Goal: Task Accomplishment & Management: Manage account settings

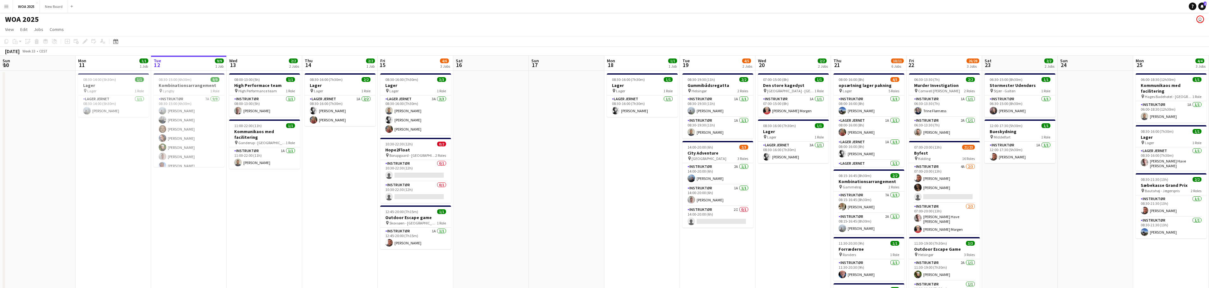
scroll to position [293, 0]
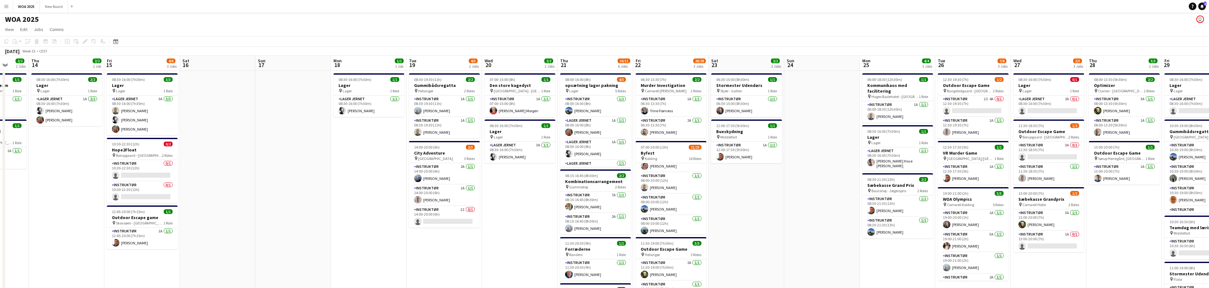
click at [81, 41] on div "Add job Add linked Job Edit Edit linked Job Applicants" at bounding box center [82, 42] width 48 height 8
click at [138, 23] on div "WOA 2025 user" at bounding box center [604, 18] width 1209 height 12
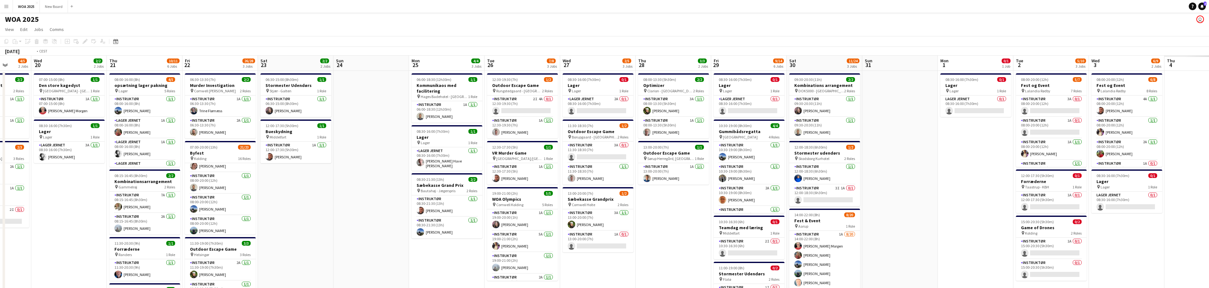
scroll to position [0, 278]
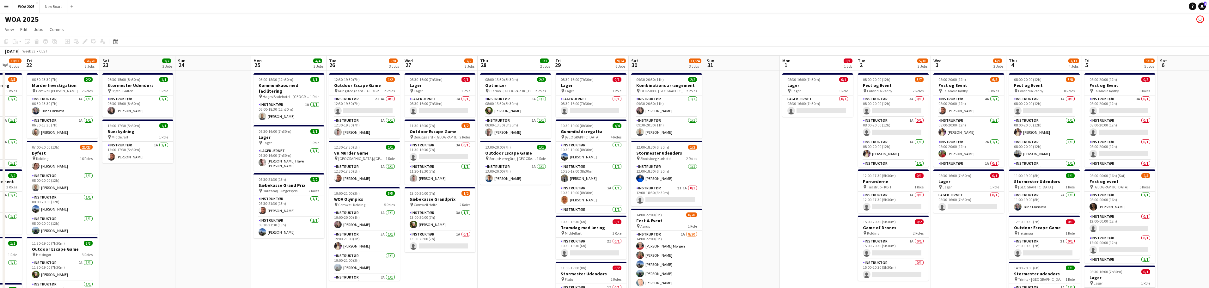
drag, startPoint x: 1126, startPoint y: 243, endPoint x: 518, endPoint y: 193, distance: 610.7
click at [518, 193] on app-calendar-viewport "Mon 18 1/1 1 Job Tue 19 4/5 2 Jobs Wed 20 2/2 2 Jobs Thu 21 10/11 6 Jobs Fri 22…" at bounding box center [604, 270] width 1209 height 428
drag, startPoint x: 959, startPoint y: 247, endPoint x: 959, endPoint y: 217, distance: 30.0
click at [959, 217] on app-date-cell "08:00-20:00 (12h) 6/8 Fest og Event pin Lalandia Rødby 8 Roles Instruktør 4A 1/…" at bounding box center [968, 277] width 76 height 413
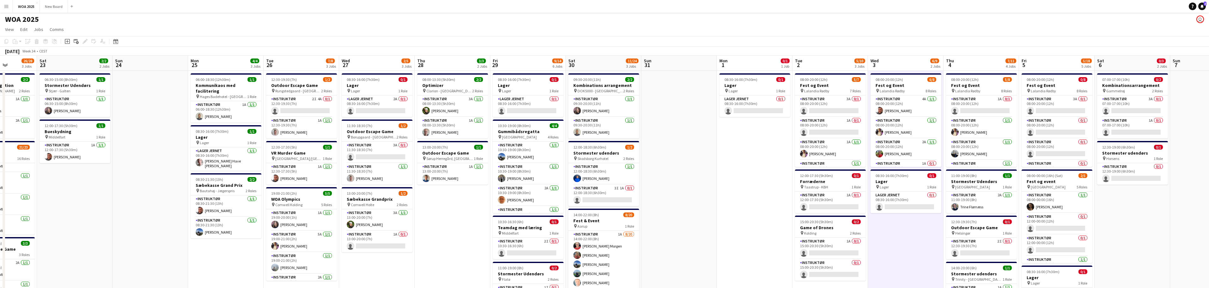
scroll to position [0, 263]
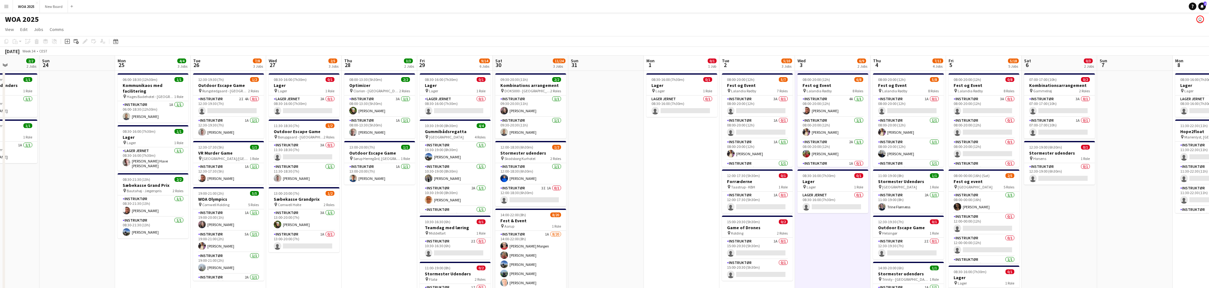
drag, startPoint x: 782, startPoint y: 200, endPoint x: 703, endPoint y: 181, distance: 80.4
click at [703, 181] on app-calendar-viewport "Wed 20 2/2 2 Jobs Thu 21 10/11 6 Jobs Fri 22 26/28 3 Jobs Sat 23 2/2 2 Jobs Sun…" at bounding box center [604, 270] width 1209 height 428
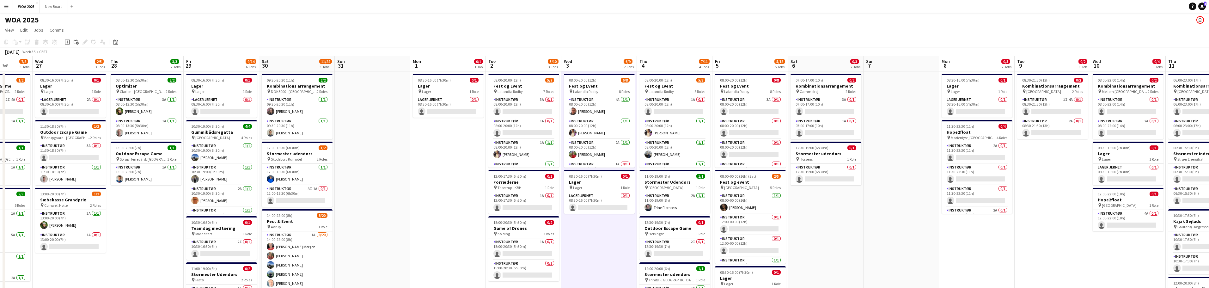
scroll to position [0, 200]
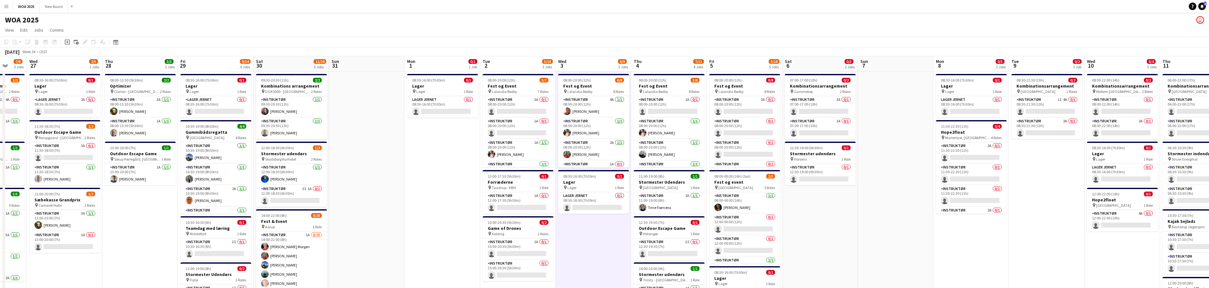
drag, startPoint x: 993, startPoint y: 204, endPoint x: 824, endPoint y: 189, distance: 169.4
click at [824, 189] on app-calendar-viewport "Sun 24 Mon 25 4/4 3 Jobs Tue 26 7/8 3 Jobs Wed 27 2/5 3 Jobs Thu 28 3/3 2 Jobs …" at bounding box center [604, 270] width 1209 height 428
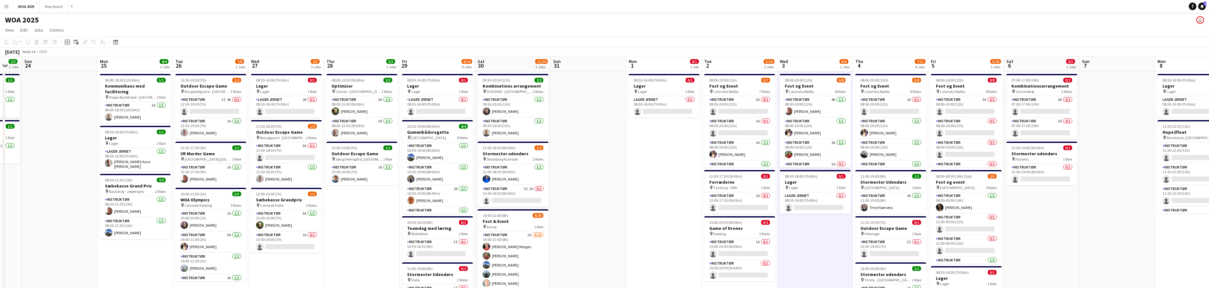
drag, startPoint x: 820, startPoint y: 195, endPoint x: 1054, endPoint y: 186, distance: 234.0
click at [1054, 186] on app-calendar-viewport "Fri 22 26/28 3 Jobs Sat 23 2/2 2 Jobs Sun 24 Mon 25 4/4 3 Jobs Tue 26 7/8 3 Job…" at bounding box center [604, 270] width 1209 height 428
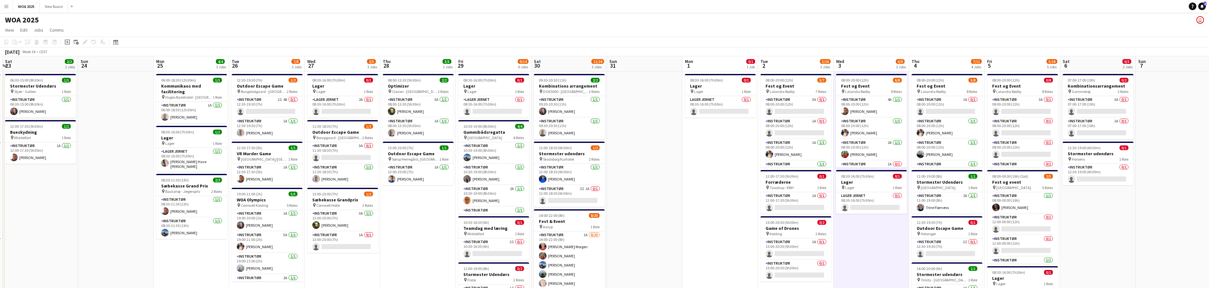
drag, startPoint x: 722, startPoint y: 195, endPoint x: 762, endPoint y: 194, distance: 40.5
click at [762, 194] on app-calendar-viewport "Thu 21 10/11 6 Jobs Fri 22 26/28 3 Jobs Sat 23 2/2 2 Jobs Sun 24 Mon 25 4/4 3 J…" at bounding box center [604, 270] width 1209 height 428
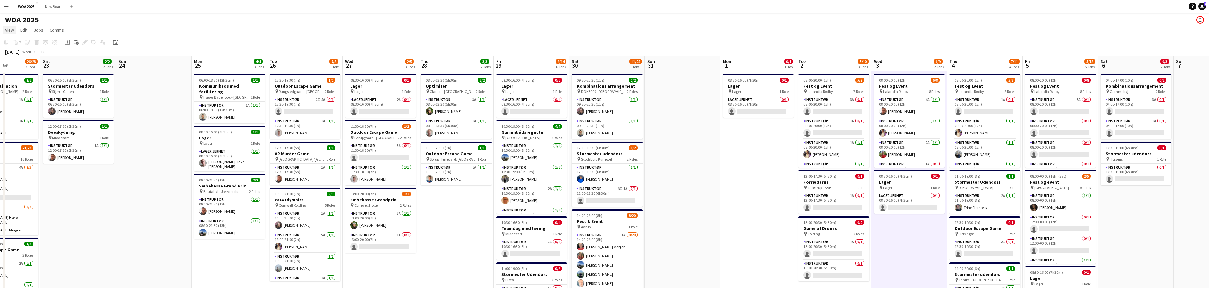
click at [6, 30] on span "View" at bounding box center [9, 30] width 9 height 6
click at [147, 30] on app-page-menu "View Day view expanded Day view collapsed Month view Date picker Jump to [DATE]…" at bounding box center [604, 31] width 1209 height 12
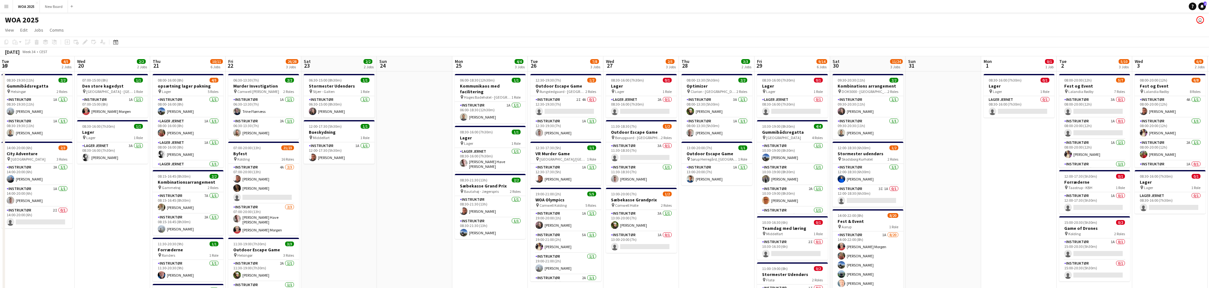
scroll to position [0, 201]
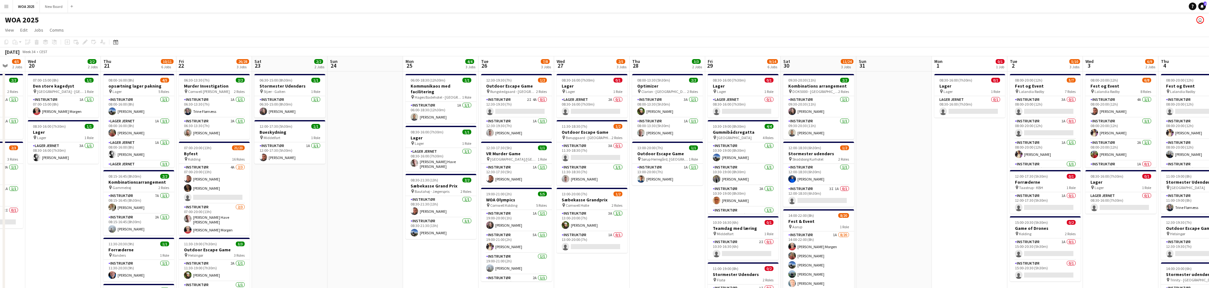
drag, startPoint x: 162, startPoint y: 167, endPoint x: 449, endPoint y: 163, distance: 287.0
click at [449, 163] on app-calendar-viewport "Sun 17 Mon 18 1/1 1 Job Tue 19 4/5 2 Jobs Wed 20 2/2 2 Jobs Thu 21 10/11 6 Jobs…" at bounding box center [604, 270] width 1209 height 428
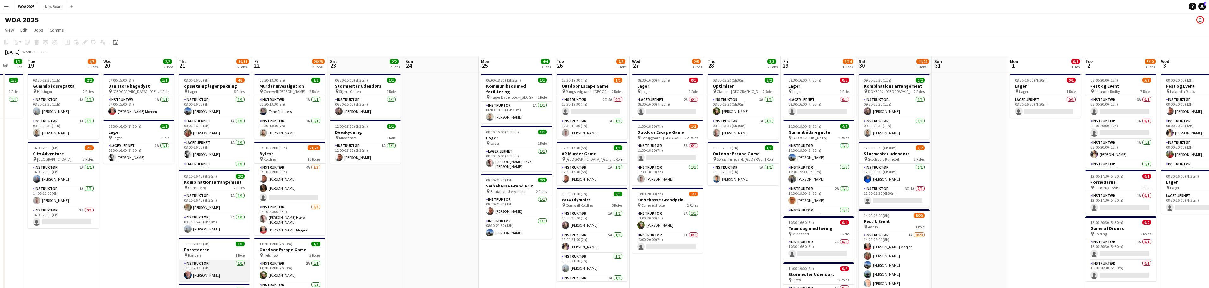
click at [215, 275] on app-card-role "Instruktør 1/1 11:30-20:30 (9h) Carsten Rolsgaard" at bounding box center [214, 270] width 71 height 21
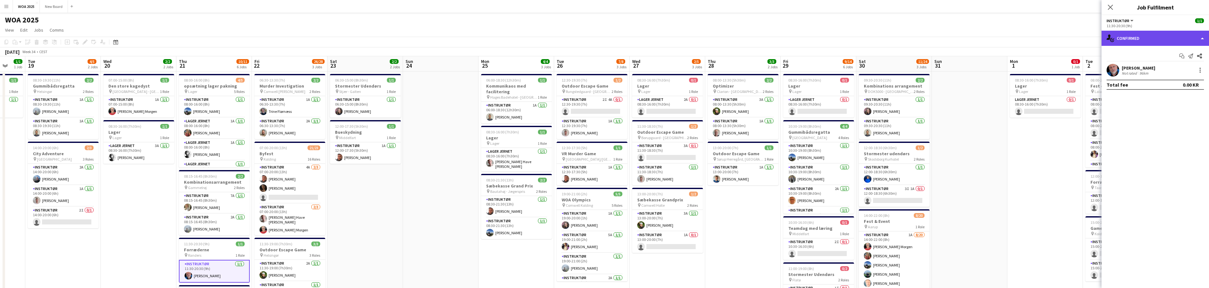
click at [1179, 38] on div "single-neutral-actions-check-2 Confirmed" at bounding box center [1154, 38] width 107 height 15
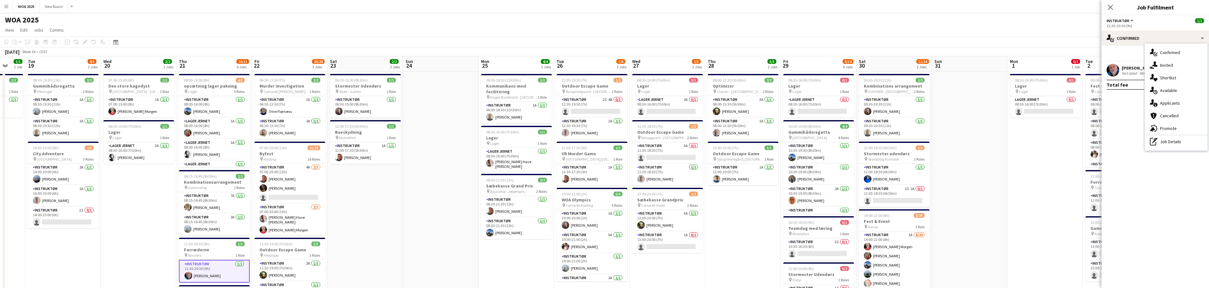
click at [1135, 70] on div "[PERSON_NAME]" at bounding box center [1138, 68] width 33 height 6
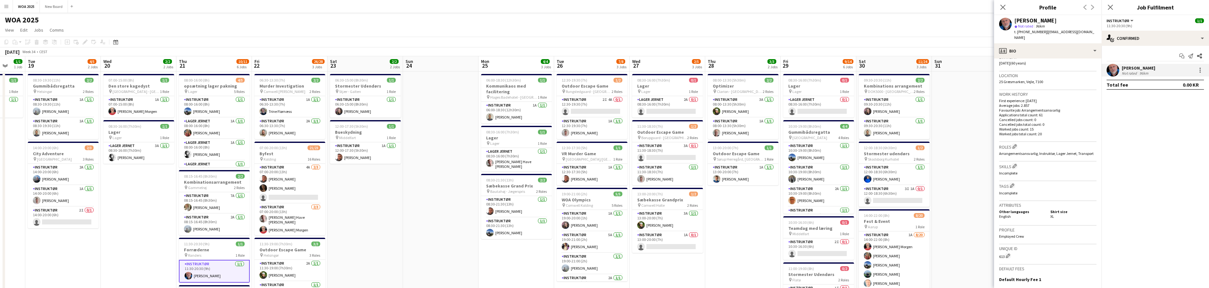
scroll to position [117, 0]
click at [1092, 45] on div "profile Bio" at bounding box center [1047, 50] width 107 height 15
click at [1057, 122] on div "Calendar Calendar" at bounding box center [1068, 128] width 63 height 13
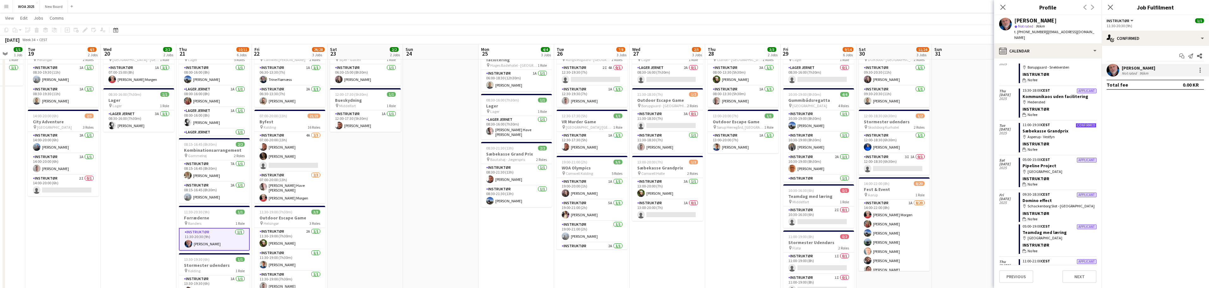
scroll to position [168, 0]
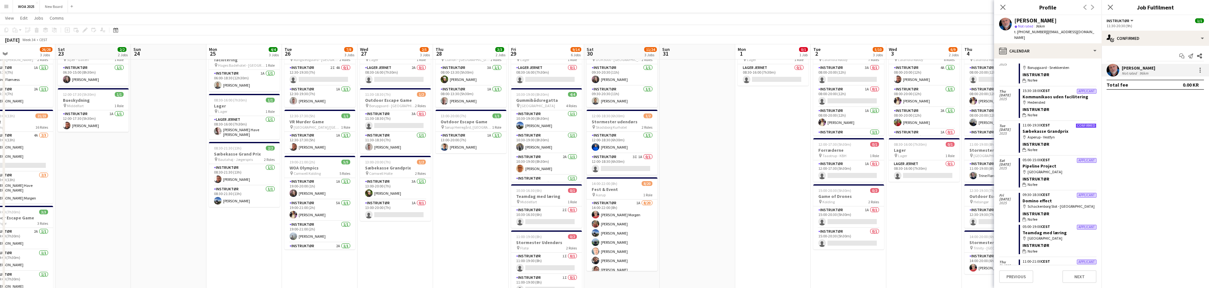
drag, startPoint x: 907, startPoint y: 133, endPoint x: 676, endPoint y: 135, distance: 230.4
click at [677, 135] on app-calendar-viewport "Mon 18 1/1 1 Job Tue 19 4/5 2 Jobs Wed 20 2/2 2 Jobs Thu 21 10/11 6 Jobs Fri 22…" at bounding box center [604, 222] width 1209 height 459
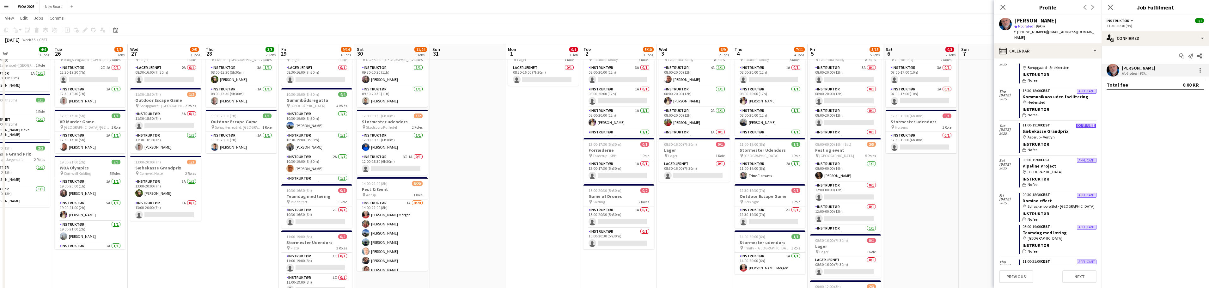
drag, startPoint x: 906, startPoint y: 201, endPoint x: 705, endPoint y: 188, distance: 201.4
click at [698, 193] on app-calendar-viewport "Fri 22 26/28 3 Jobs Sat 23 2/2 2 Jobs Sun 24 Mon 25 4/4 3 Jobs Tue 26 7/8 3 Job…" at bounding box center [604, 222] width 1209 height 459
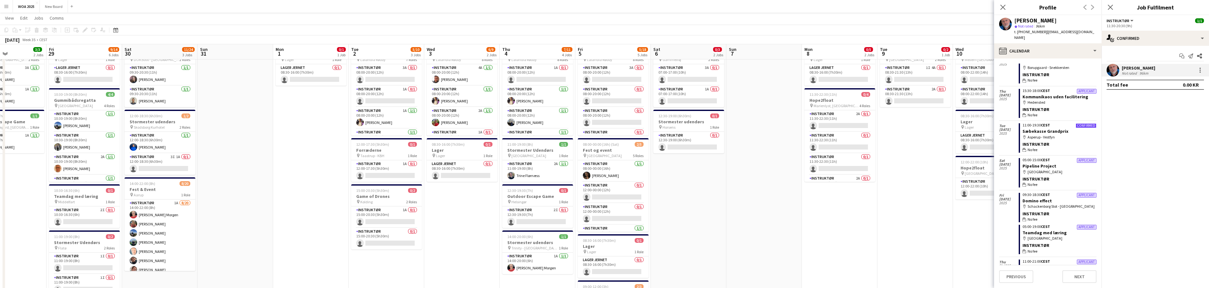
drag, startPoint x: 820, startPoint y: 174, endPoint x: 782, endPoint y: 173, distance: 38.3
click at [782, 173] on app-calendar-viewport "Mon 25 4/4 3 Jobs Tue 26 7/8 3 Jobs Wed 27 2/5 3 Jobs Thu 28 3/3 2 Jobs Fri 29 …" at bounding box center [604, 222] width 1209 height 459
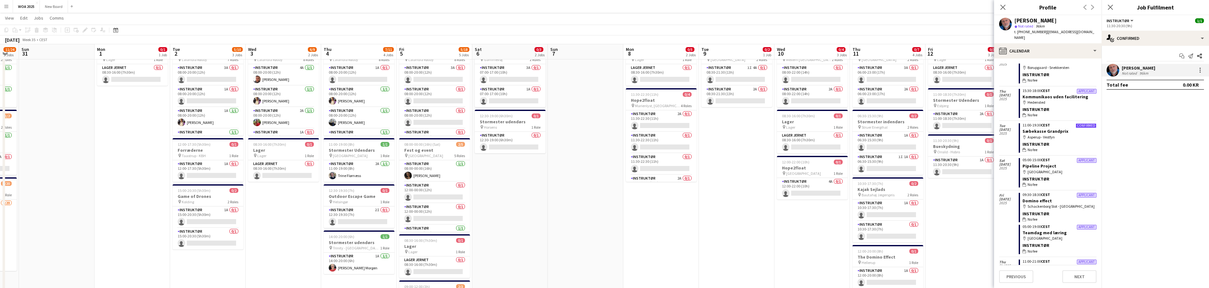
drag, startPoint x: 859, startPoint y: 220, endPoint x: 728, endPoint y: 220, distance: 131.5
click at [728, 220] on app-calendar-viewport "Wed 27 2/5 3 Jobs Thu 28 3/3 2 Jobs Fri 29 9/14 6 Jobs Sat 30 11/24 3 Jobs Sun …" at bounding box center [604, 222] width 1209 height 459
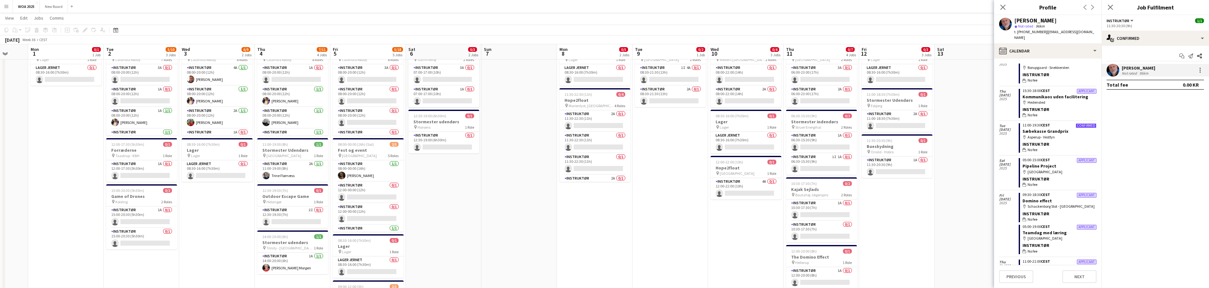
scroll to position [0, 203]
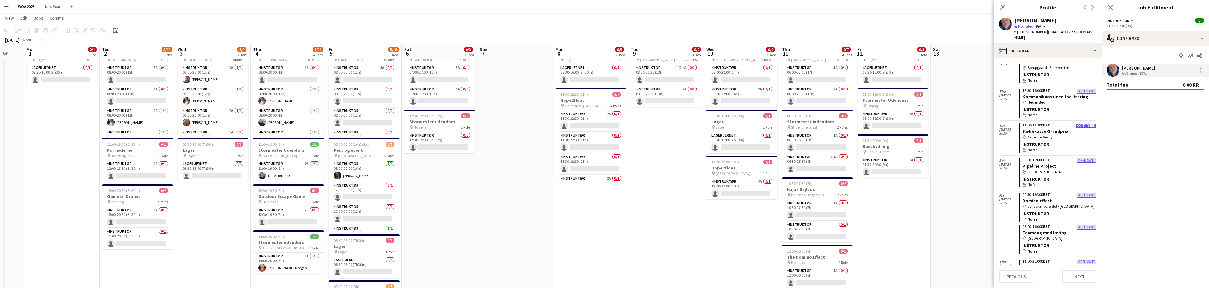
drag, startPoint x: 963, startPoint y: 212, endPoint x: 722, endPoint y: 216, distance: 241.2
click at [722, 216] on app-calendar-viewport "Fri 29 9/14 6 Jobs Sat 30 11/24 3 Jobs Sun 31 Mon 1 0/1 1 Job Tue 2 5/10 3 Jobs…" at bounding box center [604, 222] width 1209 height 459
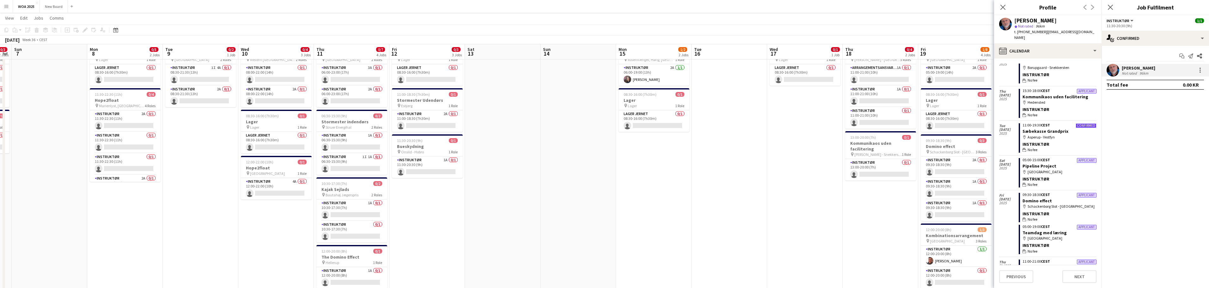
scroll to position [0, 232]
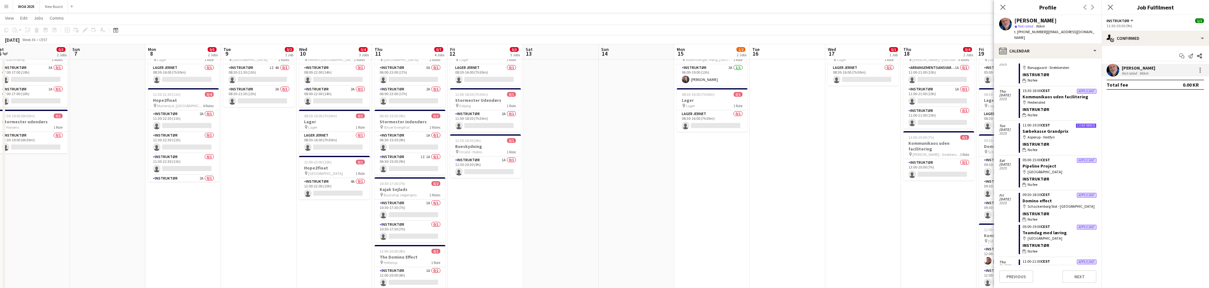
drag, startPoint x: 970, startPoint y: 161, endPoint x: 714, endPoint y: 164, distance: 256.3
click at [714, 164] on app-calendar-viewport "Wed 3 6/9 2 Jobs Thu 4 7/11 4 Jobs Fri 5 5/18 5 Jobs Sat 6 0/3 2 Jobs Sun 7 Mon…" at bounding box center [604, 222] width 1209 height 459
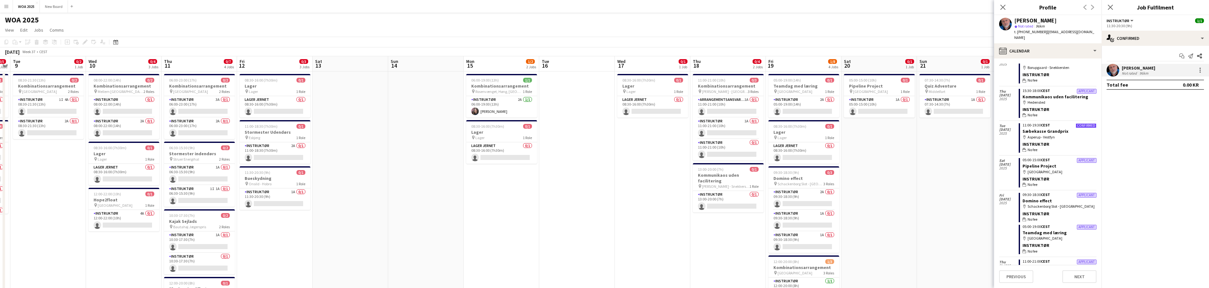
scroll to position [0, 292]
drag, startPoint x: 940, startPoint y: 234, endPoint x: 729, endPoint y: 216, distance: 211.9
click at [729, 216] on app-calendar-viewport "Fri 5 5/18 5 Jobs Sat 6 0/3 2 Jobs Sun 7 Mon 8 0/5 2 Jobs Tue 9 0/2 1 Job Wed 1…" at bounding box center [604, 270] width 1209 height 428
click at [799, 190] on app-card-role "Instruktør 2A 0/1 09:30-18:30 (9h) single-neutral-actions" at bounding box center [803, 198] width 71 height 21
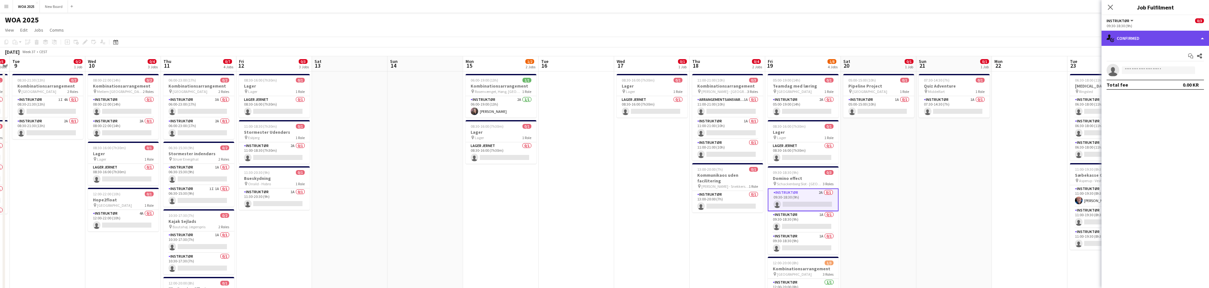
click at [1199, 40] on div "single-neutral-actions-check-2 Confirmed" at bounding box center [1154, 38] width 107 height 15
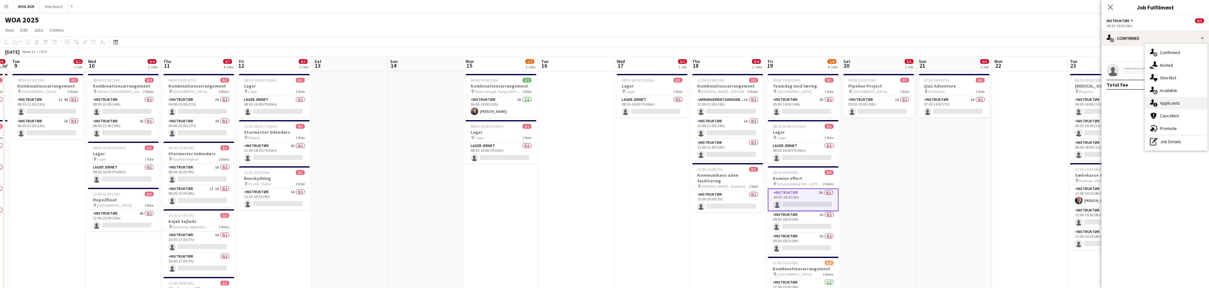
click at [1190, 106] on div "single-neutral-actions-information Applicants" at bounding box center [1176, 103] width 63 height 13
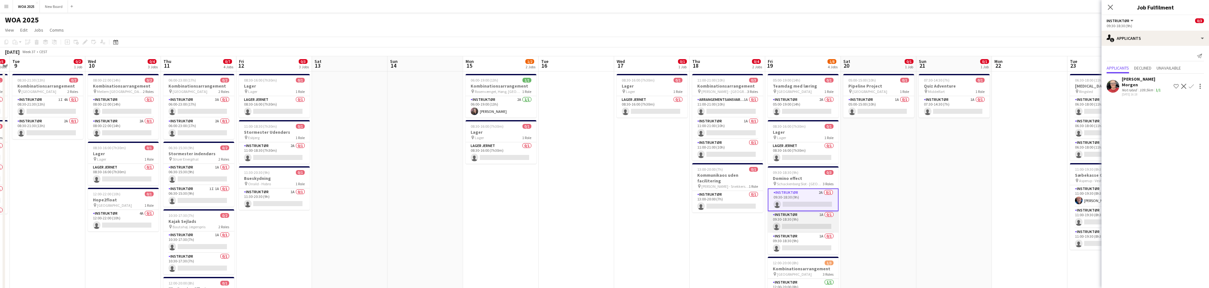
click at [805, 216] on app-card-role "Instruktør 1A 0/1 09:30-18:30 (9h) single-neutral-actions" at bounding box center [803, 221] width 71 height 21
click at [813, 242] on app-card-role "Instruktør 1A 0/1 09:30-18:30 (9h) single-neutral-actions" at bounding box center [803, 243] width 71 height 21
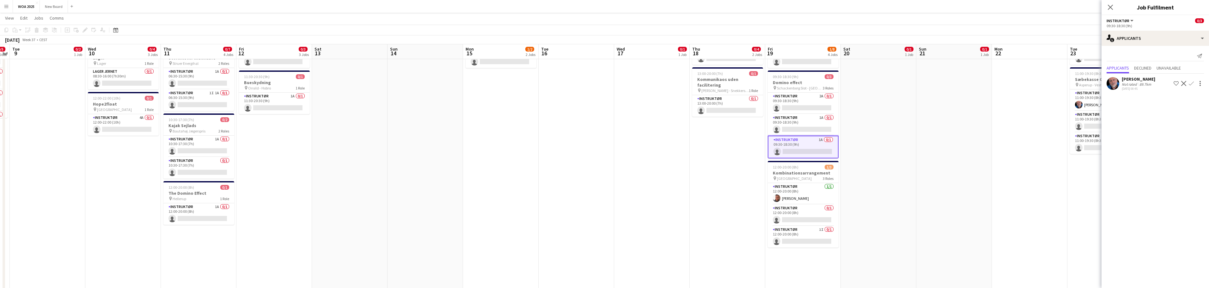
scroll to position [95, 0]
click at [1193, 85] on app-icon "Confirm" at bounding box center [1191, 83] width 5 height 5
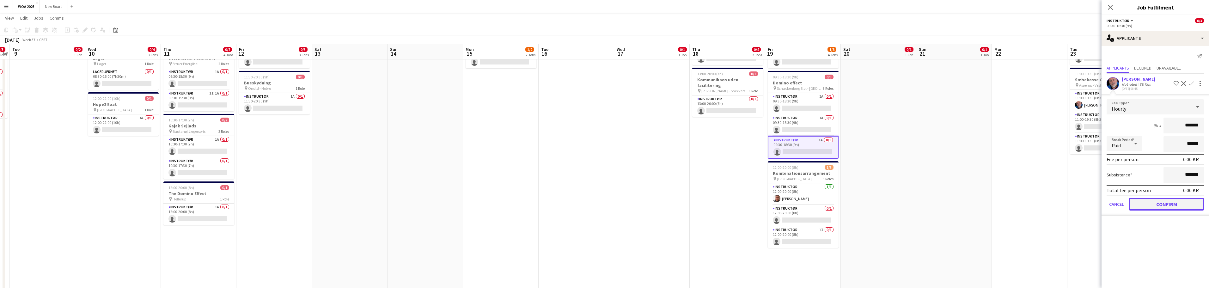
click at [1171, 204] on button "Confirm" at bounding box center [1166, 204] width 75 height 13
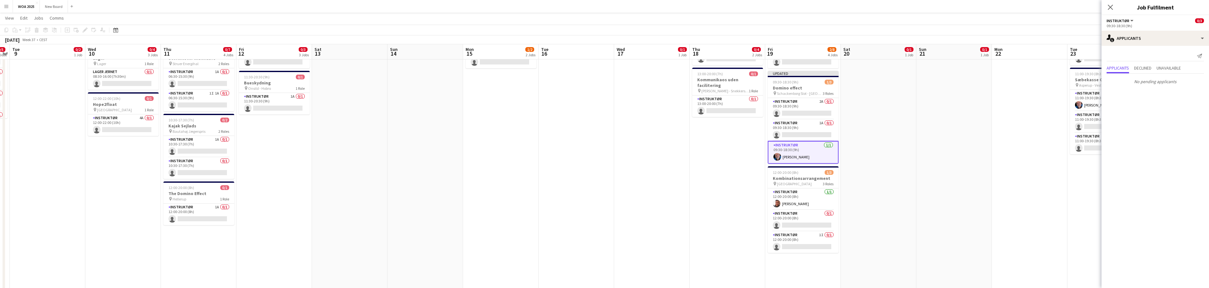
click at [1085, 22] on app-page-menu "View Day view expanded Day view collapsed Month view Date picker Jump to [DATE]…" at bounding box center [604, 19] width 1209 height 12
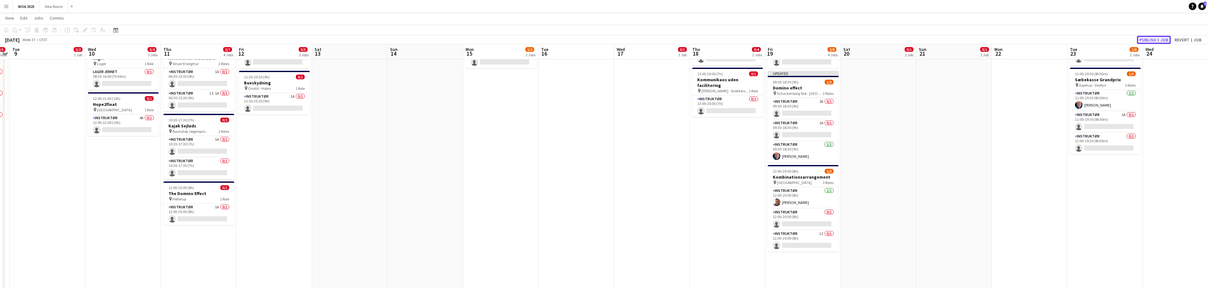
click at [1152, 41] on button "Publish 1 job" at bounding box center [1154, 40] width 34 height 8
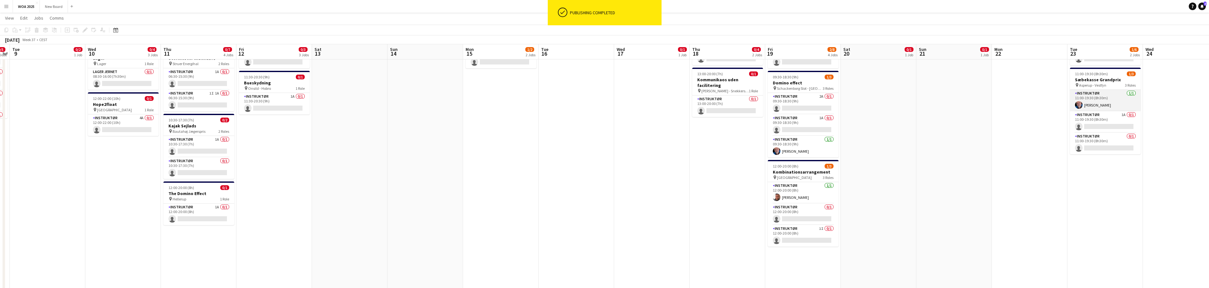
click at [1116, 101] on app-card-role "Instruktør 1/1 11:00-19:30 (8h30m) Carsten Rolsgaard" at bounding box center [1105, 100] width 71 height 21
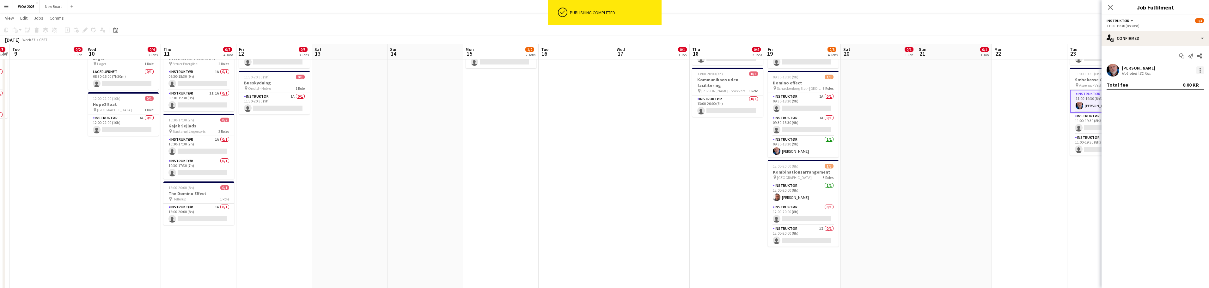
click at [1198, 69] on div at bounding box center [1200, 70] width 8 height 8
click at [1191, 159] on span "Set as supervisor" at bounding box center [1178, 157] width 39 height 5
click at [1042, 144] on app-date-cell at bounding box center [1030, 182] width 76 height 413
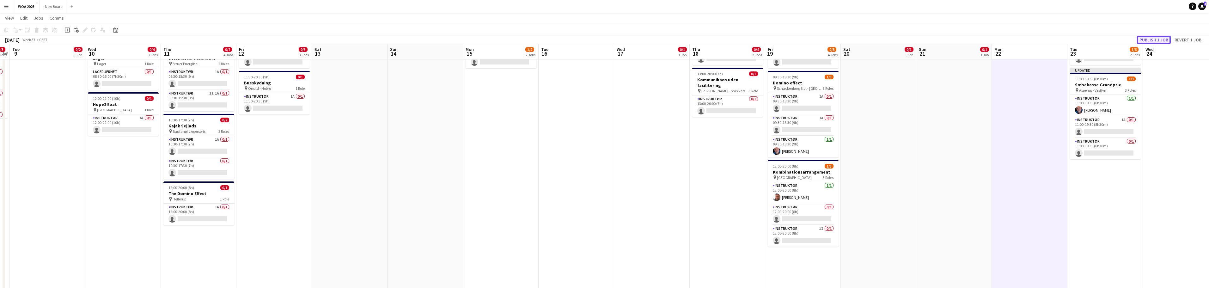
click at [1156, 40] on button "Publish 1 job" at bounding box center [1154, 40] width 34 height 8
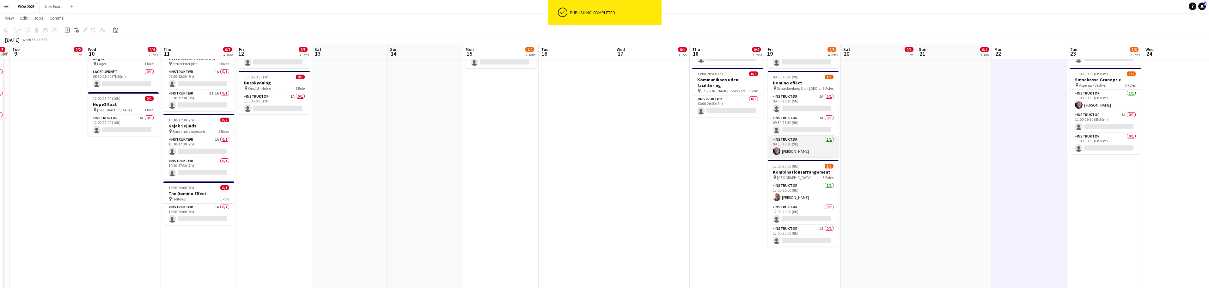
click at [809, 148] on app-card-role "Instruktør 1/1 09:30-18:30 (9h) Carsten Rolsgaard" at bounding box center [803, 146] width 71 height 21
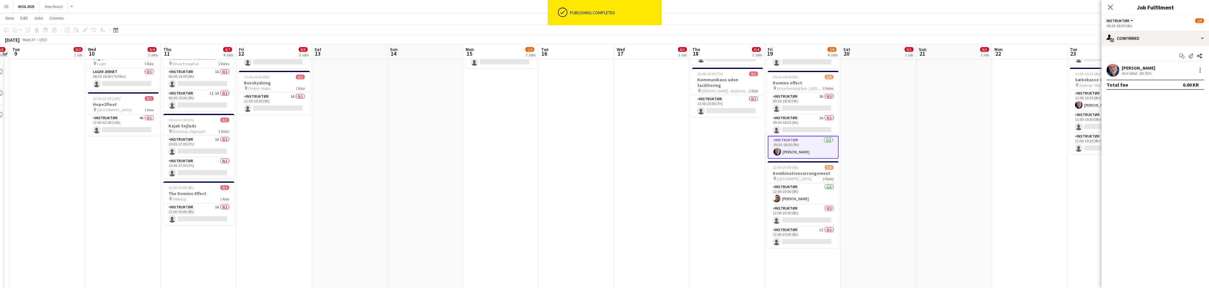
click at [901, 175] on app-date-cell "05:00-15:00 (10h) 0/1 Pipeline Project pin Aalborg 1 Role Instruktør 1A 0/1 05:…" at bounding box center [879, 182] width 76 height 413
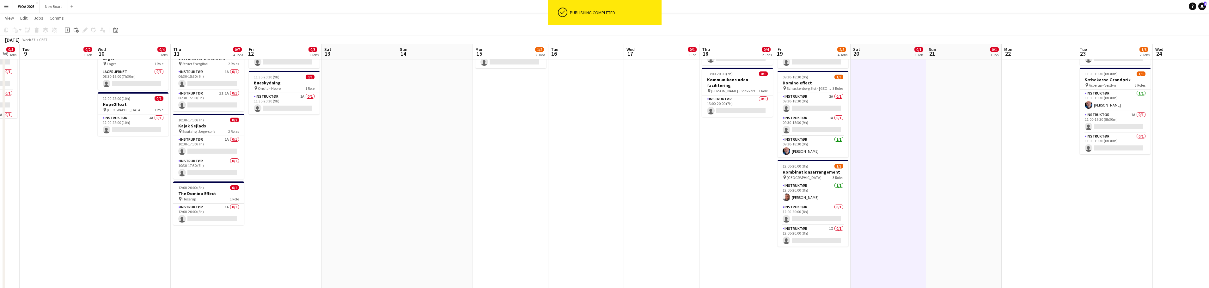
drag, startPoint x: 712, startPoint y: 176, endPoint x: 723, endPoint y: 235, distance: 60.0
click at [722, 236] on app-calendar-viewport "Fri 5 5/18 5 Jobs Sat 6 0/3 2 Jobs Sun 7 Mon 8 0/5 2 Jobs Tue 9 0/2 1 Job Wed 1…" at bounding box center [604, 159] width 1209 height 459
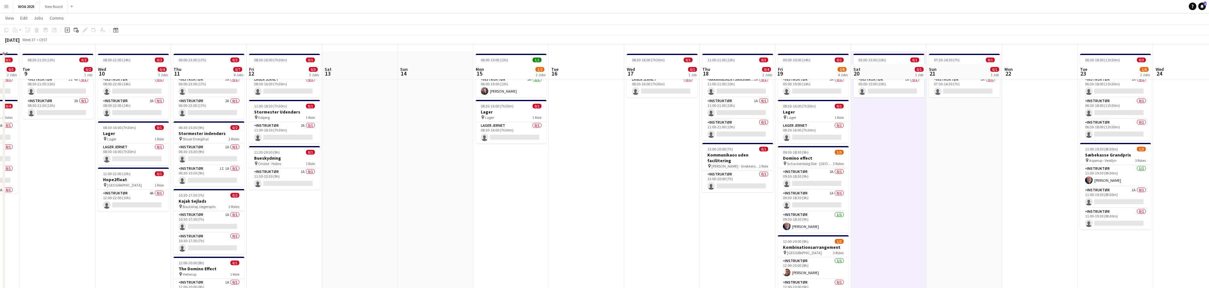
scroll to position [0, 0]
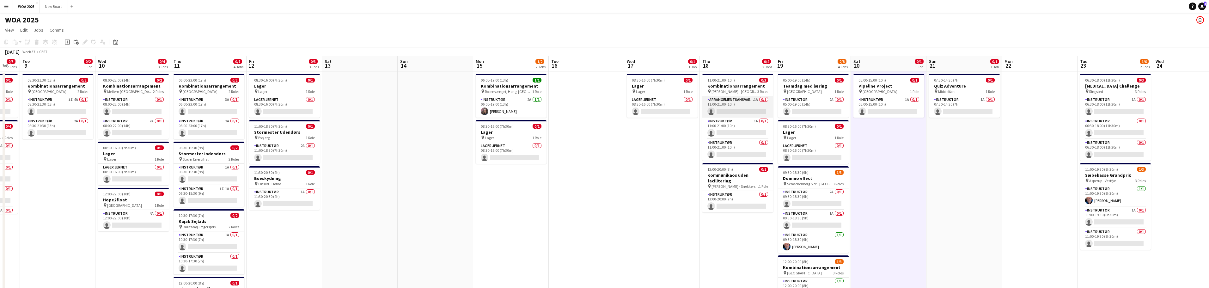
click at [744, 103] on app-card-role "Arrangementsansvarlig 1A 0/1 11:00-21:00 (10h) single-neutral-actions" at bounding box center [737, 106] width 71 height 21
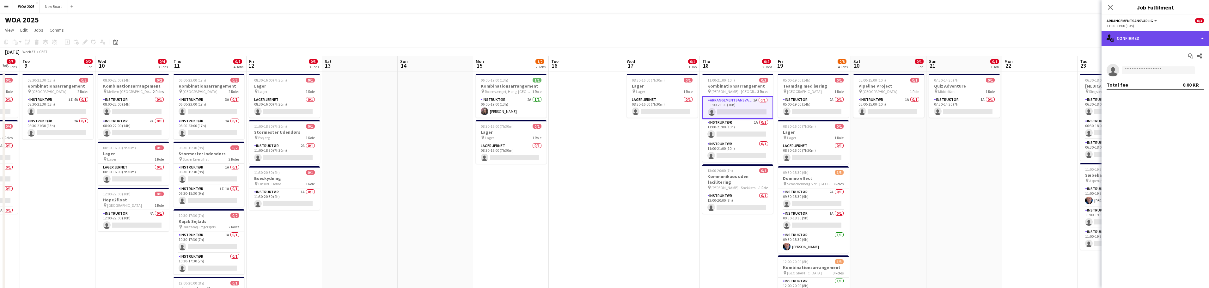
click at [1193, 38] on div "single-neutral-actions-check-2 Confirmed" at bounding box center [1154, 38] width 107 height 15
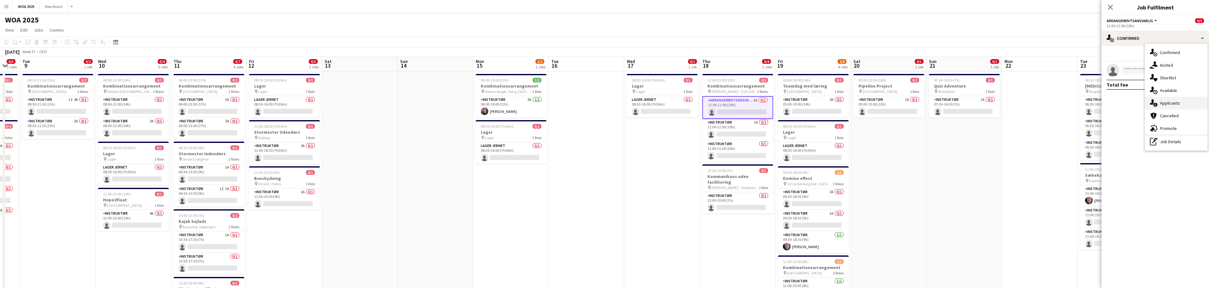
click at [1187, 104] on div "single-neutral-actions-information Applicants" at bounding box center [1176, 103] width 63 height 13
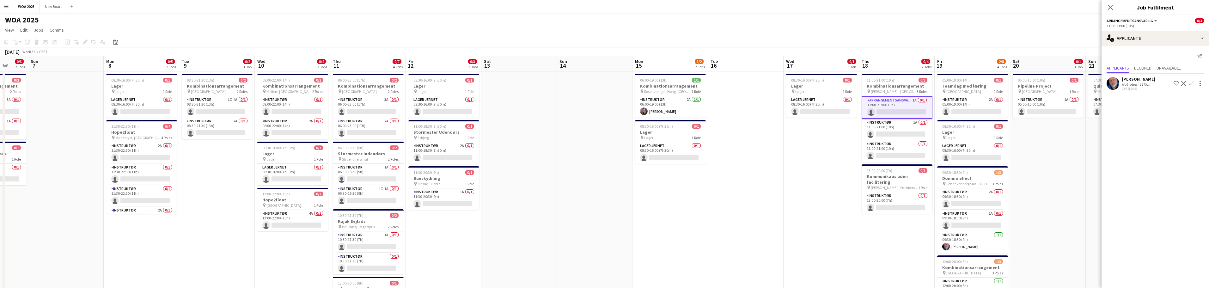
scroll to position [0, 198]
drag, startPoint x: 539, startPoint y: 200, endPoint x: 699, endPoint y: 191, distance: 160.5
click at [699, 191] on app-calendar-viewport "Thu 4 7/11 4 Jobs Fri 5 5/18 5 Jobs Sat 6 0/3 2 Jobs Sun 7 Mon 8 0/5 2 Jobs Tue…" at bounding box center [604, 270] width 1209 height 428
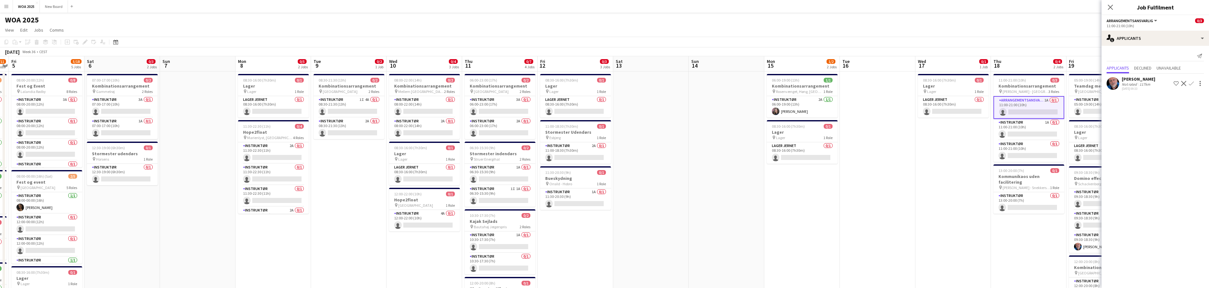
scroll to position [0, 137]
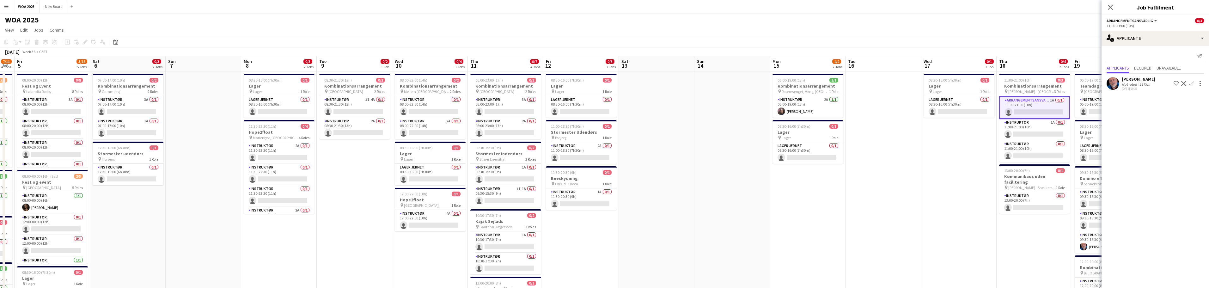
drag, startPoint x: 464, startPoint y: 236, endPoint x: 600, endPoint y: 234, distance: 136.5
click at [600, 234] on app-calendar-viewport "Wed 3 6/9 2 Jobs Thu 4 7/11 4 Jobs Fri 5 5/18 5 Jobs Sat 6 0/3 2 Jobs Sun 7 Mon…" at bounding box center [604, 270] width 1209 height 428
click at [511, 100] on app-card-role "Instruktør 3A 0/1 06:00-23:00 (17h) single-neutral-actions" at bounding box center [505, 106] width 71 height 21
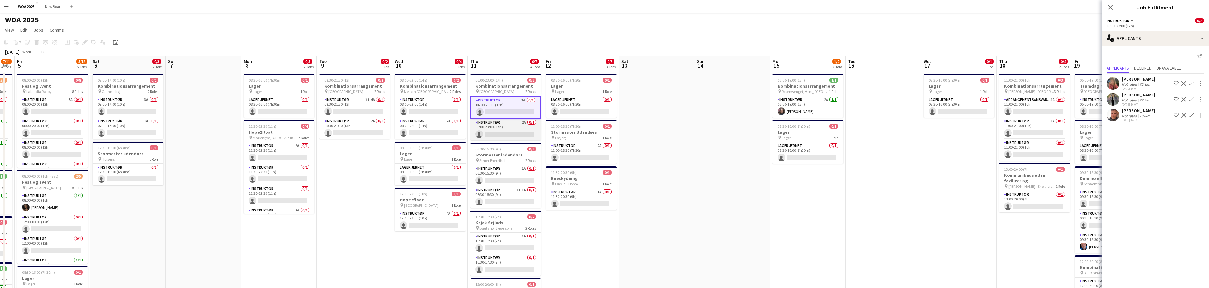
click at [516, 128] on app-card-role "Instruktør 2A 0/1 06:00-23:00 (17h) single-neutral-actions" at bounding box center [505, 129] width 71 height 21
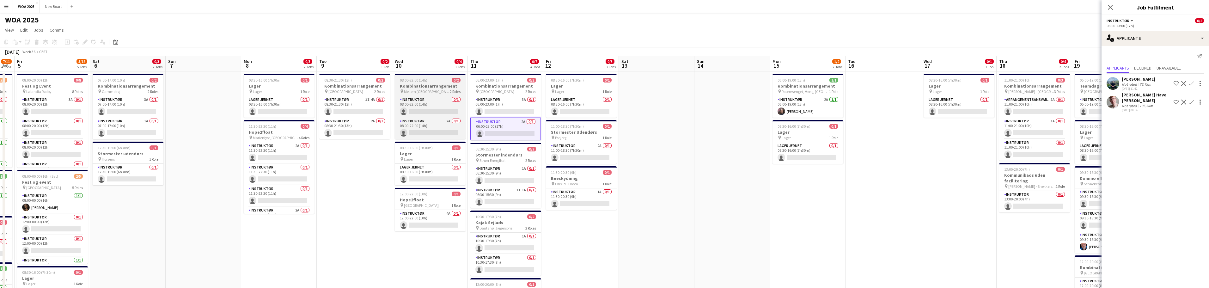
click at [438, 84] on h3 "Kombinationsarrangement" at bounding box center [430, 86] width 71 height 6
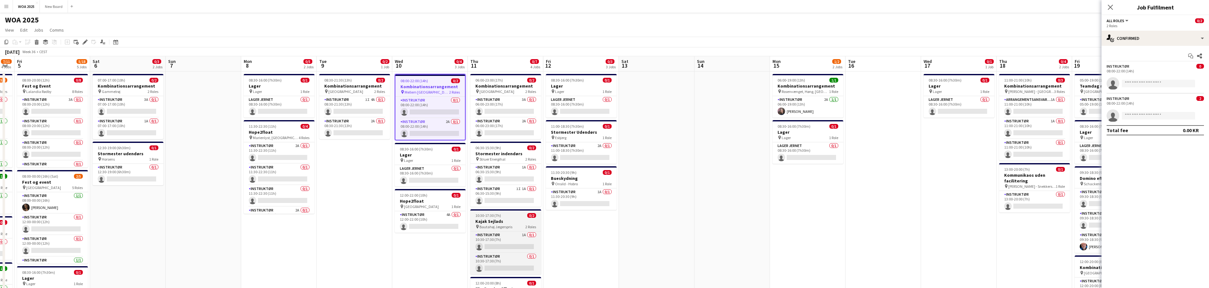
click at [495, 229] on span "Bautahøj Jægerspris" at bounding box center [495, 226] width 33 height 5
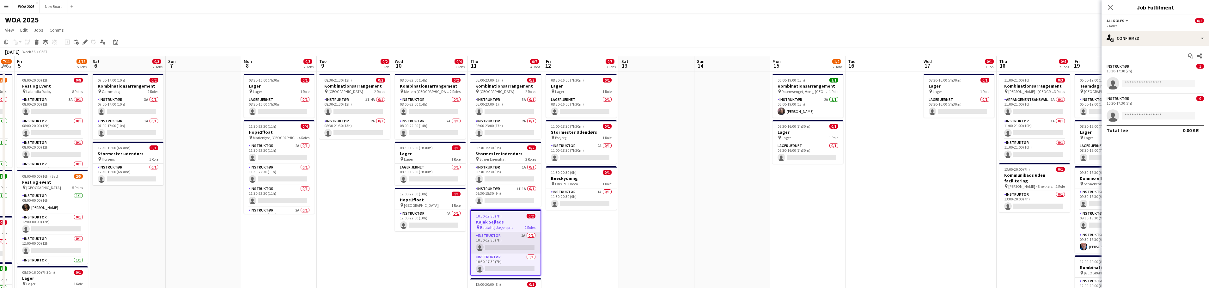
click at [502, 244] on app-card-role "Instruktør 1A 0/1 10:30-17:30 (7h) single-neutral-actions" at bounding box center [506, 242] width 70 height 21
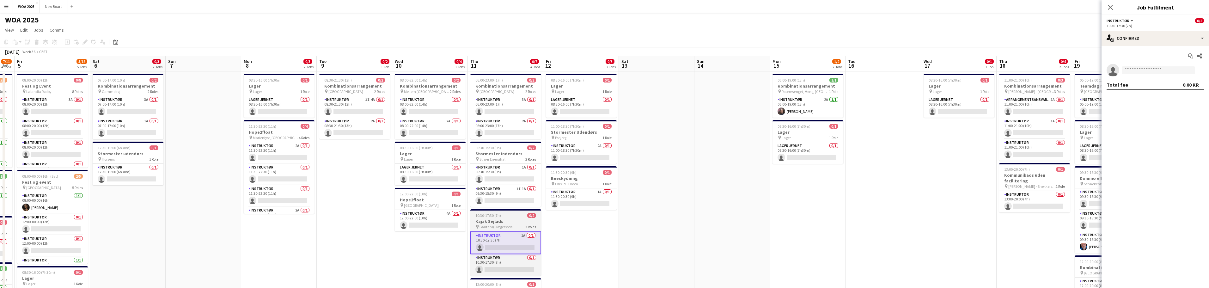
click at [508, 223] on h3 "Kajak Sejlads" at bounding box center [505, 221] width 71 height 6
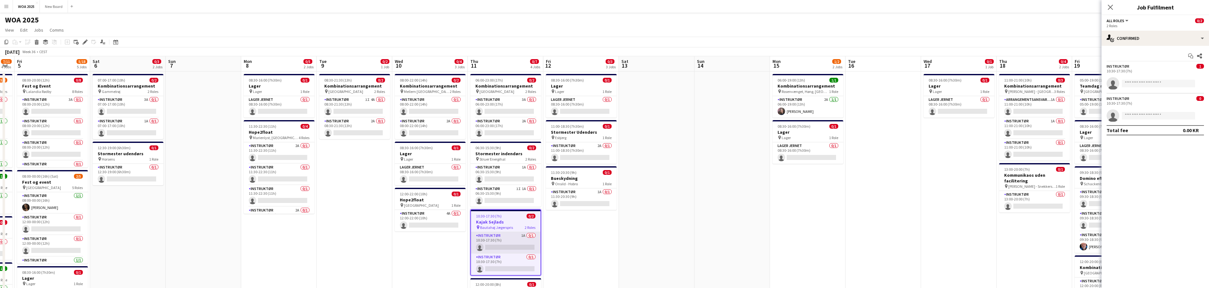
click at [505, 243] on app-card-role "Instruktør 1A 0/1 10:30-17:30 (7h) single-neutral-actions" at bounding box center [506, 242] width 70 height 21
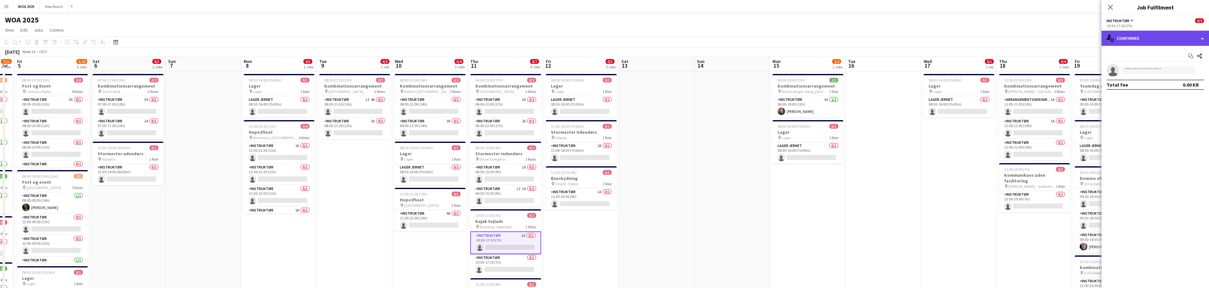
click at [1206, 37] on div "single-neutral-actions-check-2 Confirmed" at bounding box center [1154, 38] width 107 height 15
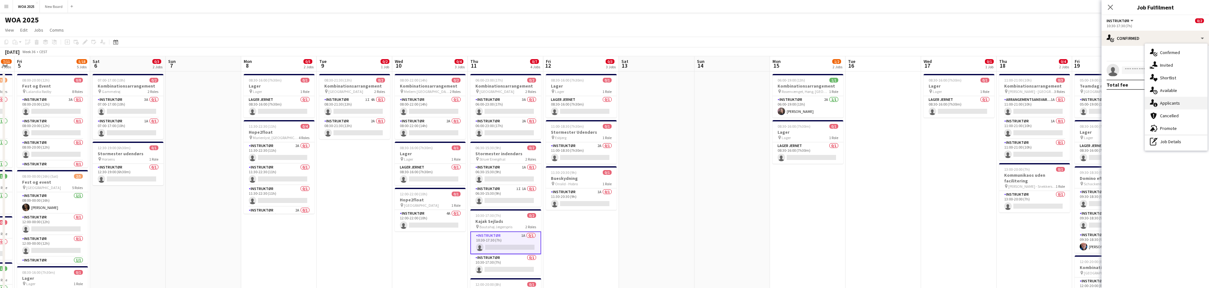
click at [1182, 101] on div "single-neutral-actions-information Applicants" at bounding box center [1176, 103] width 63 height 13
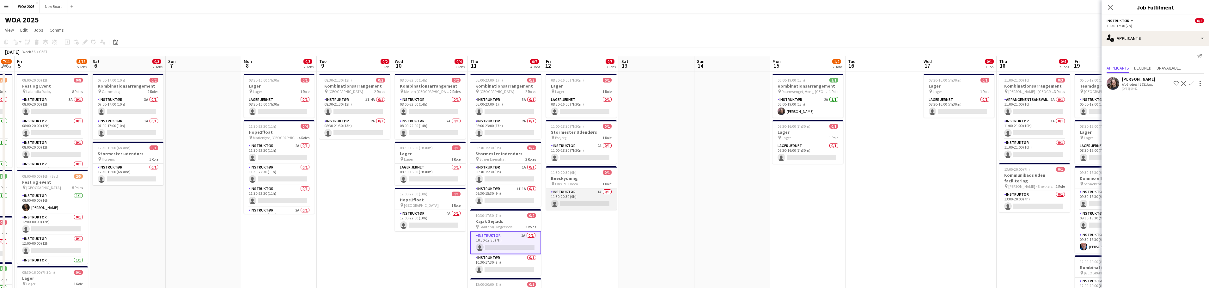
click at [589, 195] on app-card-role "Instruktør 1A 0/1 11:30-20:30 (9h) single-neutral-actions" at bounding box center [581, 198] width 71 height 21
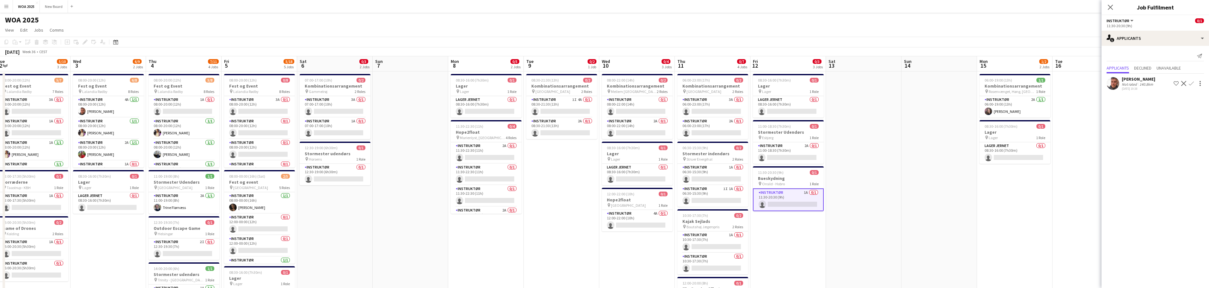
scroll to position [0, 155]
drag, startPoint x: 588, startPoint y: 241, endPoint x: 796, endPoint y: 242, distance: 208.3
click at [796, 242] on app-calendar-viewport "Sun 31 Mon 1 0/1 1 Job Tue 2 5/10 3 Jobs Wed 3 6/9 2 Jobs Thu 4 7/11 4 Jobs Fri…" at bounding box center [604, 270] width 1209 height 428
click at [500, 210] on app-card-role "Instruktør 2A 0/1 11:30-22:30 (11h) single-neutral-actions" at bounding box center [487, 217] width 71 height 21
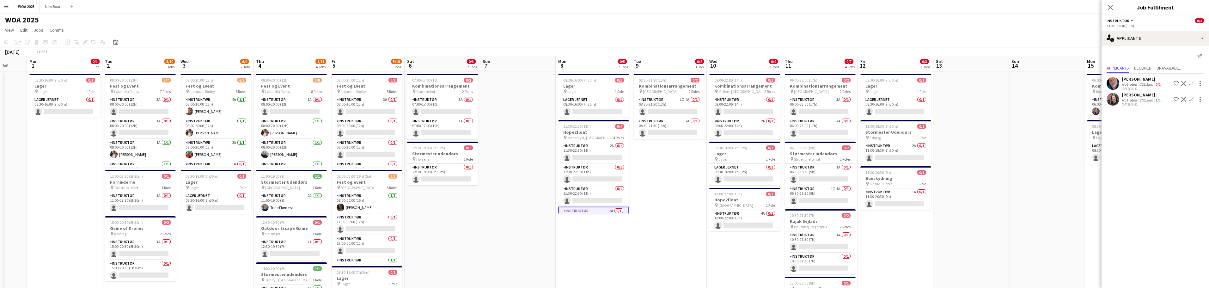
scroll to position [0, 199]
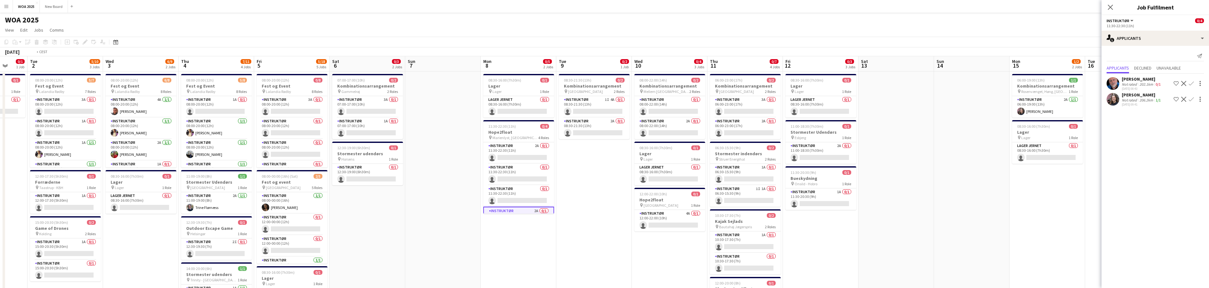
drag, startPoint x: 345, startPoint y: 211, endPoint x: 452, endPoint y: 207, distance: 106.9
click at [452, 207] on app-calendar-viewport "Sat 30 11/24 3 Jobs Sun 31 Mon 1 0/1 1 Job Tue 2 5/10 3 Jobs Wed 3 6/9 2 Jobs T…" at bounding box center [604, 270] width 1209 height 428
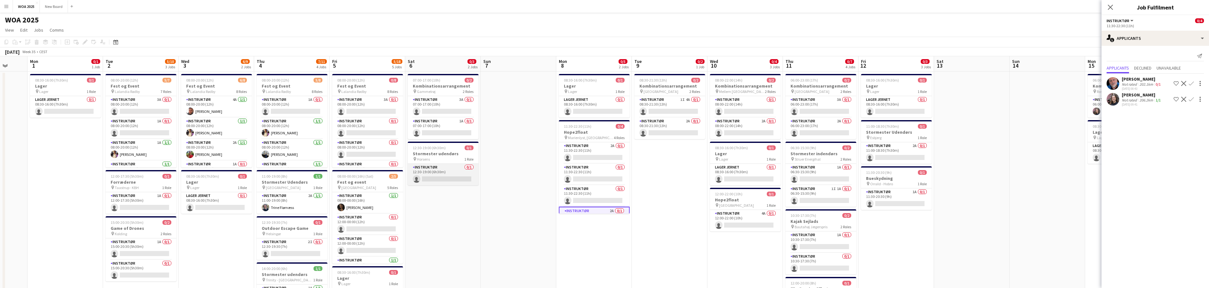
click at [449, 167] on app-card-role "Instruktør 0/1 12:30-19:00 (6h30m) single-neutral-actions" at bounding box center [443, 174] width 71 height 21
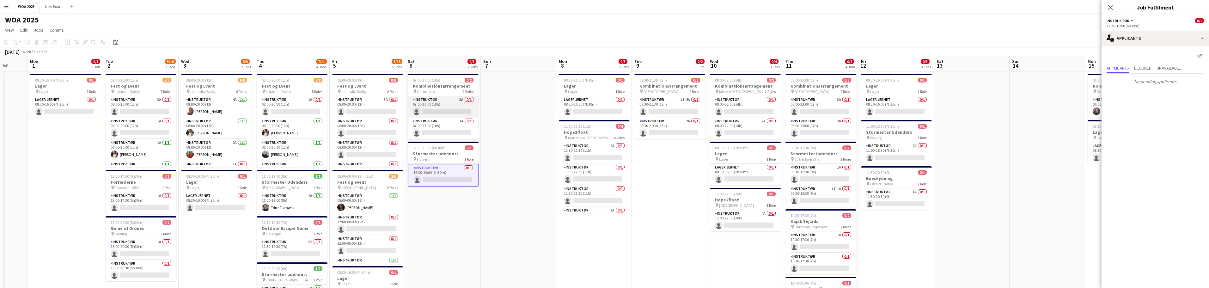
click at [436, 107] on app-card-role "Instruktør 3A 0/1 07:00-17:00 (10h) single-neutral-actions" at bounding box center [443, 106] width 71 height 21
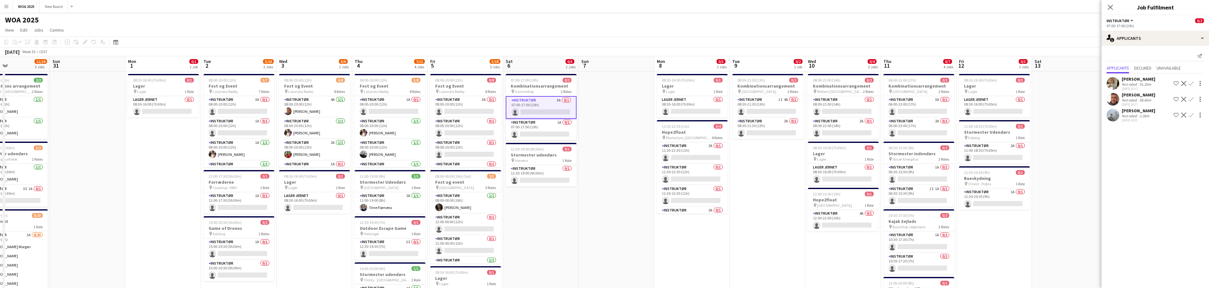
scroll to position [0, 174]
drag, startPoint x: 417, startPoint y: 206, endPoint x: 518, endPoint y: 204, distance: 100.5
click at [518, 204] on app-calendar-viewport "Thu 28 3/3 2 Jobs Fri 29 9/14 6 Jobs Sat 30 11/24 3 Jobs Sun 31 Mon 1 0/1 1 Job…" at bounding box center [604, 270] width 1209 height 428
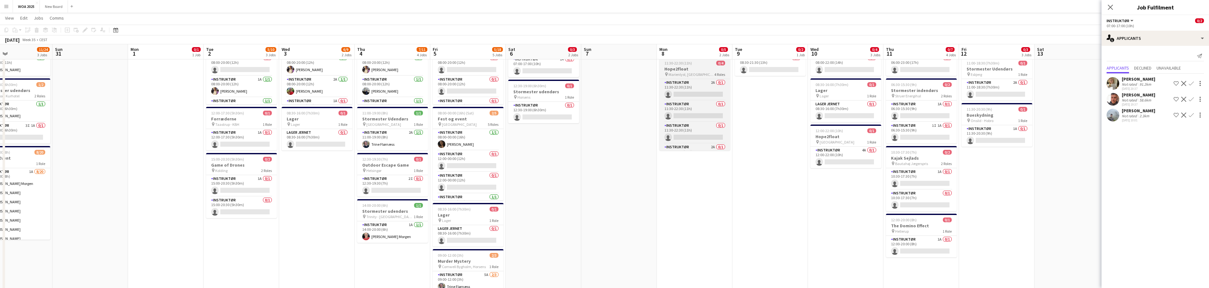
scroll to position [15, 0]
click at [690, 140] on app-card-role "Instruktør 2A 0/1 11:30-22:30 (11h) single-neutral-actions" at bounding box center [694, 139] width 71 height 21
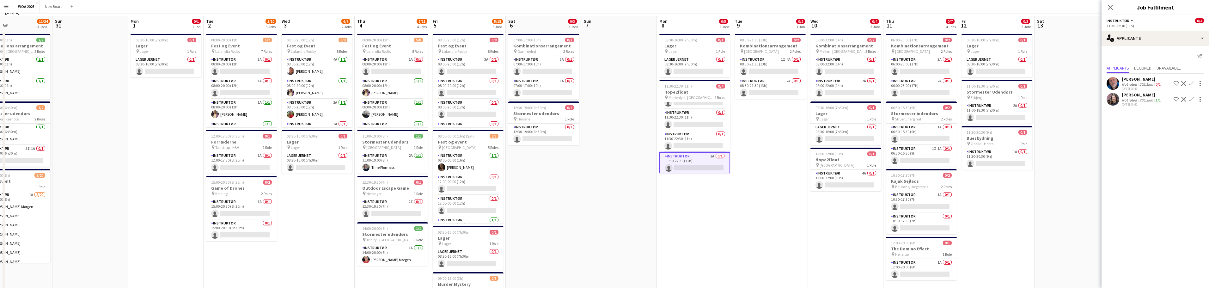
scroll to position [0, 0]
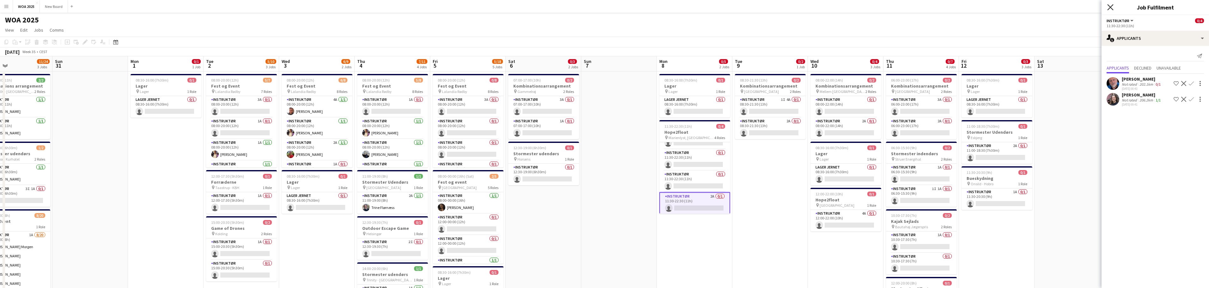
click at [1112, 7] on icon "Close pop-in" at bounding box center [1110, 7] width 6 height 6
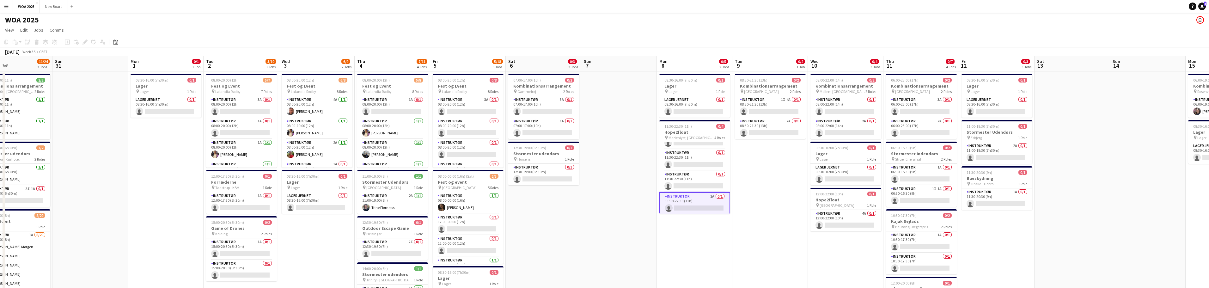
click at [691, 203] on app-card-role "Instruktør 2A 0/1 11:30-22:30 (11h) single-neutral-actions" at bounding box center [694, 203] width 71 height 23
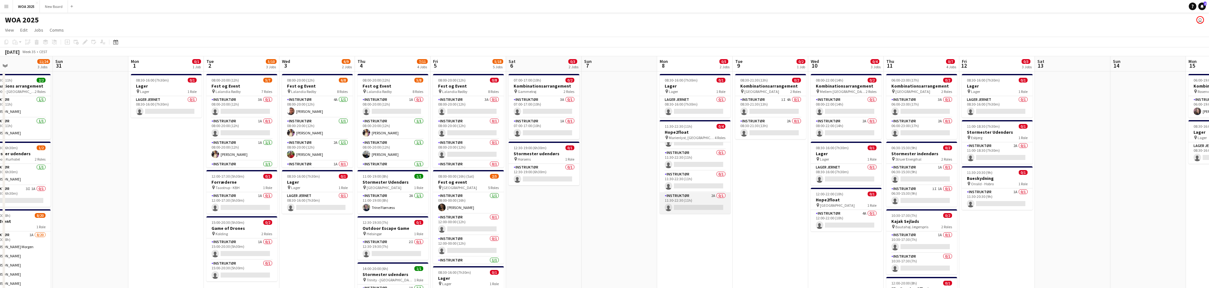
click at [680, 198] on app-card-role "Instruktør 2A 0/1 11:30-22:30 (11h) single-neutral-actions" at bounding box center [695, 202] width 71 height 21
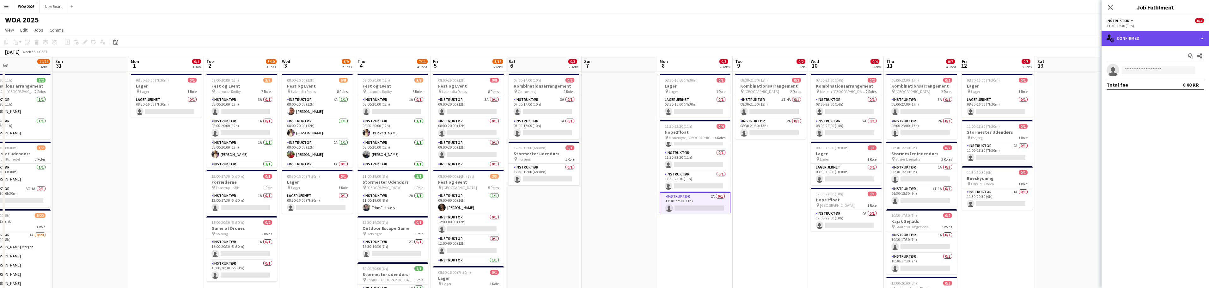
click at [1161, 36] on div "single-neutral-actions-check-2 Confirmed" at bounding box center [1154, 38] width 107 height 15
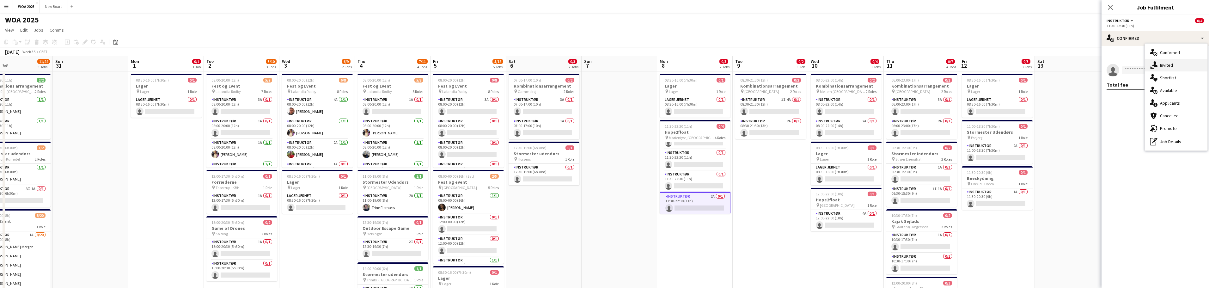
click at [1171, 65] on div "single-neutral-actions-share-1 Invited" at bounding box center [1176, 65] width 63 height 13
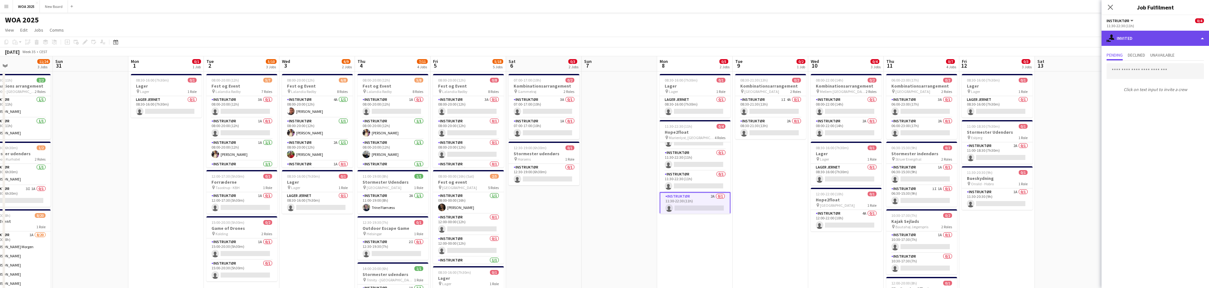
click at [1179, 34] on div "single-neutral-actions-share-1 Invited" at bounding box center [1154, 38] width 107 height 15
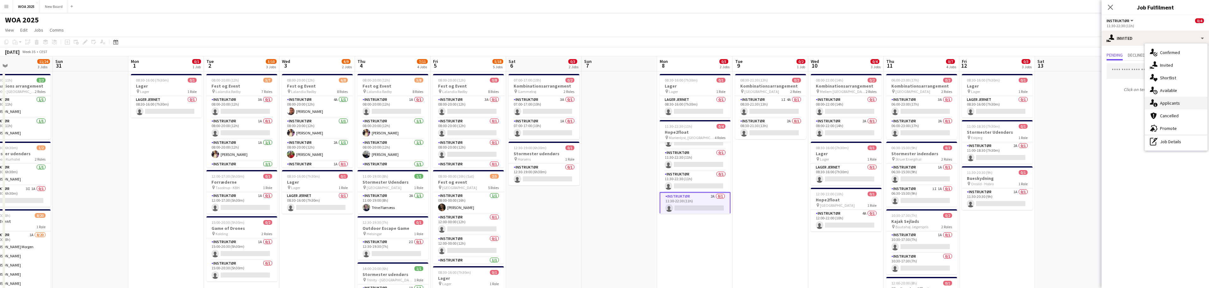
click at [1181, 102] on div "single-neutral-actions-information Applicants" at bounding box center [1176, 103] width 63 height 13
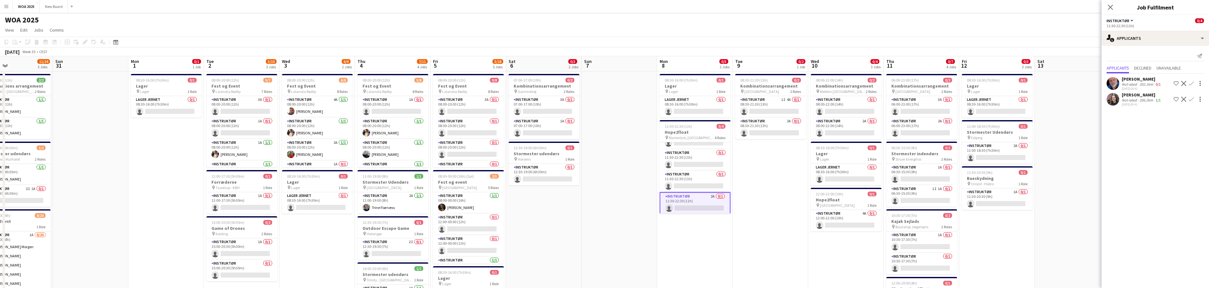
click at [1141, 77] on div "[PERSON_NAME]" at bounding box center [1142, 79] width 40 height 6
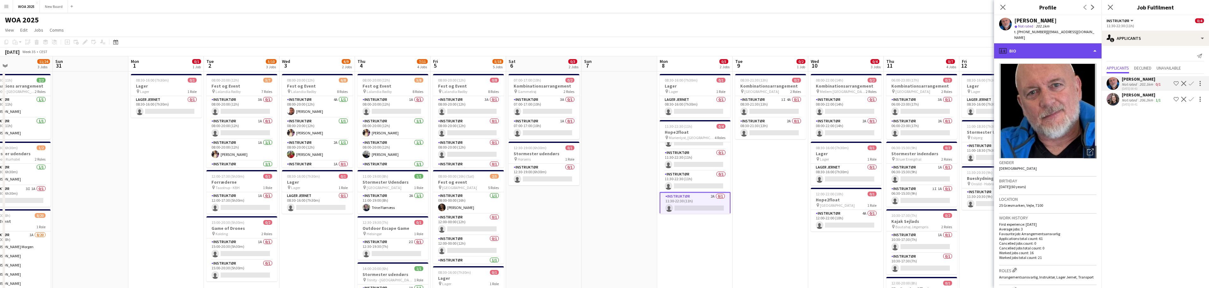
click at [1080, 44] on div "profile Bio" at bounding box center [1047, 50] width 107 height 15
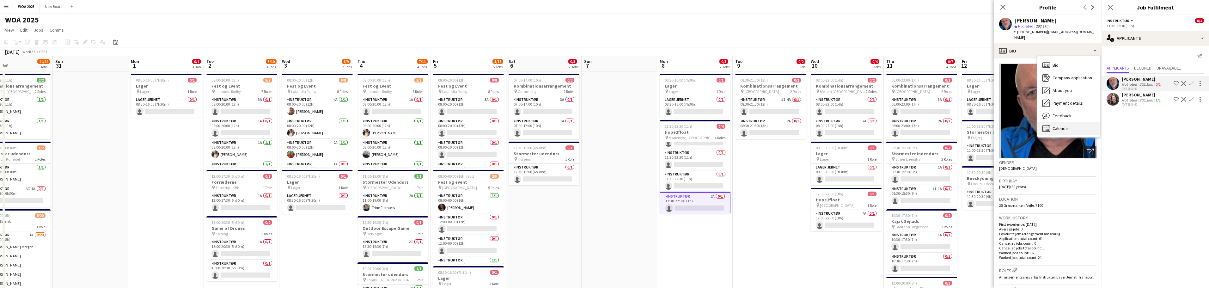
click at [1078, 122] on div "Calendar Calendar" at bounding box center [1068, 128] width 63 height 13
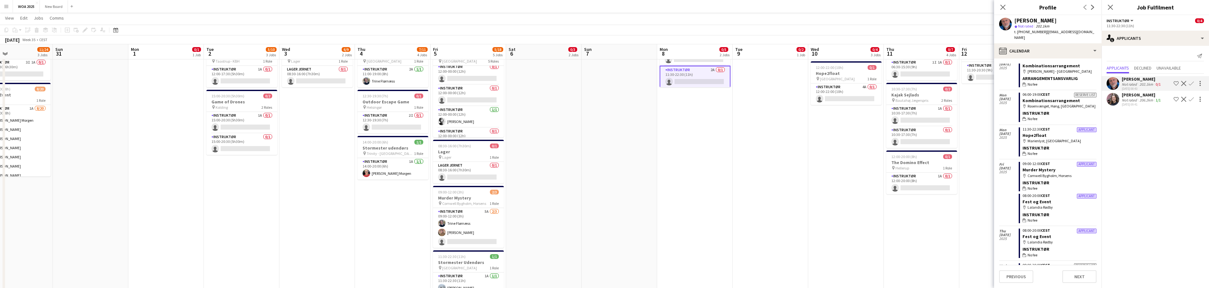
scroll to position [126, 0]
click at [484, 242] on app-card-role "Instruktør 5A 2/3 09:00-12:00 (3h) Trine Flørnæss Bøje Andersen single-neutral-…" at bounding box center [468, 228] width 71 height 40
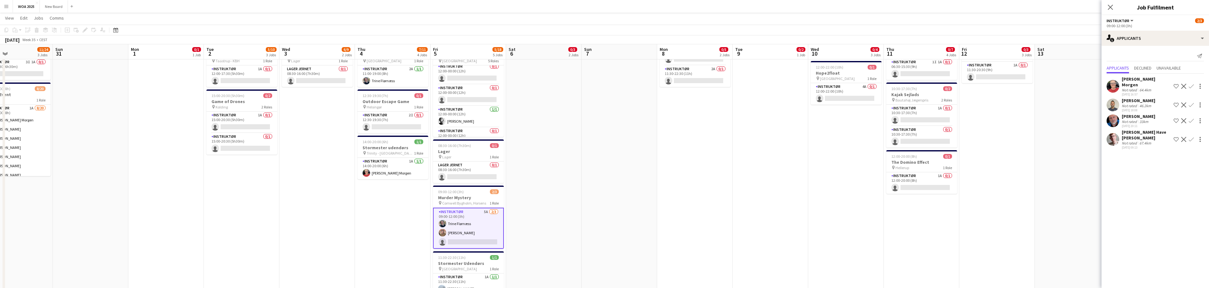
click at [1081, 51] on app-board-header-date "Sat 13" at bounding box center [1073, 51] width 76 height 15
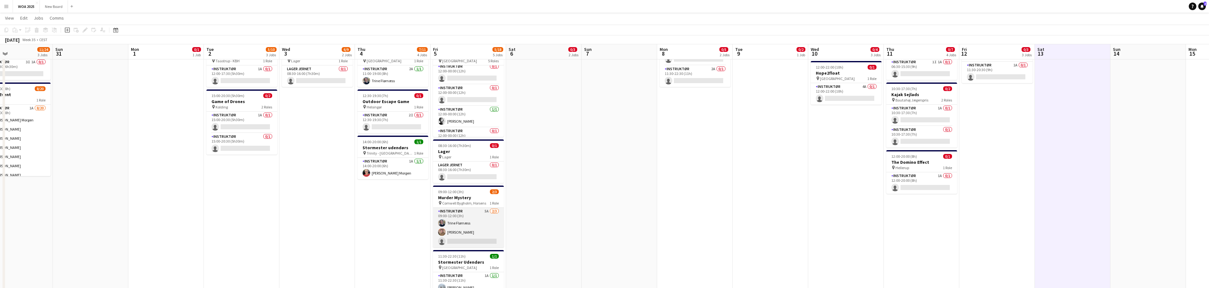
click at [469, 243] on app-card-role "Instruktør 5A 2/3 09:00-12:00 (3h) Trine Flørnæss Bøje Andersen single-neutral-…" at bounding box center [468, 228] width 71 height 40
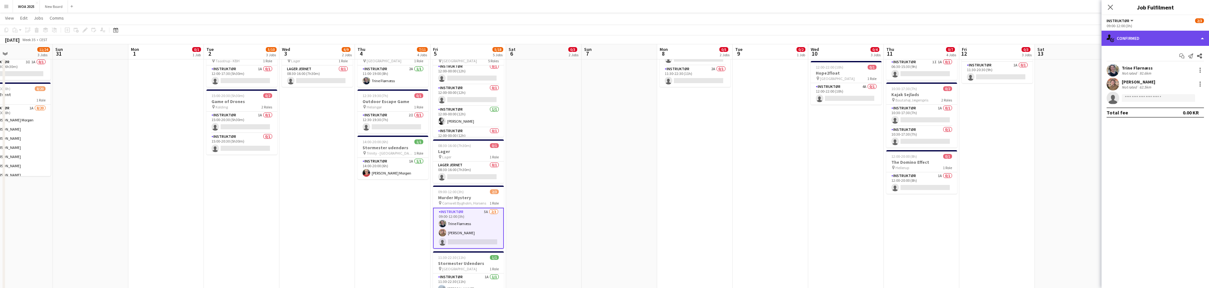
click at [1202, 37] on div "single-neutral-actions-check-2 Confirmed" at bounding box center [1154, 38] width 107 height 15
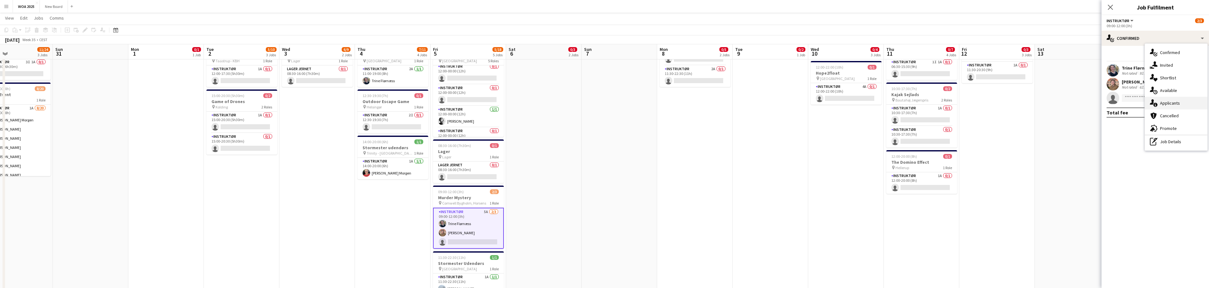
click at [1186, 105] on div "single-neutral-actions-information Applicants" at bounding box center [1176, 103] width 63 height 13
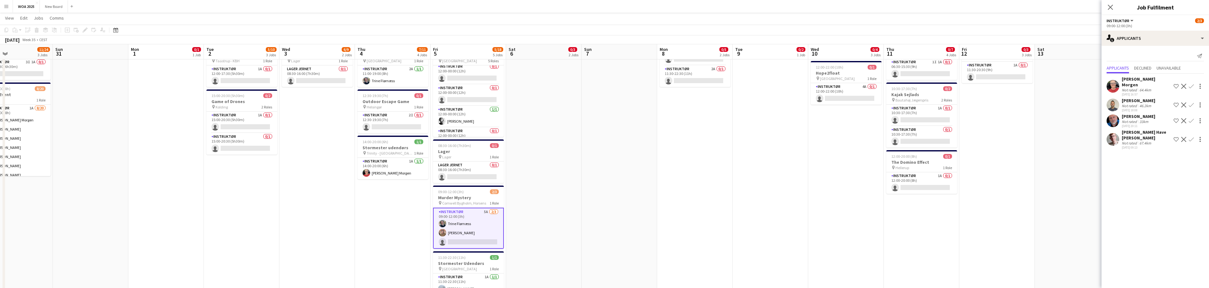
click at [1137, 113] on div "[PERSON_NAME]" at bounding box center [1138, 116] width 33 height 6
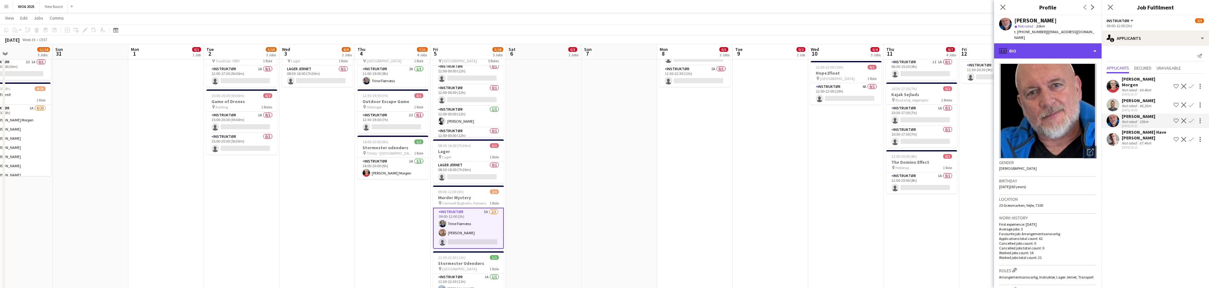
click at [1048, 45] on div "profile Bio" at bounding box center [1047, 50] width 107 height 15
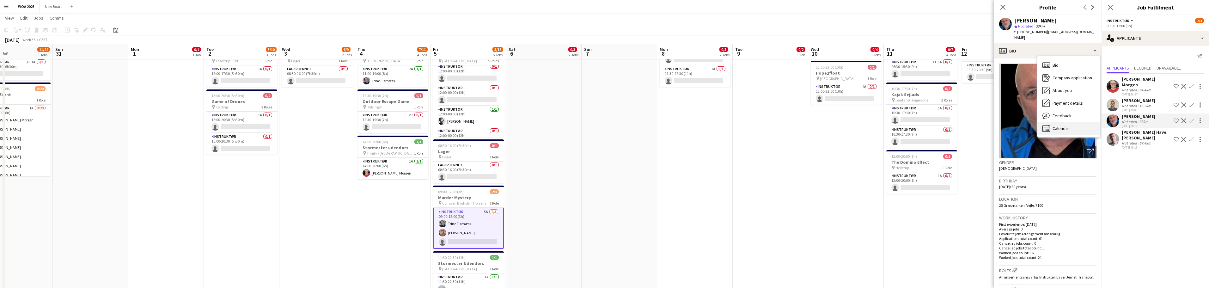
click at [1065, 125] on span "Calendar" at bounding box center [1060, 128] width 17 height 6
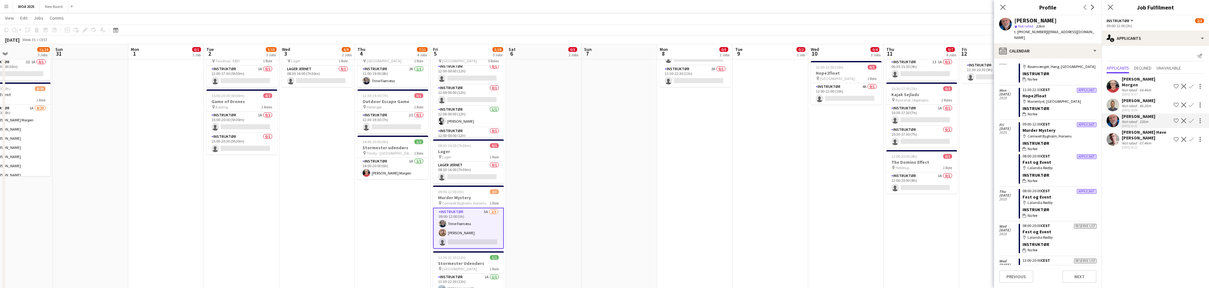
click at [471, 241] on app-card-role "Instruktør 5A 2/3 09:00-12:00 (3h) Trine Flørnæss Bøje Andersen single-neutral-…" at bounding box center [468, 228] width 71 height 41
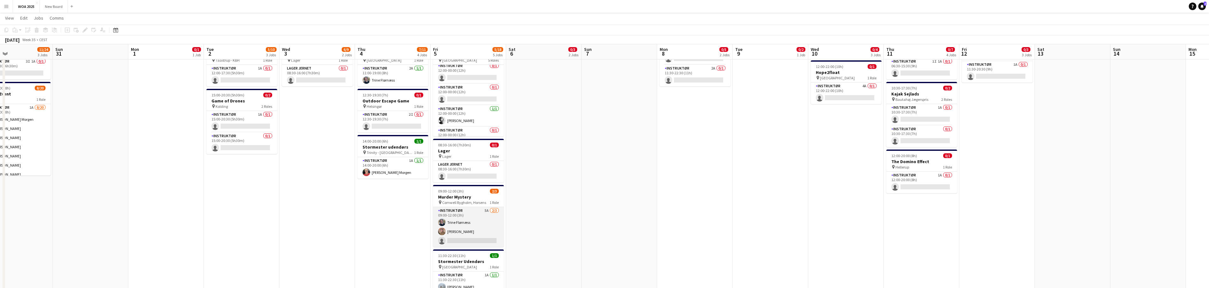
scroll to position [127, 0]
click at [471, 241] on app-card-role "Instruktør 5A 2/3 09:00-12:00 (3h) Trine Flørnæss Bøje Andersen single-neutral-…" at bounding box center [468, 227] width 71 height 40
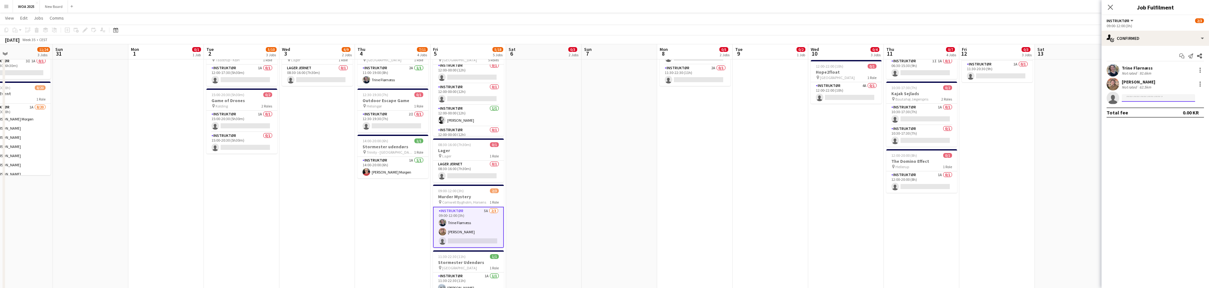
click at [1141, 95] on input at bounding box center [1158, 98] width 73 height 8
click at [1187, 37] on div "single-neutral-actions-check-2 Confirmed" at bounding box center [1154, 38] width 107 height 15
click at [1184, 100] on div "single-neutral-actions-information Applicants" at bounding box center [1176, 103] width 63 height 13
click at [1192, 118] on app-icon "Confirm" at bounding box center [1191, 120] width 5 height 5
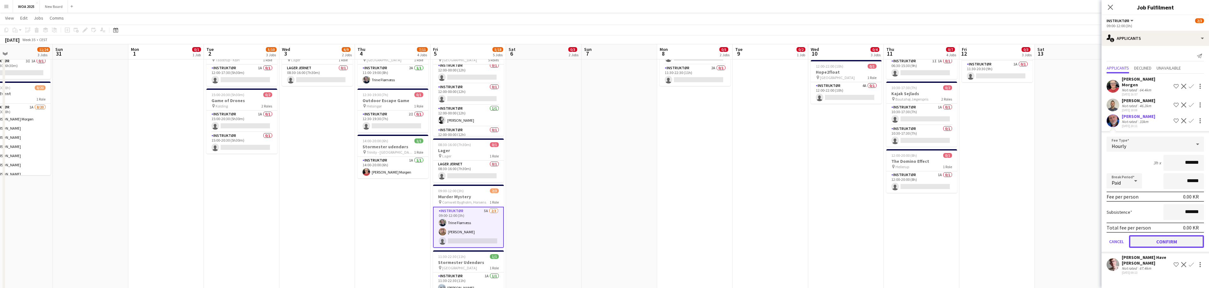
click at [1164, 237] on button "Confirm" at bounding box center [1166, 241] width 75 height 13
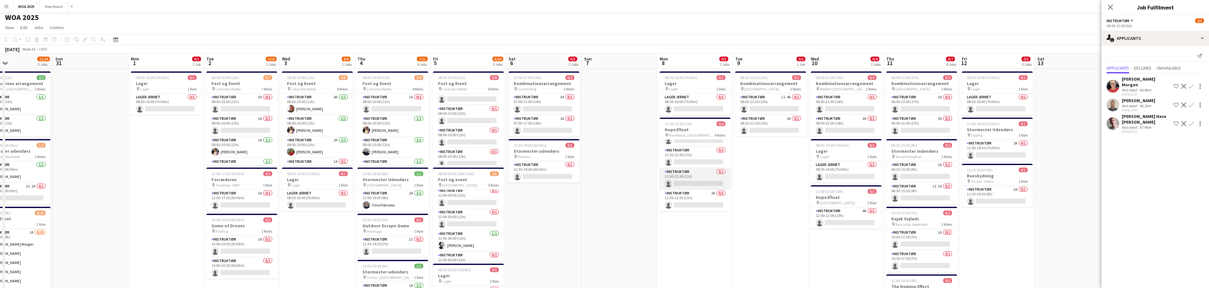
scroll to position [14, 0]
click at [702, 198] on app-card-role "Instruktør 2A 0/1 11:30-22:30 (11h) single-neutral-actions" at bounding box center [695, 200] width 71 height 21
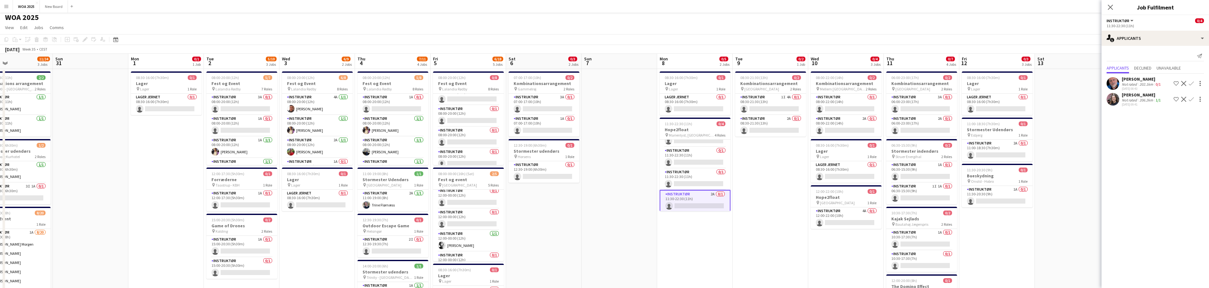
click at [1191, 83] on app-icon "Confirm" at bounding box center [1191, 83] width 5 height 5
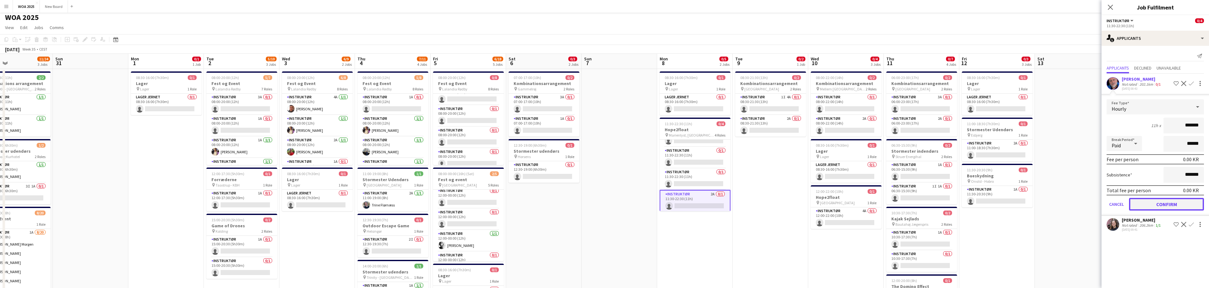
click at [1172, 204] on button "Confirm" at bounding box center [1166, 204] width 75 height 13
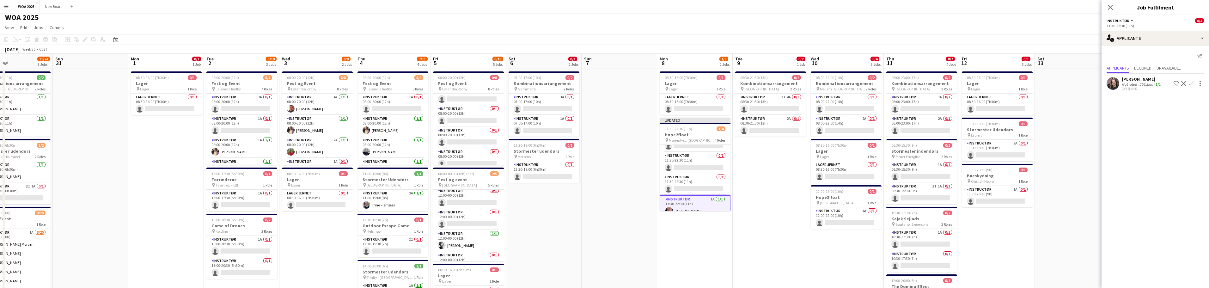
click at [1006, 240] on app-date-cell "08:30-16:00 (7h30m) 0/1 Lager pin Lager 1 Role Lager Jernet 0/1 08:30-16:00 (7h…" at bounding box center [997, 275] width 76 height 413
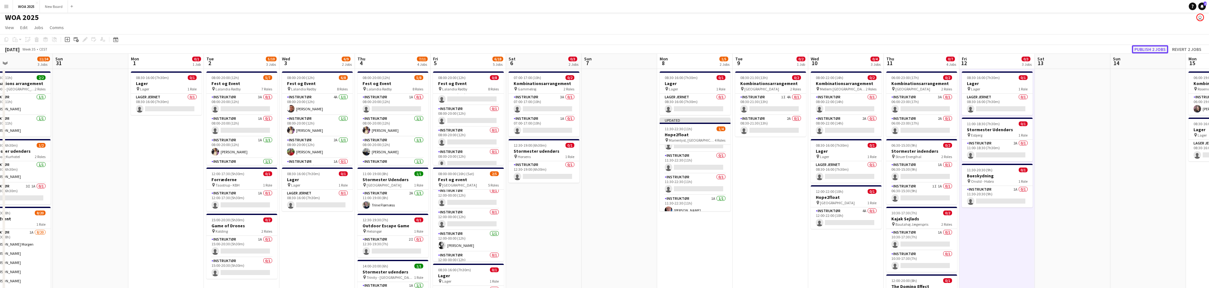
click at [1156, 48] on button "Publish 2 jobs" at bounding box center [1150, 49] width 36 height 8
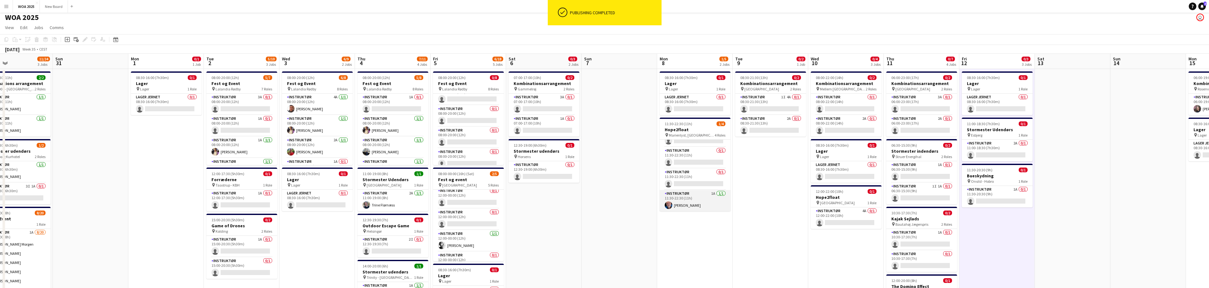
click at [684, 206] on app-card-role "Instruktør 1A 1/1 11:30-22:30 (11h) Carsten Rolsgaard" at bounding box center [695, 200] width 71 height 21
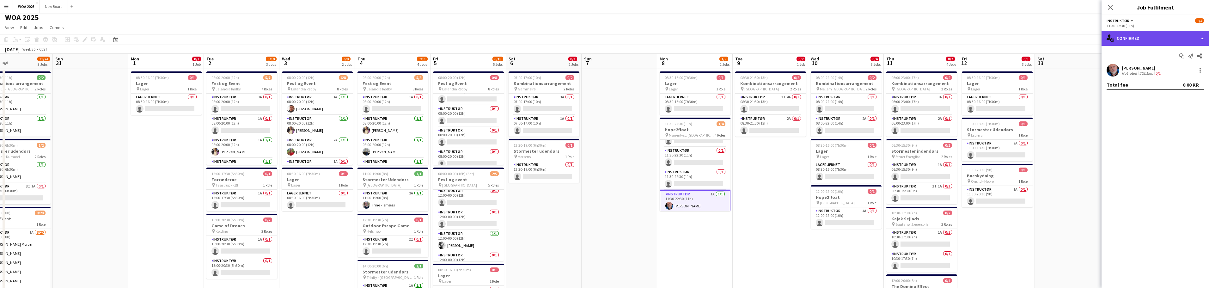
click at [1192, 41] on div "single-neutral-actions-check-2 Confirmed" at bounding box center [1154, 38] width 107 height 15
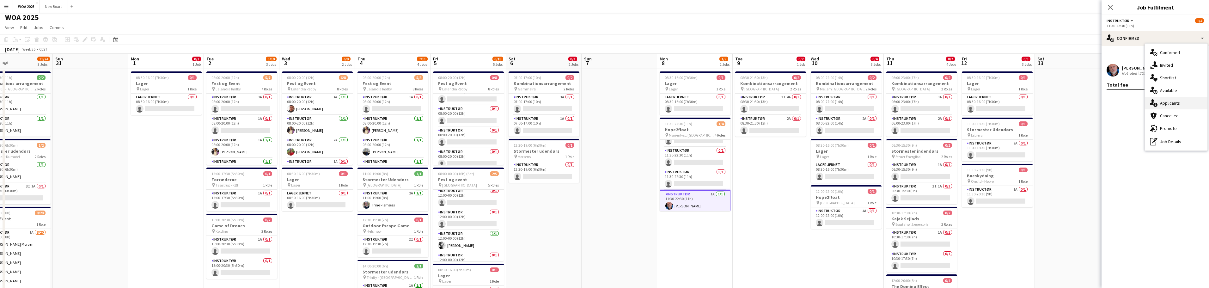
click at [1195, 102] on div "single-neutral-actions-information Applicants" at bounding box center [1176, 103] width 63 height 13
click at [761, 240] on app-date-cell "08:30-21:30 (13h) 0/2 Kombinationsarrangement pin Århus 2 Roles Instruktør 1I 4…" at bounding box center [771, 275] width 76 height 413
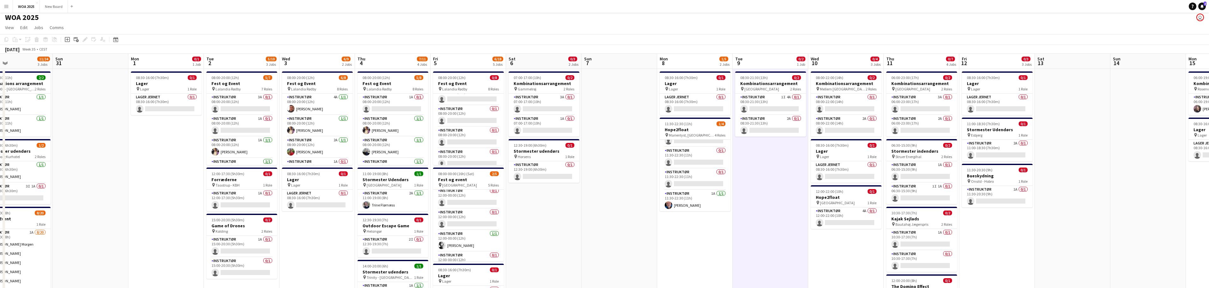
click at [694, 240] on app-date-cell "08:30-16:00 (7h30m) 0/1 Lager pin Lager 1 Role Lager Jernet 0/1 08:30-16:00 (7h…" at bounding box center [695, 275] width 76 height 413
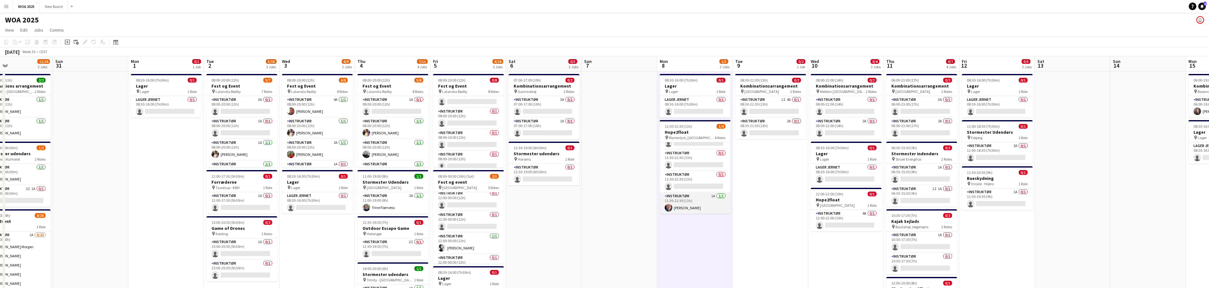
scroll to position [14, 0]
click at [679, 208] on app-card-role "Instruktør 1A 1/1 11:30-22:30 (11h) Carsten Rolsgaard" at bounding box center [695, 203] width 71 height 21
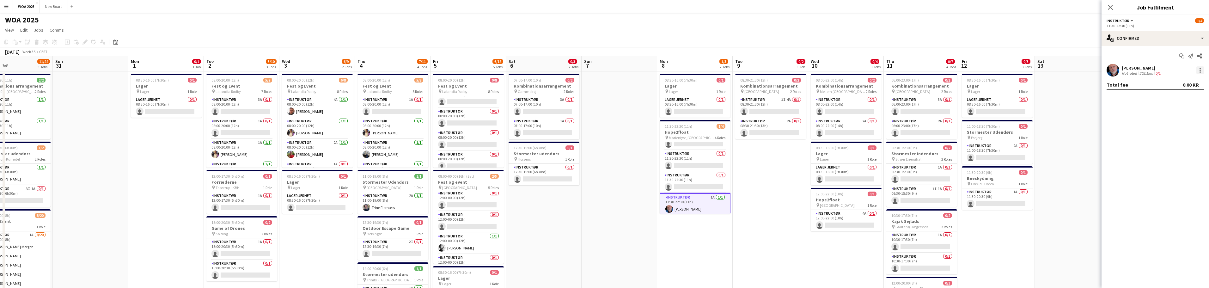
click at [1199, 70] on div at bounding box center [1199, 70] width 1 height 1
click at [1144, 69] on div at bounding box center [604, 144] width 1209 height 288
click at [1144, 69] on div "[PERSON_NAME]" at bounding box center [1142, 68] width 40 height 6
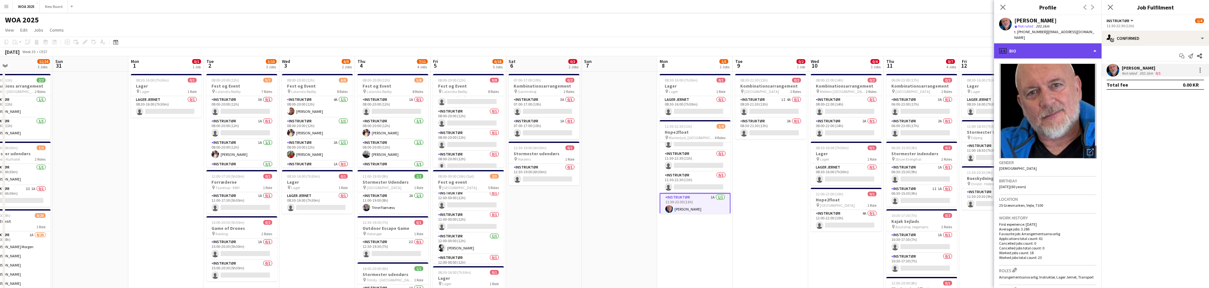
click at [1086, 45] on div "profile Bio" at bounding box center [1047, 50] width 107 height 15
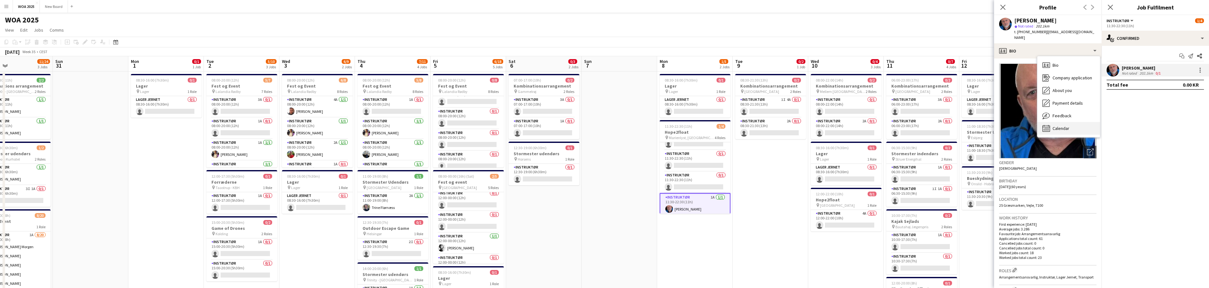
click at [1067, 125] on span "Calendar" at bounding box center [1060, 128] width 17 height 6
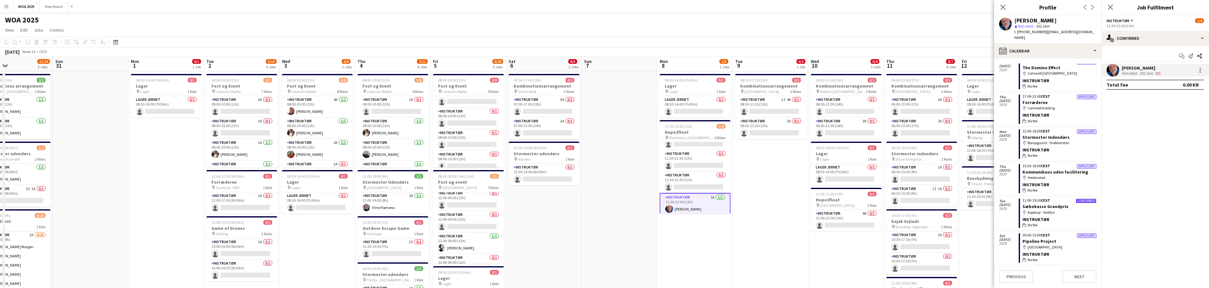
scroll to position [116, 0]
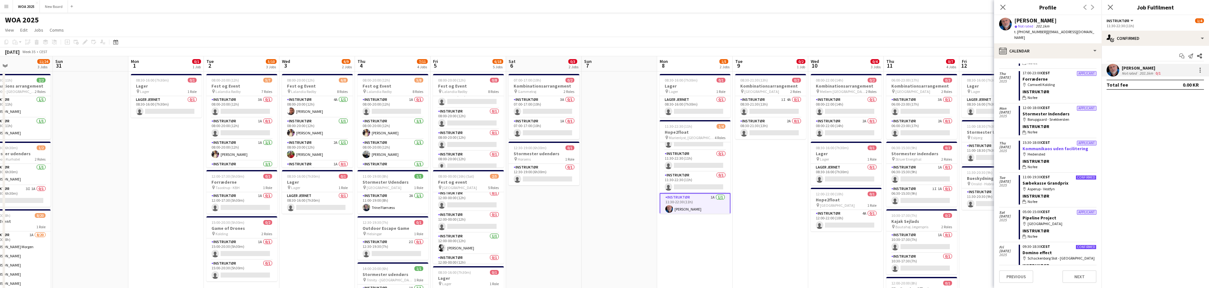
click at [1068, 146] on link "Kommunikaos uden facilitering" at bounding box center [1055, 149] width 66 height 6
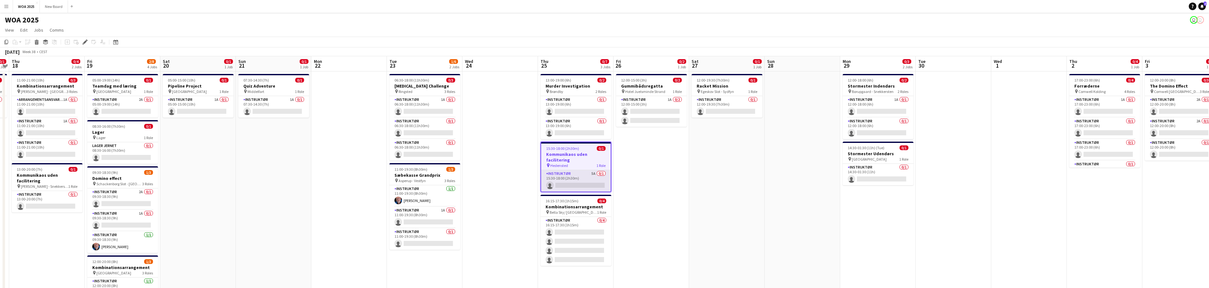
click at [578, 179] on app-card-role "Instruktør 5A 0/1 15:30-18:00 (2h30m) single-neutral-actions" at bounding box center [576, 180] width 70 height 21
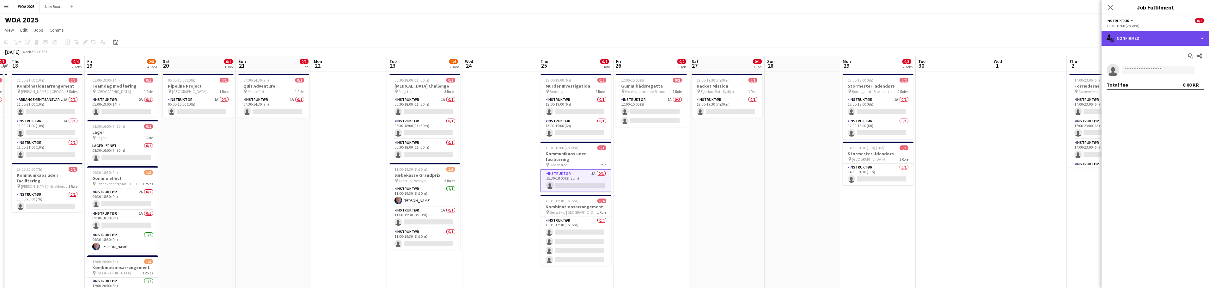
click at [1207, 41] on div "single-neutral-actions-check-2 Confirmed" at bounding box center [1154, 38] width 107 height 15
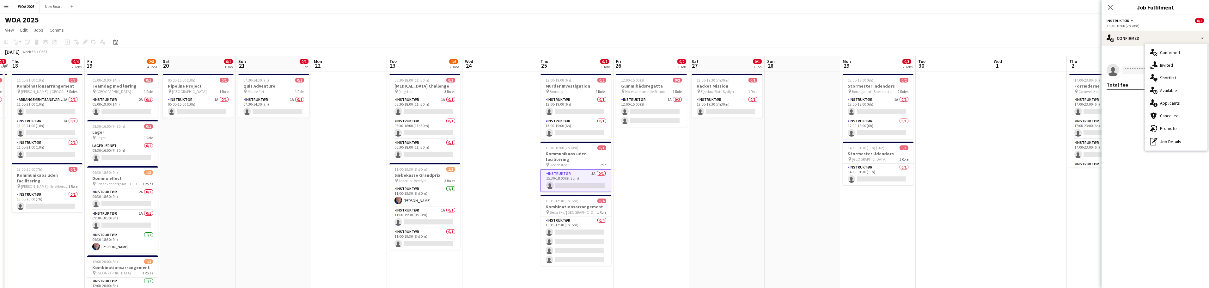
click at [592, 184] on app-card-role "Instruktør 5A 0/1 15:30-18:00 (2h30m) single-neutral-actions" at bounding box center [575, 180] width 71 height 23
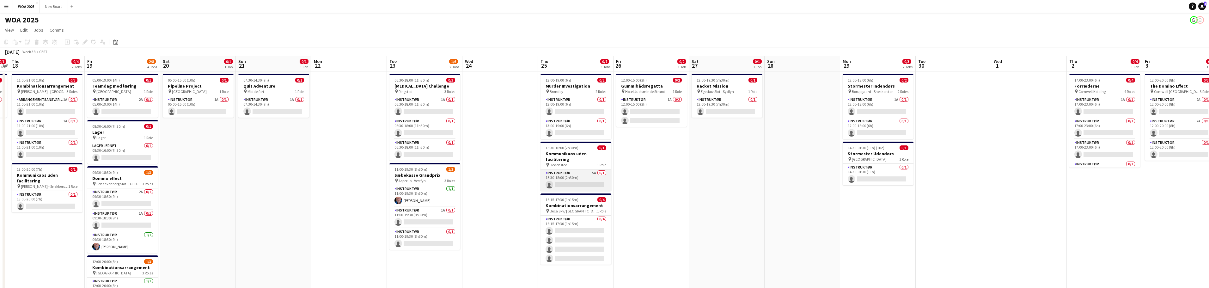
click at [565, 184] on app-card-role "Instruktør 5A 0/1 15:30-18:00 (2h30m) single-neutral-actions" at bounding box center [575, 179] width 71 height 21
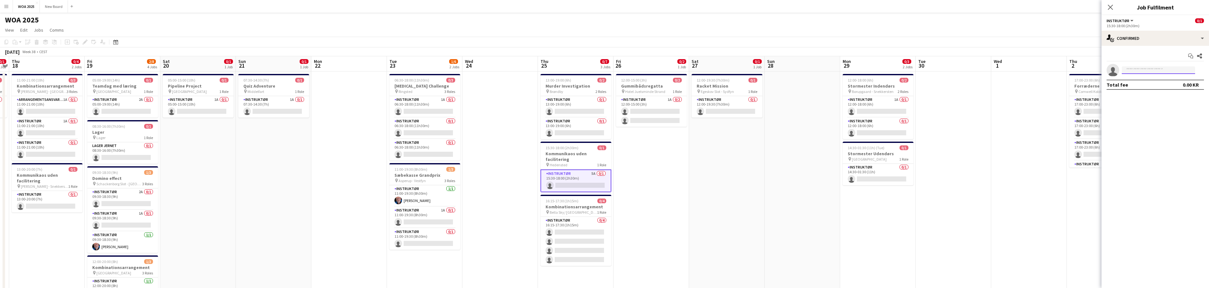
click at [1157, 70] on input at bounding box center [1158, 70] width 73 height 8
type input "*"
type input "***"
click at [1153, 78] on span "[PERSON_NAME]" at bounding box center [1145, 78] width 36 height 5
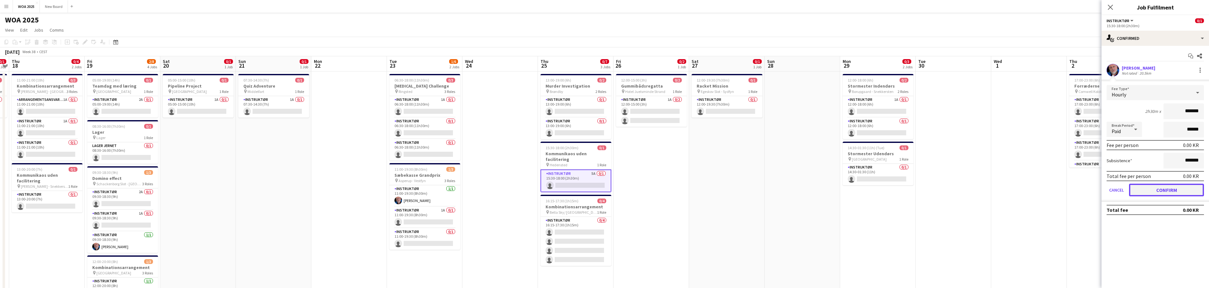
click at [1168, 187] on button "Confirm" at bounding box center [1166, 190] width 75 height 13
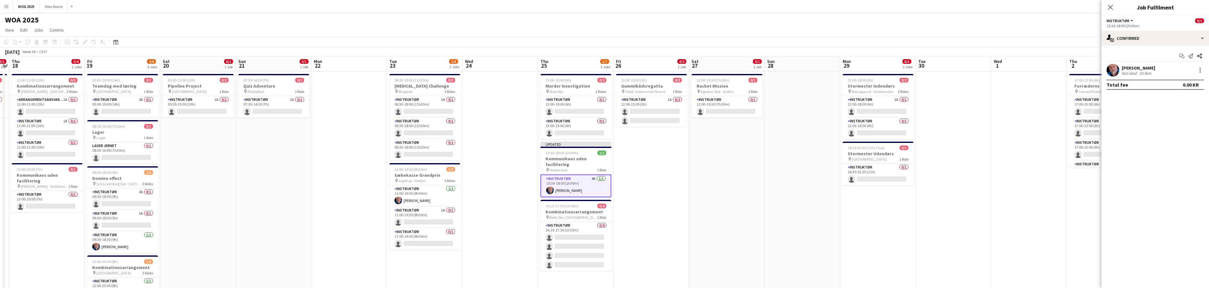
click at [1150, 67] on div "[PERSON_NAME]" at bounding box center [1138, 68] width 33 height 6
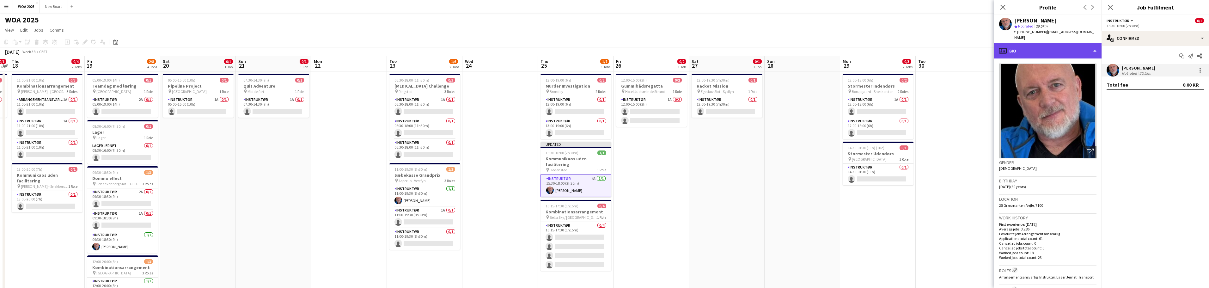
click at [1056, 46] on div "profile Bio" at bounding box center [1047, 50] width 107 height 15
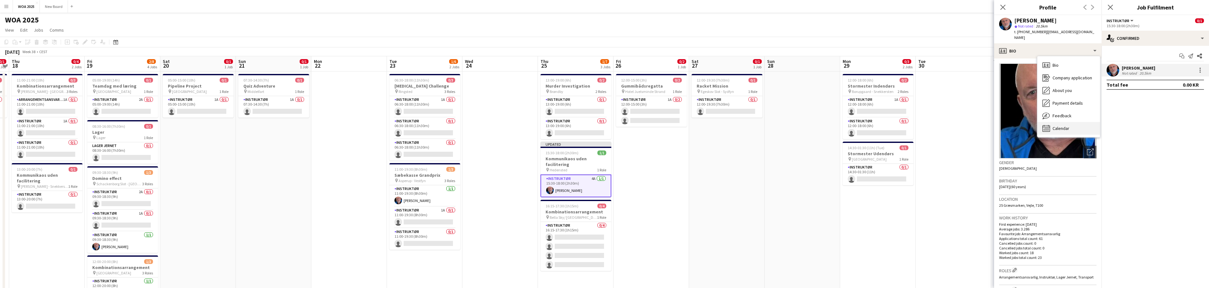
click at [1062, 125] on span "Calendar" at bounding box center [1060, 128] width 17 height 6
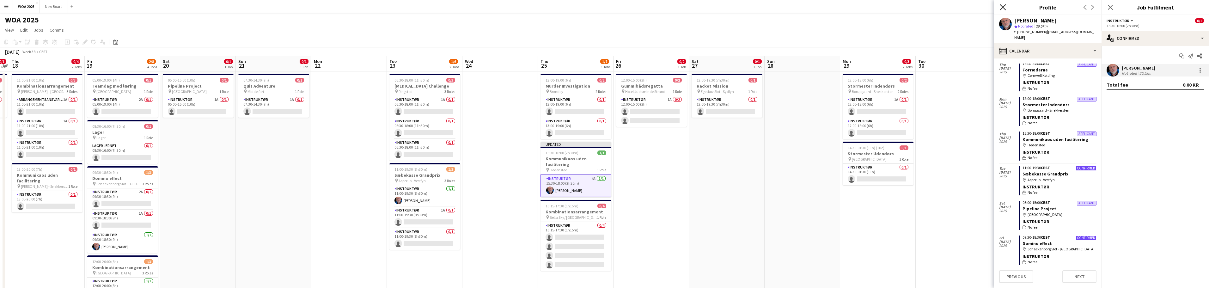
scroll to position [126, 0]
click at [1002, 6] on icon at bounding box center [1003, 7] width 6 height 6
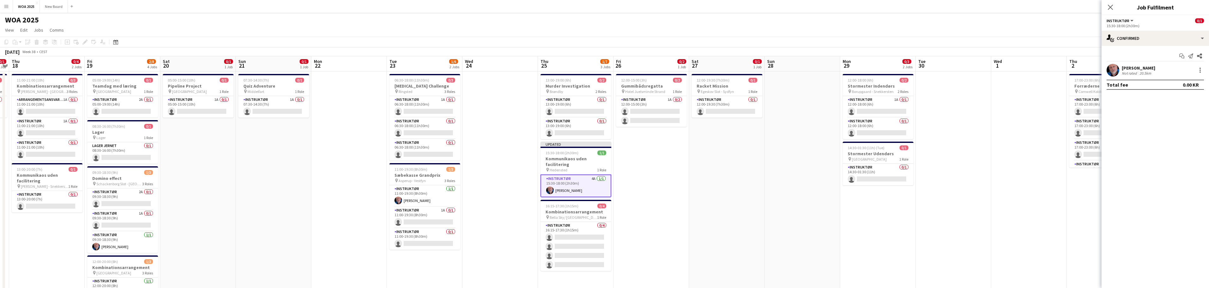
click at [1088, 18] on div "WOA 2025 user user" at bounding box center [604, 19] width 1209 height 12
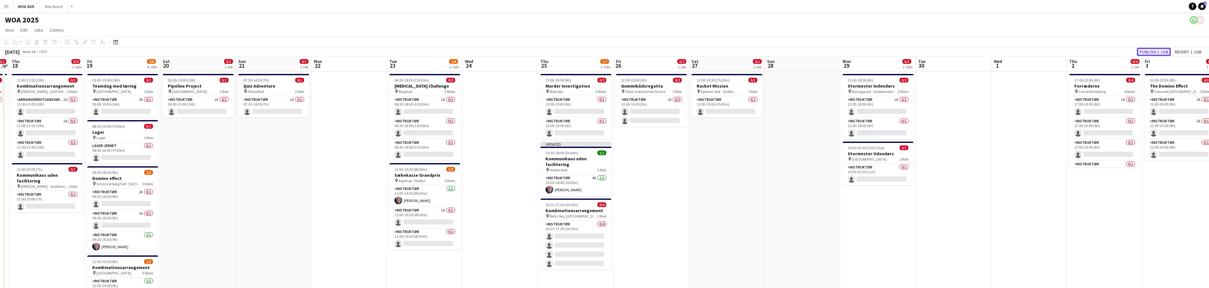
click at [1153, 51] on button "Publish 1 job" at bounding box center [1154, 52] width 34 height 8
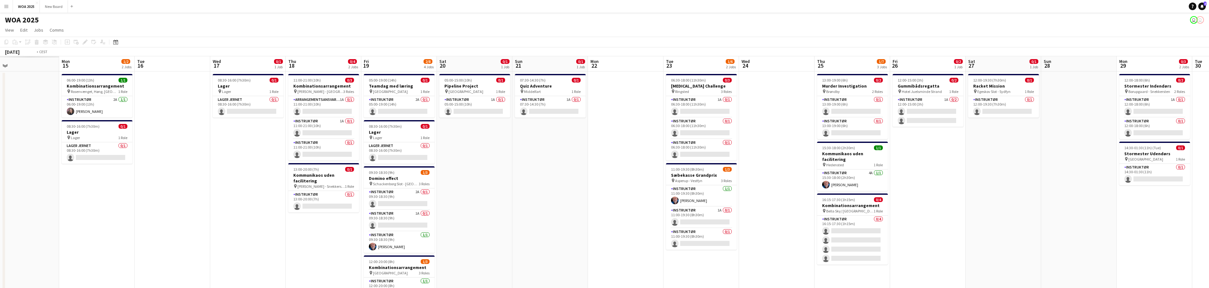
scroll to position [0, 167]
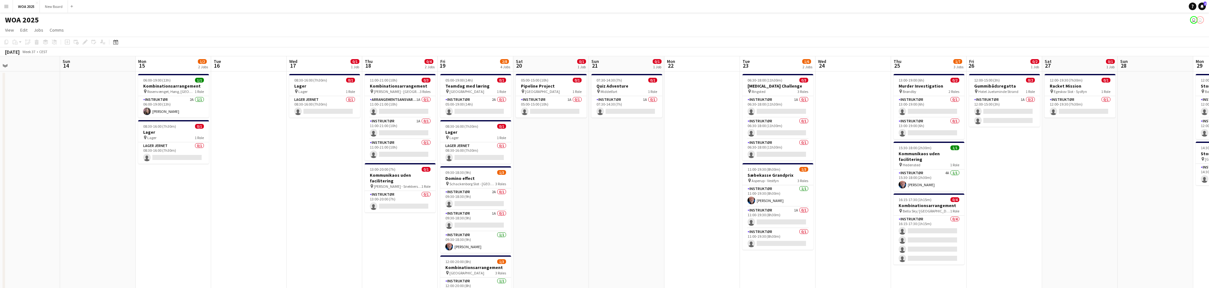
drag, startPoint x: 349, startPoint y: 146, endPoint x: 702, endPoint y: 120, distance: 354.0
click at [702, 120] on app-calendar-viewport "Thu 11 0/7 4 Jobs Fri 12 0/3 3 Jobs Sat 13 Sun 14 Mon 15 1/2 2 Jobs Tue 16 Wed …" at bounding box center [604, 270] width 1209 height 428
click at [265, 166] on app-date-cell at bounding box center [249, 277] width 76 height 413
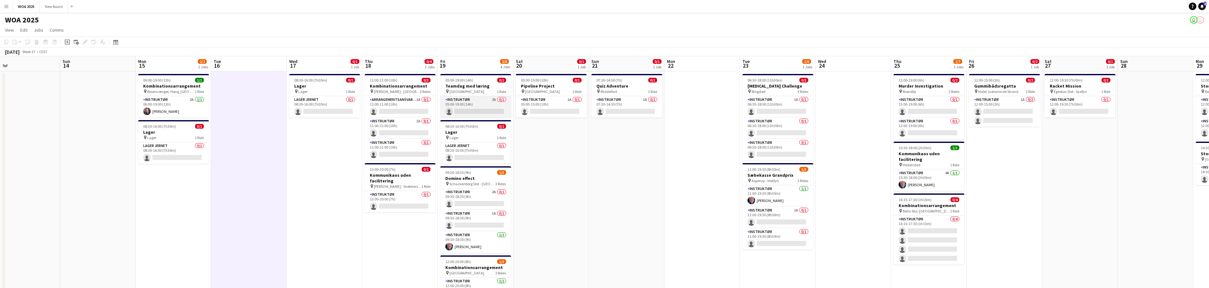
click at [475, 103] on app-card-role "Instruktør 2A 0/1 05:00-19:00 (14h) single-neutral-actions" at bounding box center [475, 106] width 71 height 21
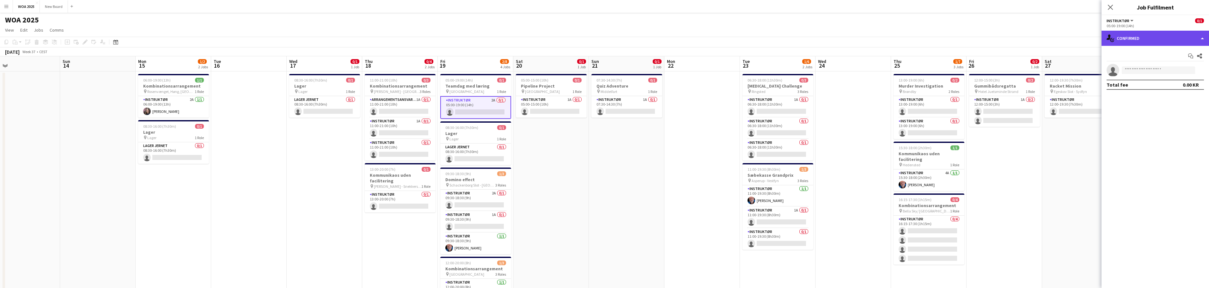
click at [1204, 39] on div "single-neutral-actions-check-2 Confirmed" at bounding box center [1154, 38] width 107 height 15
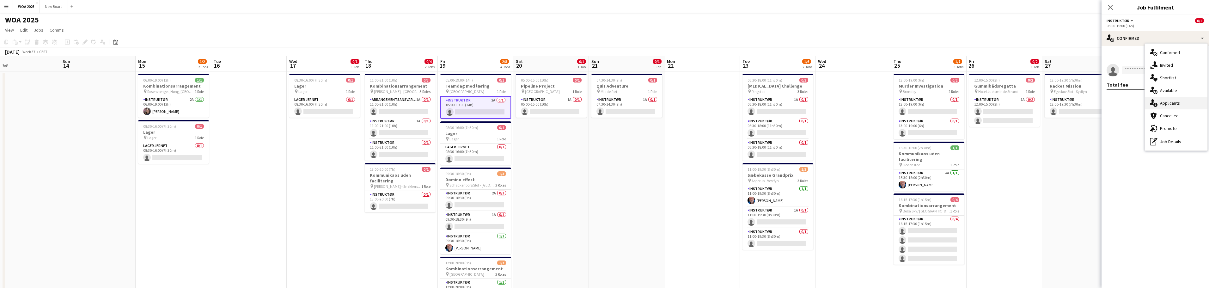
click at [1179, 102] on div "single-neutral-actions-information Applicants" at bounding box center [1176, 103] width 63 height 13
click at [1190, 84] on app-icon "Confirm" at bounding box center [1191, 86] width 5 height 5
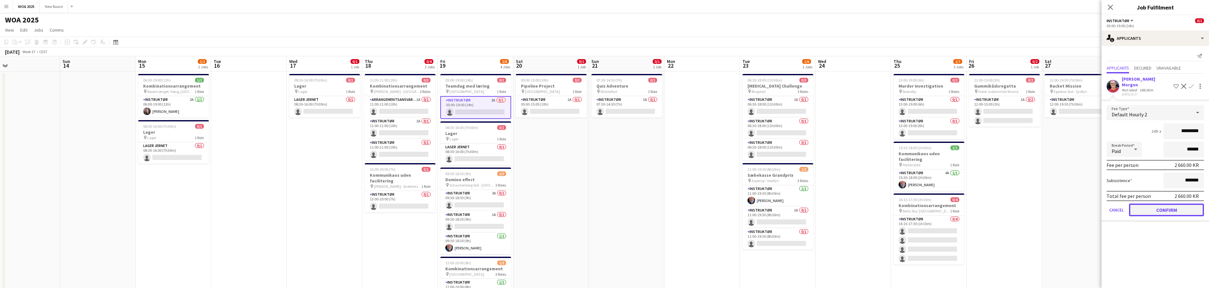
click at [1166, 204] on button "Confirm" at bounding box center [1166, 210] width 75 height 13
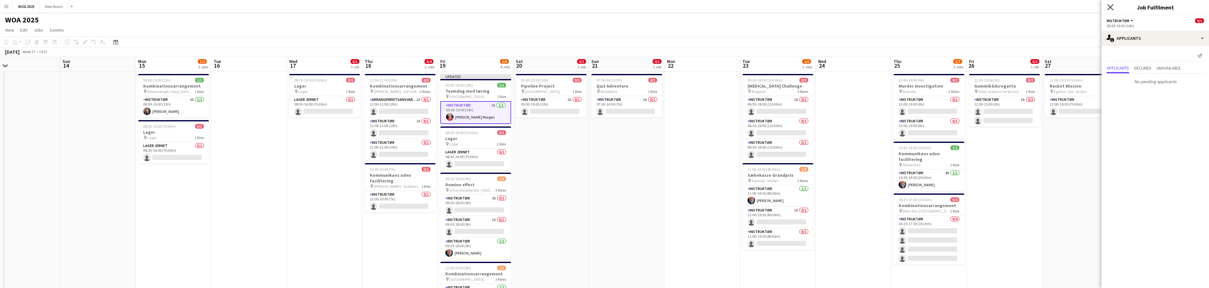
click at [1108, 9] on icon "Close pop-in" at bounding box center [1110, 7] width 6 height 6
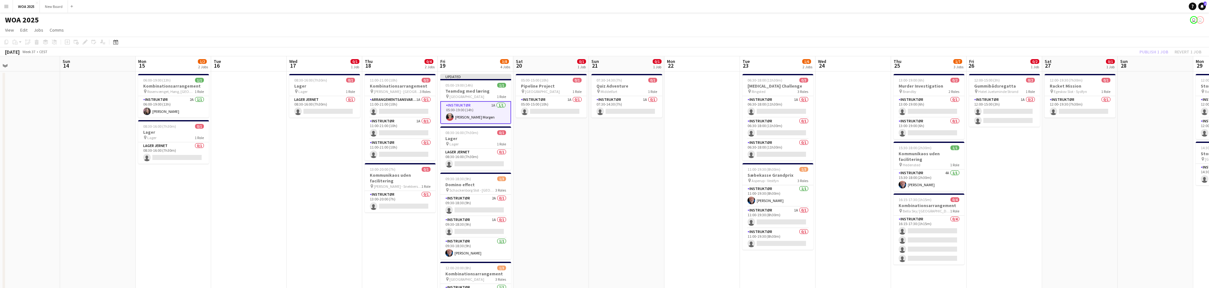
click at [1152, 52] on div "Publish 1 job Revert 1 job" at bounding box center [1170, 52] width 77 height 8
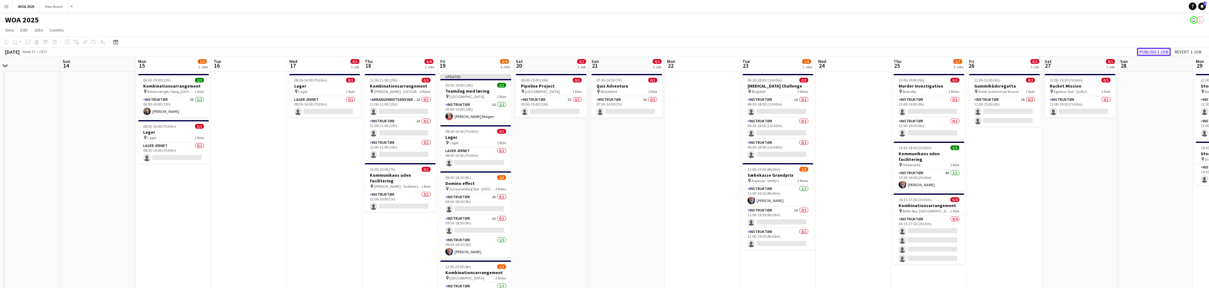
click at [1152, 52] on button "Publish 1 job" at bounding box center [1154, 52] width 34 height 8
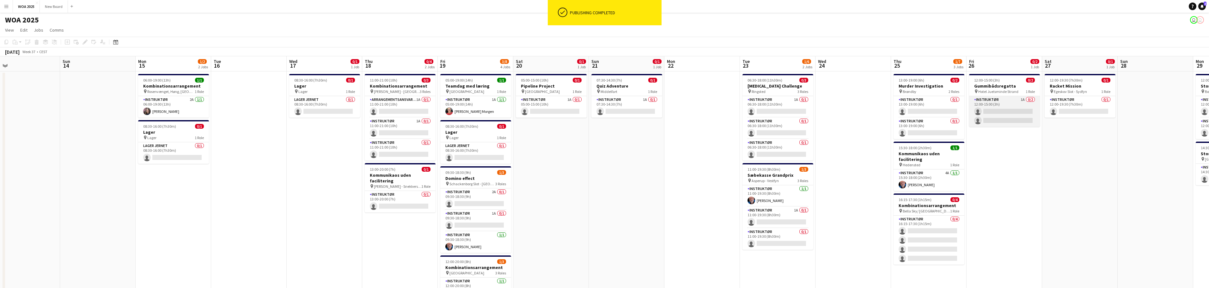
click at [1021, 108] on app-card-role "Instruktør 1A 0/2 12:00-15:00 (3h) single-neutral-actions single-neutral-actions" at bounding box center [1004, 111] width 71 height 31
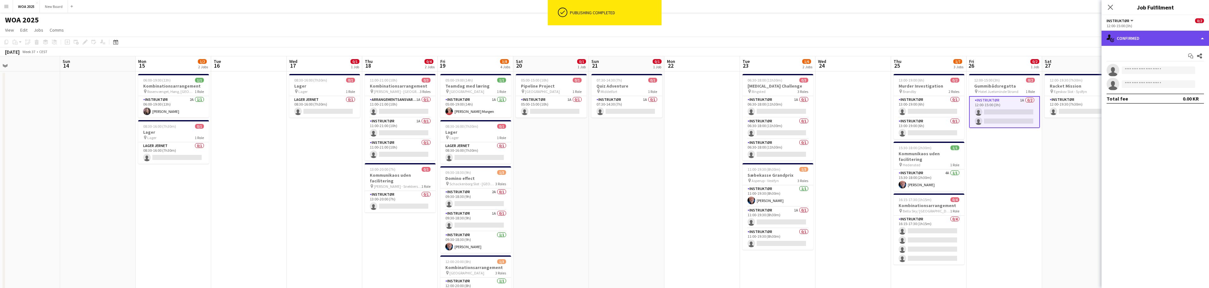
click at [1190, 36] on div "single-neutral-actions-check-2 Confirmed" at bounding box center [1154, 38] width 107 height 15
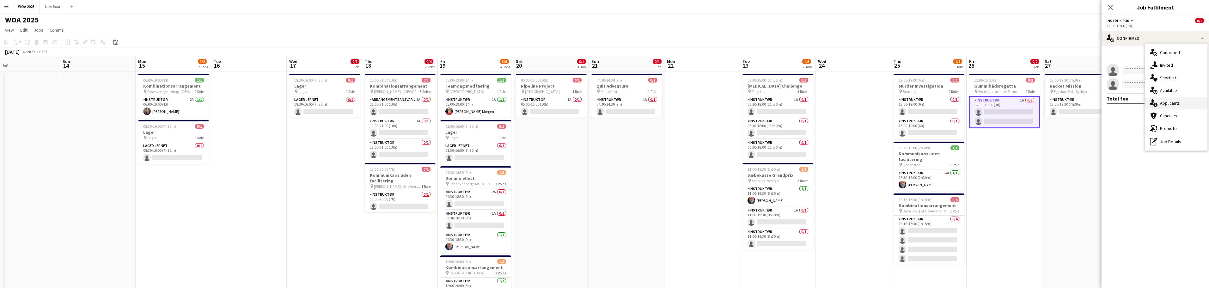
click at [1187, 102] on div "single-neutral-actions-information Applicants" at bounding box center [1176, 103] width 63 height 13
click at [1201, 85] on div at bounding box center [1200, 86] width 8 height 8
click at [1076, 146] on div at bounding box center [604, 144] width 1209 height 288
click at [1114, 7] on app-icon "Close pop-in" at bounding box center [1110, 7] width 9 height 9
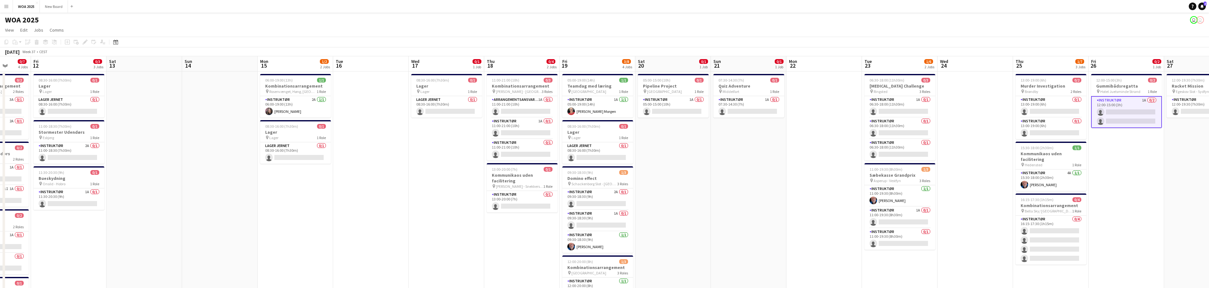
scroll to position [0, 169]
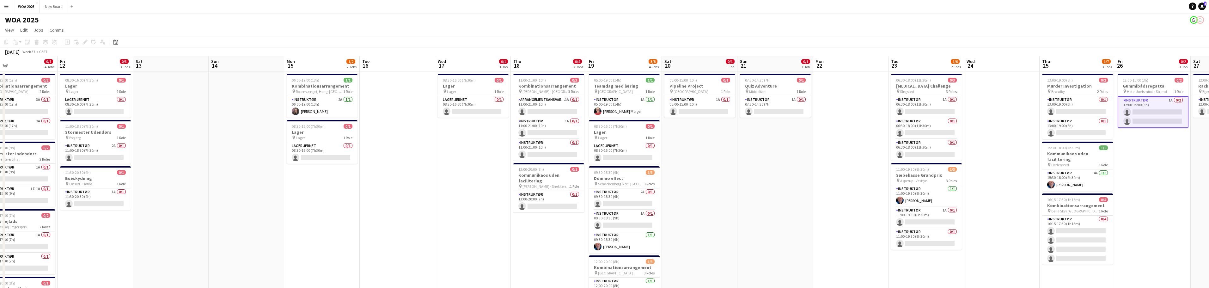
drag, startPoint x: 544, startPoint y: 219, endPoint x: 692, endPoint y: 182, distance: 153.1
click at [692, 182] on app-calendar-viewport "Tue 9 0/2 1 Job Wed 10 0/4 3 Jobs Thu 11 0/7 4 Jobs Fri 12 0/3 3 Jobs Sat 13 Su…" at bounding box center [604, 270] width 1209 height 428
click at [704, 103] on app-card-role "Instruktør 1A 0/1 05:00-15:00 (10h) single-neutral-actions" at bounding box center [699, 106] width 71 height 21
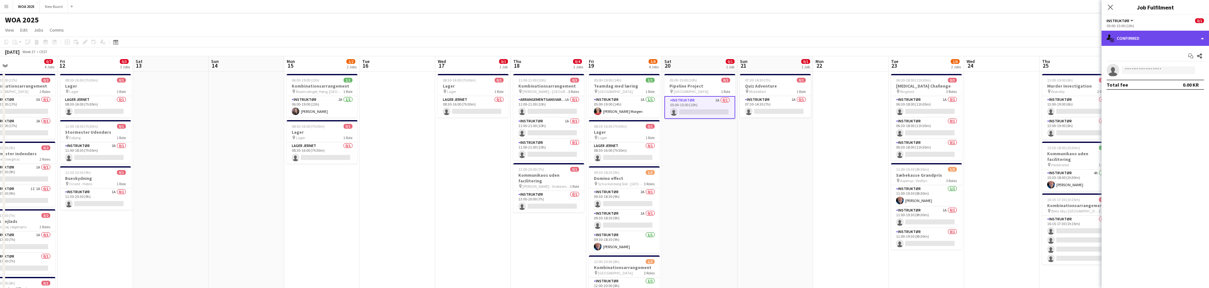
click at [1156, 36] on div "single-neutral-actions-check-2 Confirmed" at bounding box center [1154, 38] width 107 height 15
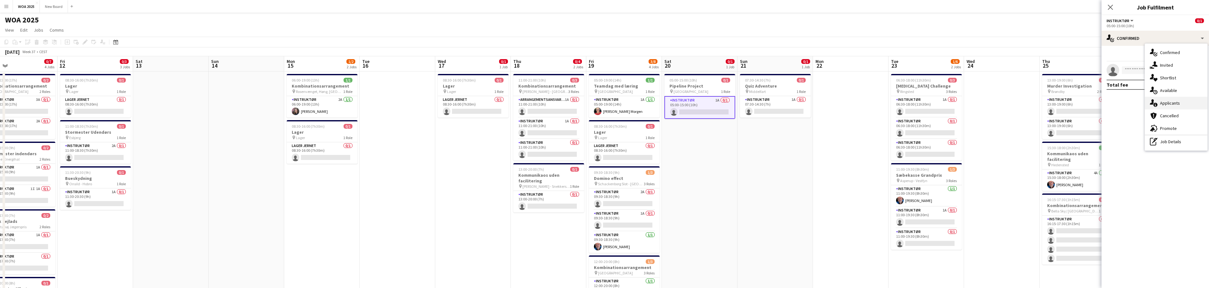
click at [1190, 104] on div "single-neutral-actions-information Applicants" at bounding box center [1176, 103] width 63 height 13
click at [1193, 83] on app-icon "Confirm" at bounding box center [1191, 83] width 5 height 5
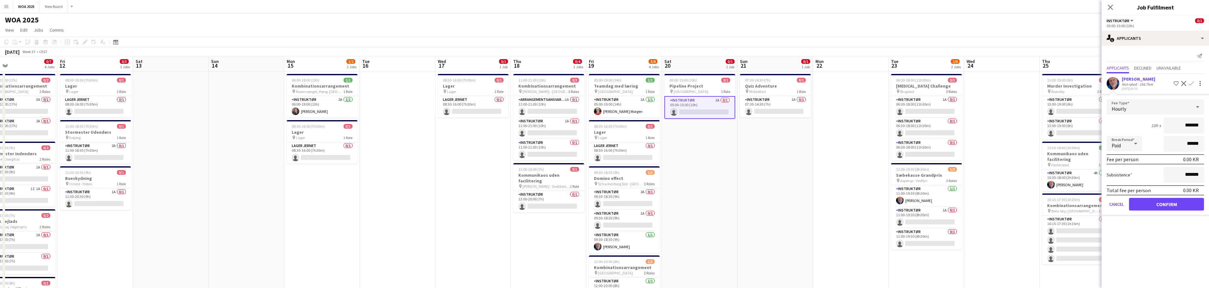
click at [1193, 83] on app-icon "Confirm" at bounding box center [1191, 83] width 5 height 5
click at [1180, 202] on button "Confirm" at bounding box center [1166, 204] width 75 height 13
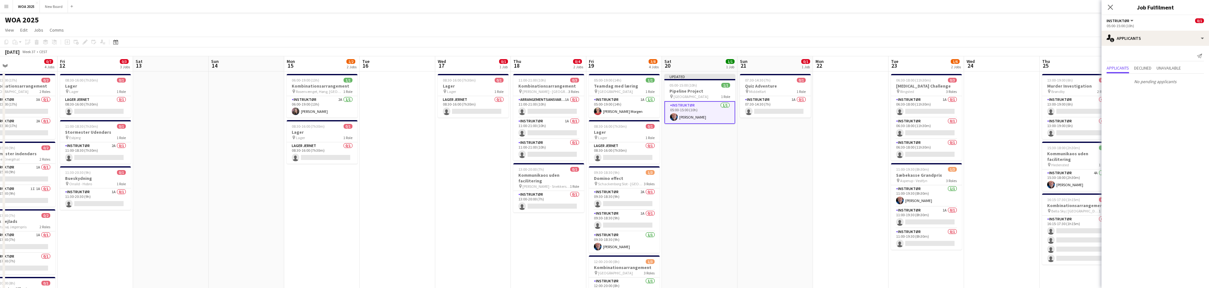
click at [781, 165] on app-date-cell "07:30-14:30 (7h) 0/1 Quiz Adventure pin Middelfart 1 Role Instruktør 1A 0/1 07:…" at bounding box center [775, 277] width 76 height 413
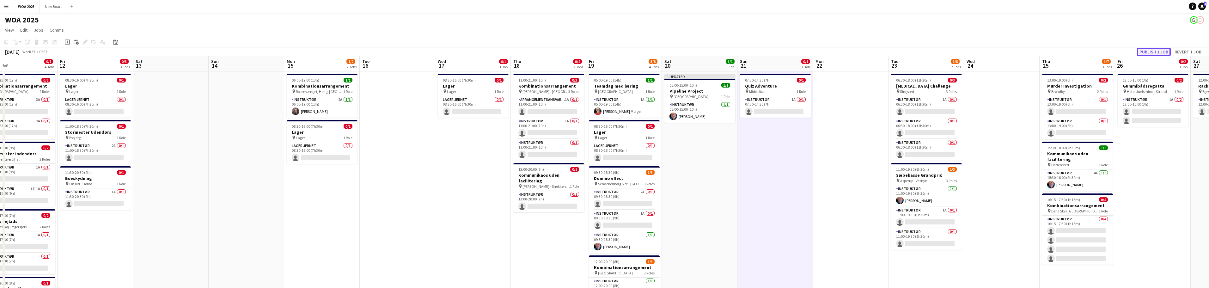
click at [1157, 50] on button "Publish 1 job" at bounding box center [1154, 52] width 34 height 8
click at [684, 101] on app-card-role "Instruktør 1/1 05:00-15:00 (10h) Carsten Rolsgaard" at bounding box center [699, 106] width 71 height 21
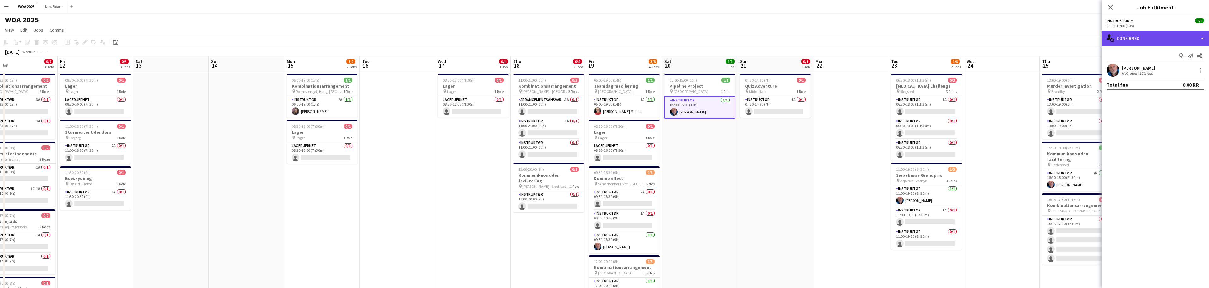
click at [1189, 36] on div "single-neutral-actions-check-2 Confirmed" at bounding box center [1154, 38] width 107 height 15
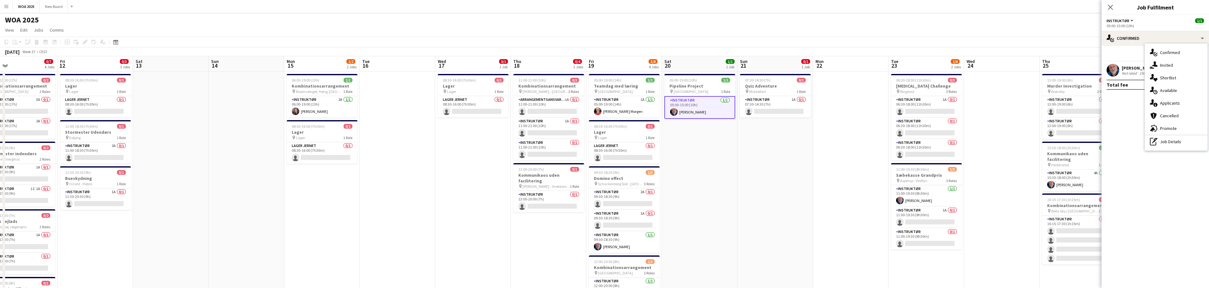
click at [1128, 69] on div "[PERSON_NAME]" at bounding box center [1138, 68] width 33 height 6
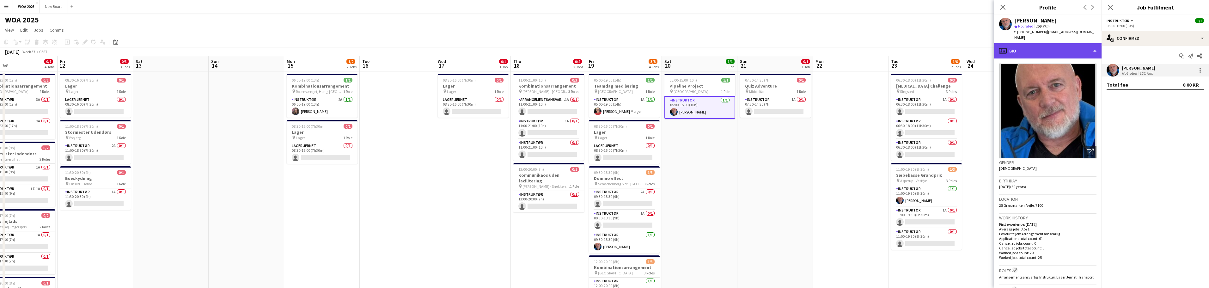
click at [1061, 44] on div "profile Bio" at bounding box center [1047, 50] width 107 height 15
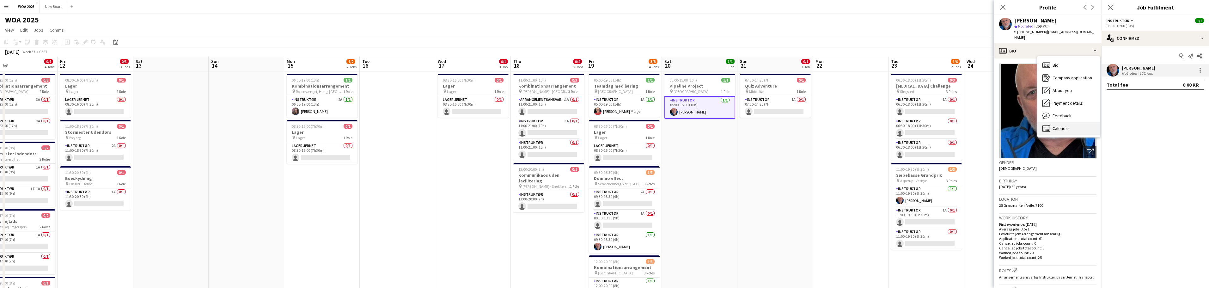
click at [1066, 125] on span "Calendar" at bounding box center [1060, 128] width 17 height 6
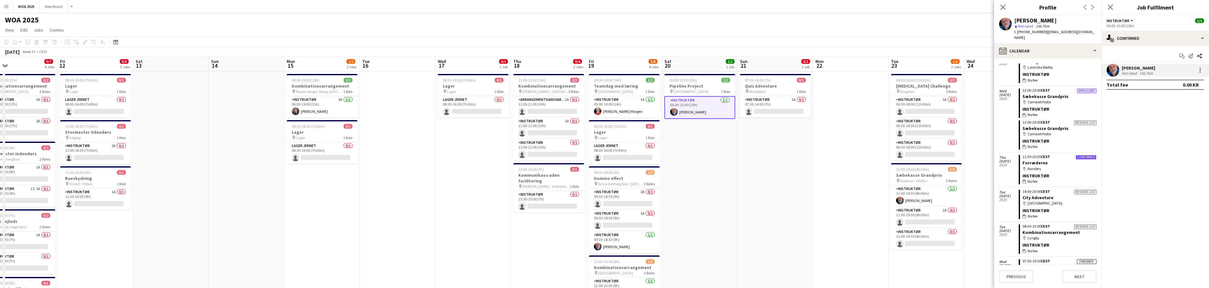
scroll to position [519, 0]
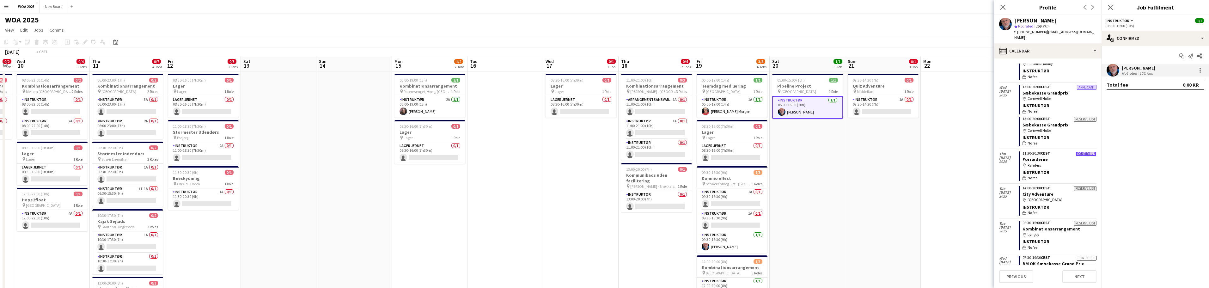
drag, startPoint x: 411, startPoint y: 181, endPoint x: 700, endPoint y: 163, distance: 289.7
click at [704, 162] on app-calendar-viewport "Mon 8 Tue 9 0/2 1 Job Wed 10 0/4 3 Jobs Thu 11 0/7 4 Jobs Fri 12 0/3 3 Jobs Sat…" at bounding box center [604, 270] width 1209 height 428
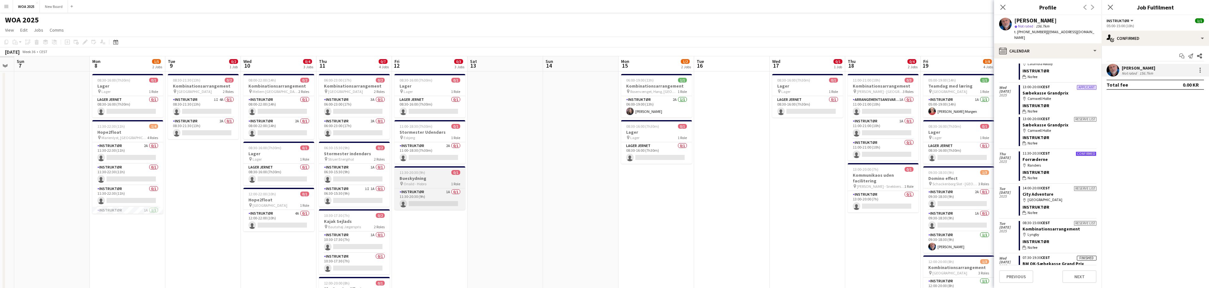
scroll to position [0, 179]
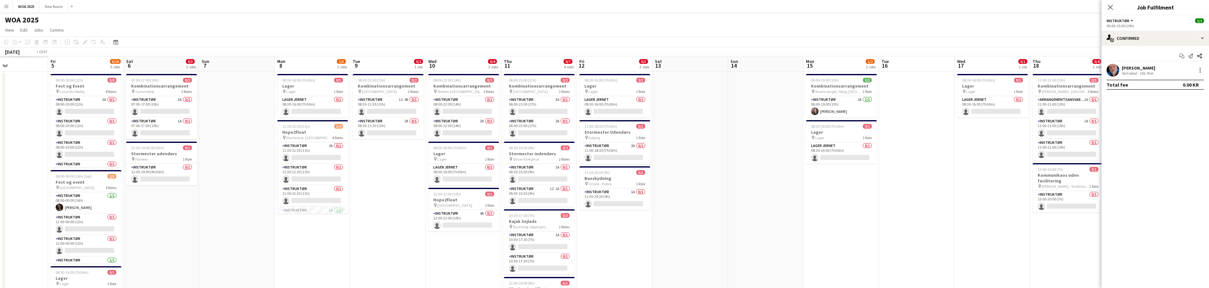
drag, startPoint x: 625, startPoint y: 165, endPoint x: 706, endPoint y: 167, distance: 80.9
click at [752, 154] on app-calendar-viewport "Tue 2 Wed 3 Thu 4 Fri 5 6/18 5 Jobs Sat 6 0/3 2 Jobs Sun 7 Mon 8 1/5 2 Jobs Tue…" at bounding box center [604, 270] width 1209 height 428
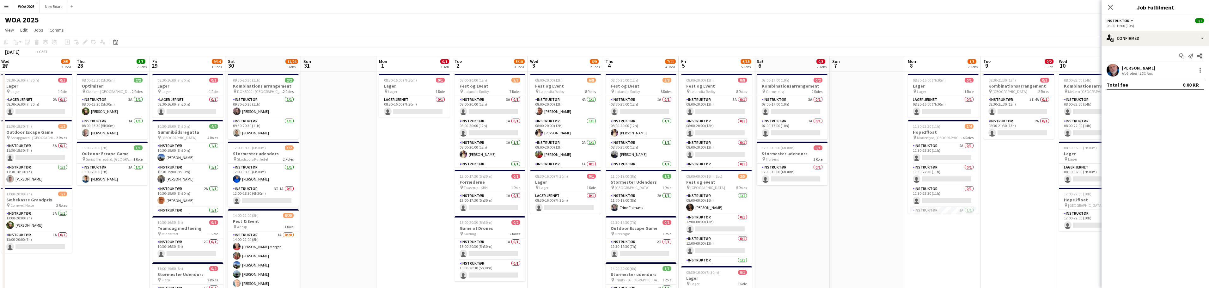
scroll to position [0, 145]
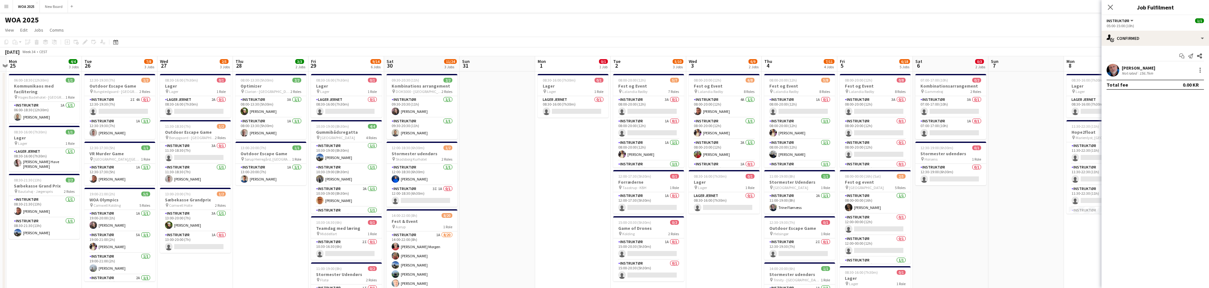
drag, startPoint x: 226, startPoint y: 162, endPoint x: 561, endPoint y: 152, distance: 335.5
click at [561, 152] on app-calendar-viewport "Sat 23 2/2 2 Jobs Sun 24 Mon 25 4/4 3 Jobs Tue 26 7/8 3 Jobs Wed 27 2/5 3 Jobs …" at bounding box center [604, 270] width 1209 height 428
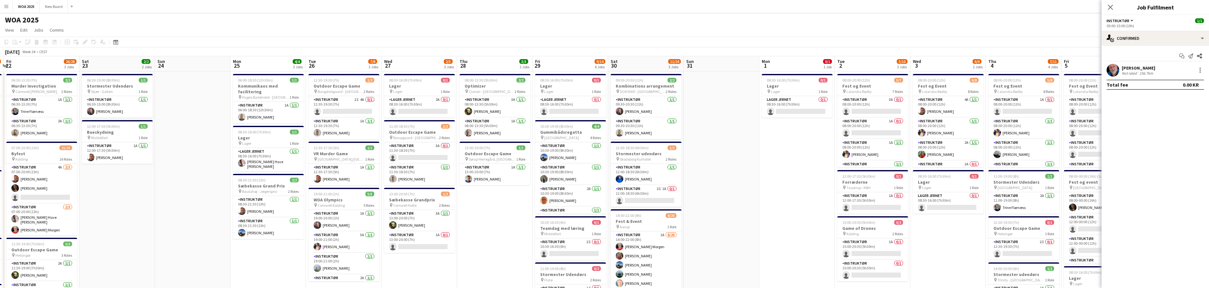
scroll to position [0, 137]
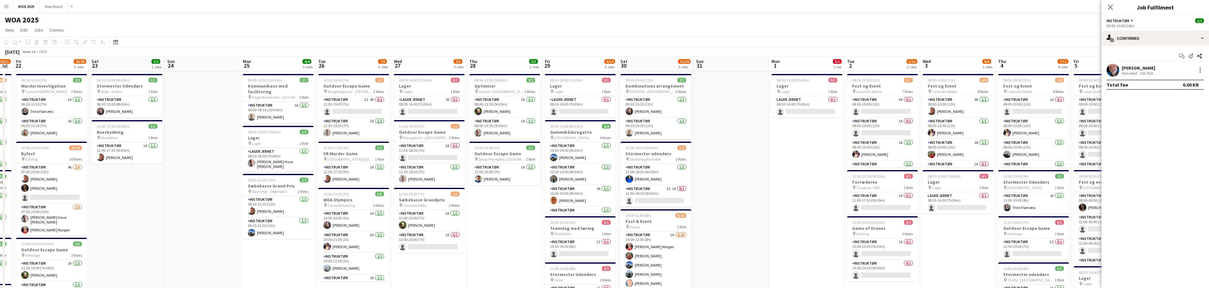
drag, startPoint x: 276, startPoint y: 199, endPoint x: 510, endPoint y: 163, distance: 236.7
click at [510, 163] on app-calendar-viewport "Wed 20 2/2 2 Jobs Thu 21 10/11 6 Jobs Fri 22 26/28 3 Jobs Sat 23 2/2 2 Jobs Sun…" at bounding box center [604, 270] width 1209 height 428
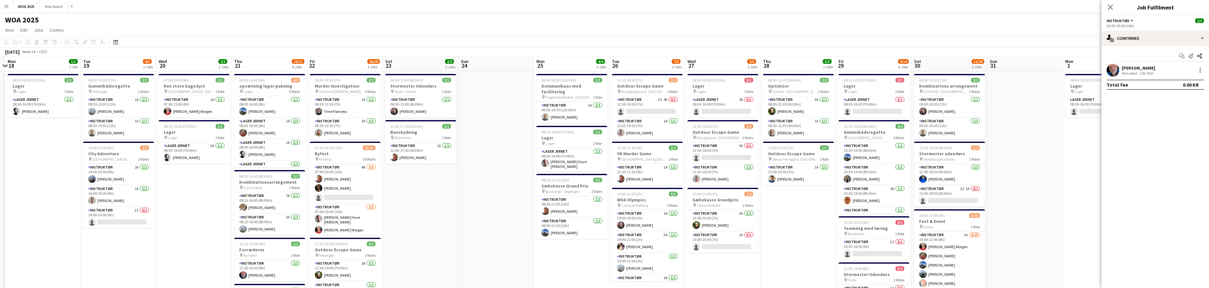
scroll to position [0, 192]
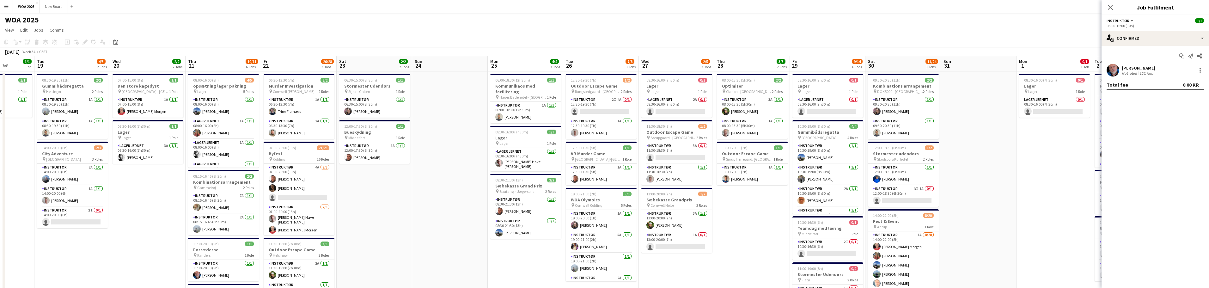
drag, startPoint x: 294, startPoint y: 190, endPoint x: 421, endPoint y: 174, distance: 128.3
click at [421, 174] on app-calendar-viewport "Sat 16 Sun 17 Mon 18 1/1 1 Job Tue 19 4/5 2 Jobs Wed 20 2/2 2 Jobs Thu 21 10/11…" at bounding box center [604, 270] width 1209 height 428
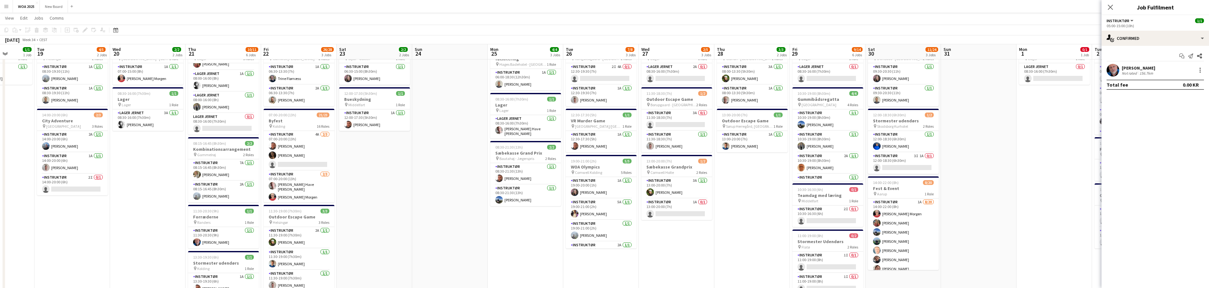
scroll to position [32, 0]
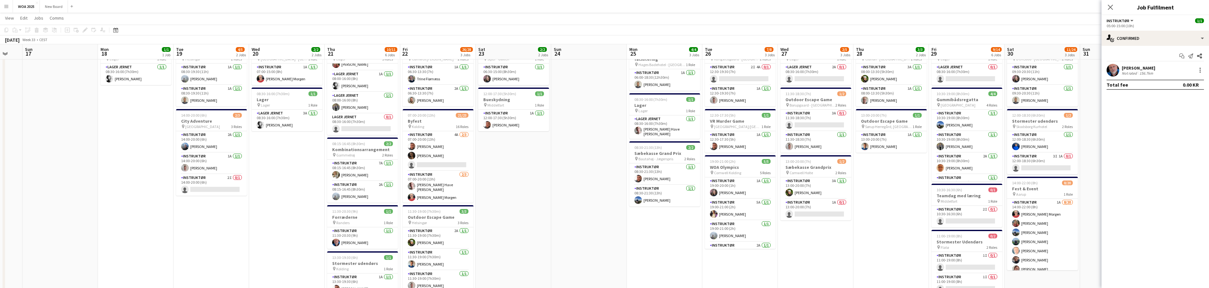
drag, startPoint x: 370, startPoint y: 197, endPoint x: 534, endPoint y: 191, distance: 164.1
click at [540, 190] on app-calendar-viewport "Thu 14 2/2 1 Job Fri 15 4/6 3 Jobs Sat 16 Sun 17 Mon 18 1/1 1 Job Tue 19 4/5 2 …" at bounding box center [604, 222] width 1209 height 459
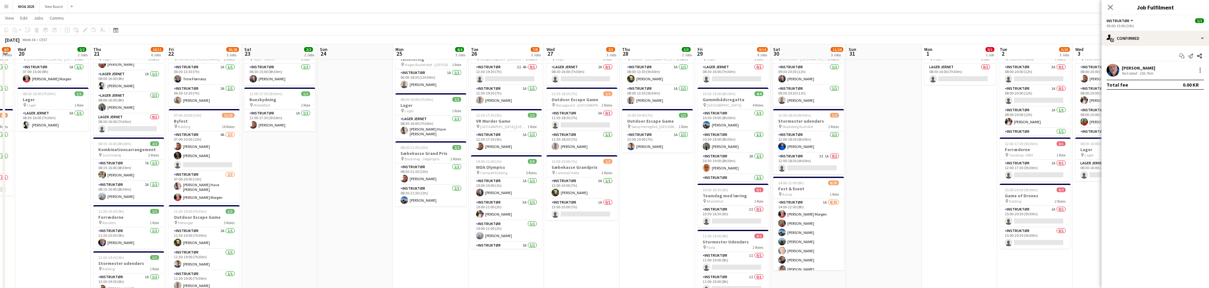
drag, startPoint x: 929, startPoint y: 230, endPoint x: 759, endPoint y: 221, distance: 170.0
click at [758, 224] on app-calendar-viewport "Sat 16 Sun 17 Mon 18 1/1 1 Job Tue 19 4/5 2 Jobs Wed 20 2/2 2 Jobs Thu 21 10/11…" at bounding box center [604, 222] width 1209 height 459
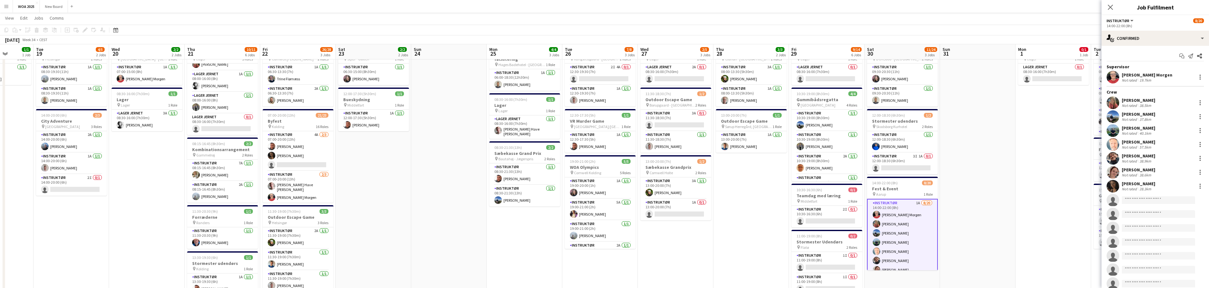
click at [1146, 76] on div "[PERSON_NAME] Morgen" at bounding box center [1147, 75] width 51 height 6
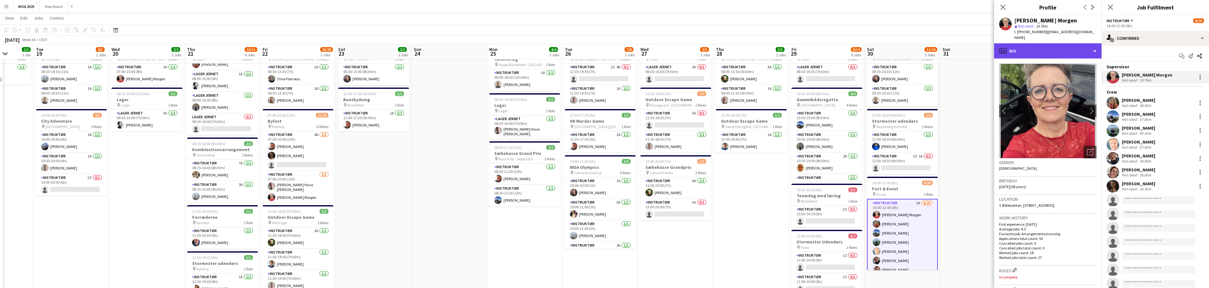
click at [1025, 43] on div "profile Bio" at bounding box center [1047, 50] width 107 height 15
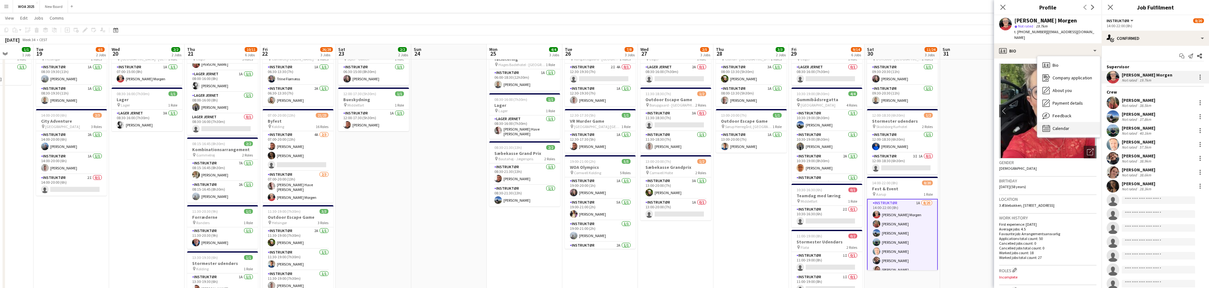
click at [1064, 125] on span "Calendar" at bounding box center [1060, 128] width 17 height 6
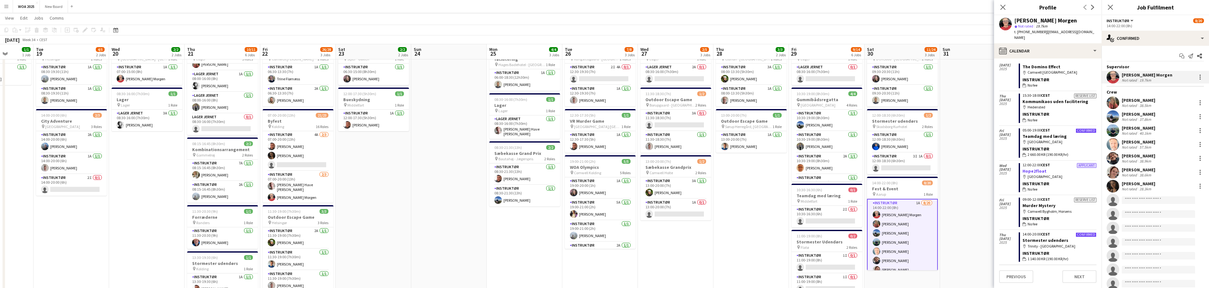
scroll to position [94, 0]
click at [1035, 168] on link "Hope2float" at bounding box center [1034, 171] width 24 height 6
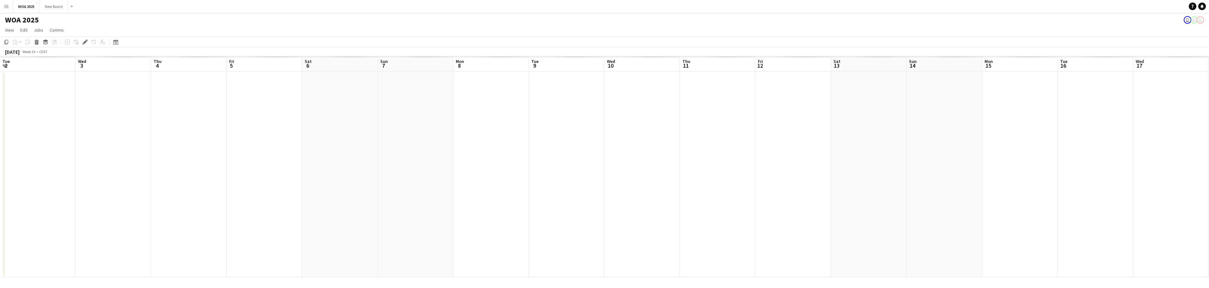
scroll to position [0, 217]
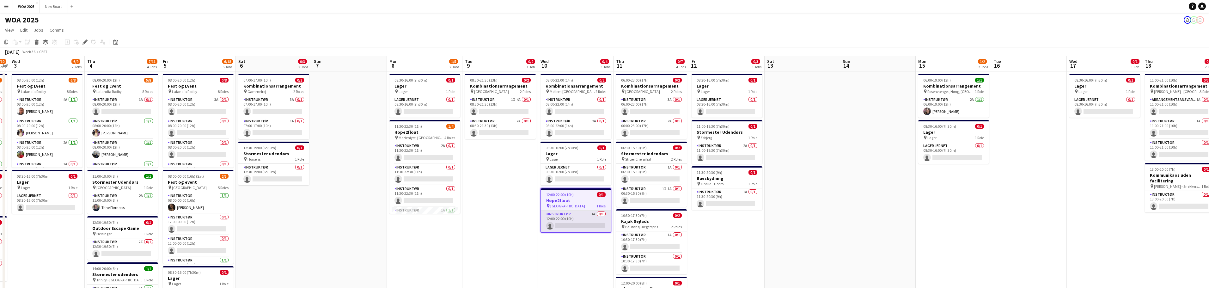
click at [586, 224] on app-card-role "Instruktør 4A 0/1 12:00-22:00 (10h) single-neutral-actions" at bounding box center [576, 220] width 70 height 21
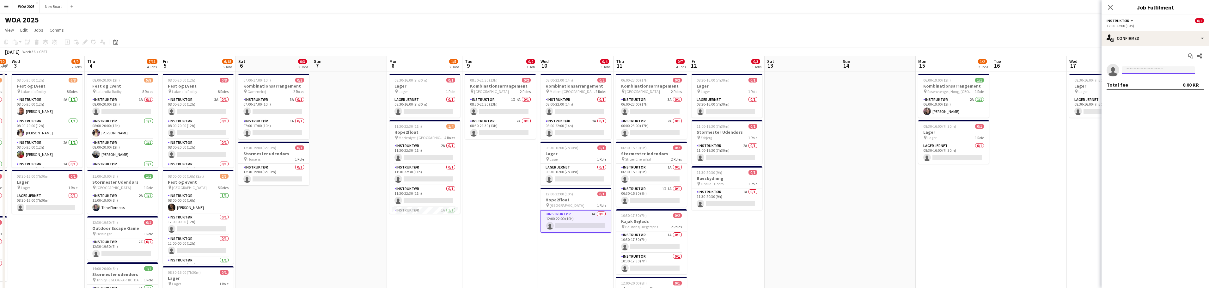
click at [1138, 73] on input at bounding box center [1158, 70] width 73 height 8
type input "****"
click at [1143, 83] on span "ksm@woa.dk" at bounding box center [1158, 84] width 63 height 5
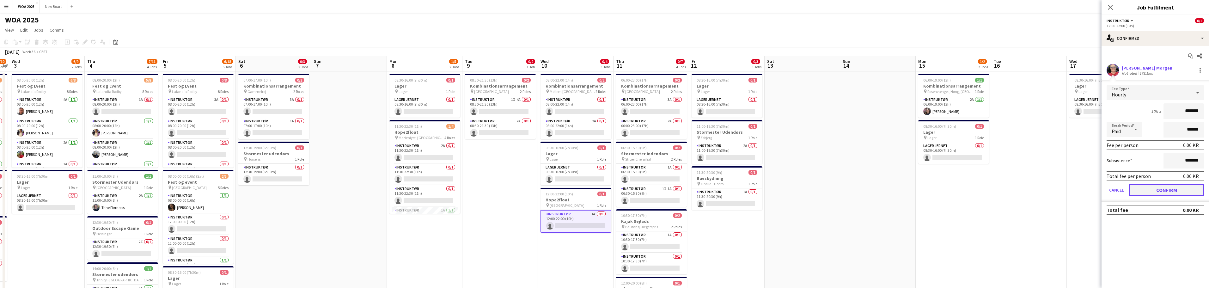
click at [1168, 191] on button "Confirm" at bounding box center [1166, 190] width 75 height 13
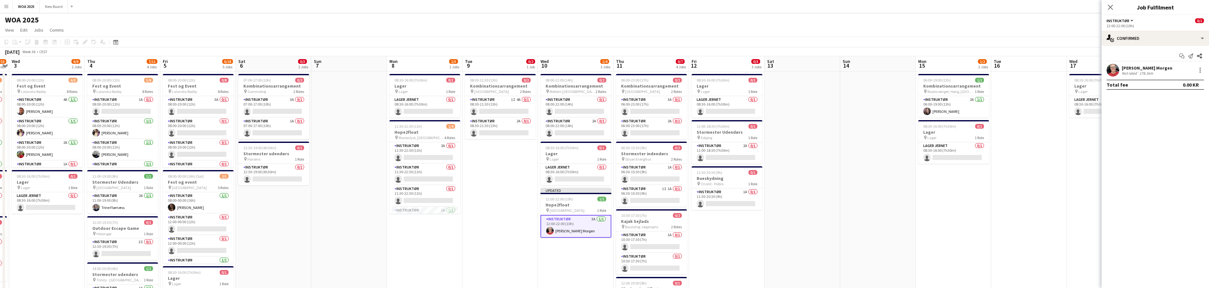
click at [1035, 207] on app-date-cell at bounding box center [1029, 277] width 76 height 413
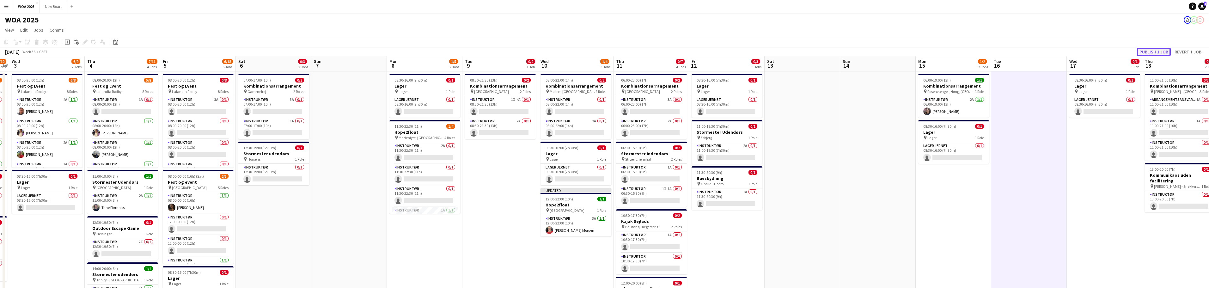
click at [1157, 52] on button "Publish 1 job" at bounding box center [1154, 52] width 34 height 8
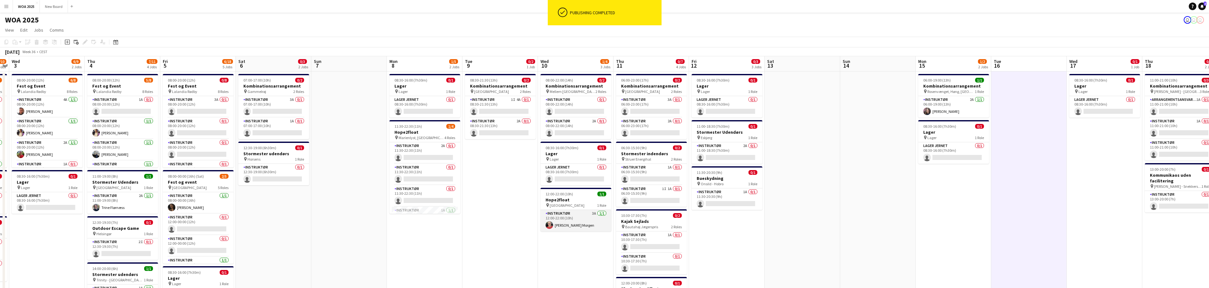
click at [557, 224] on app-card-role "Instruktør 3A 1/1 12:00-22:00 (10h) Kitt Schou Morgen" at bounding box center [575, 220] width 71 height 21
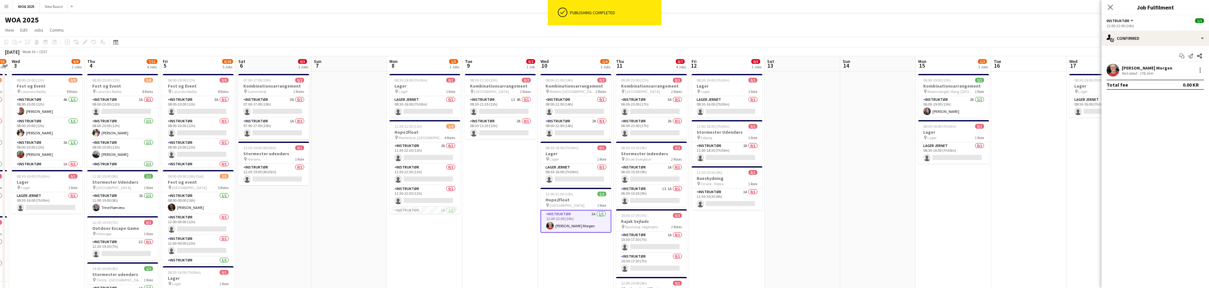
click at [1134, 66] on div "[PERSON_NAME] Morgen" at bounding box center [1147, 68] width 51 height 6
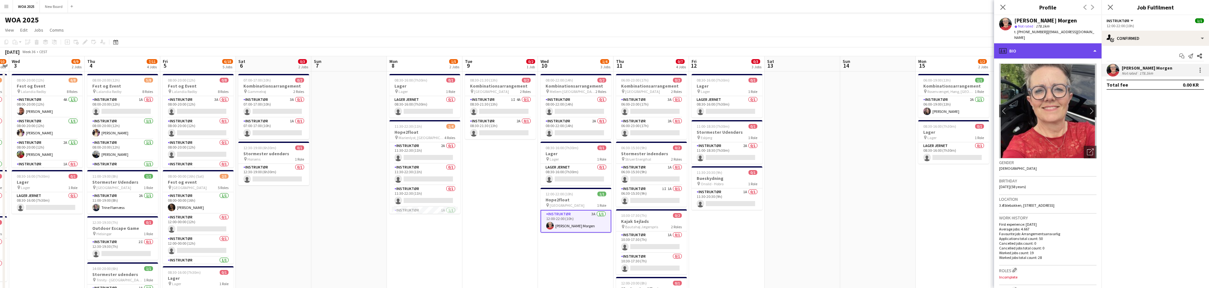
click at [1030, 43] on div "profile Bio" at bounding box center [1047, 50] width 107 height 15
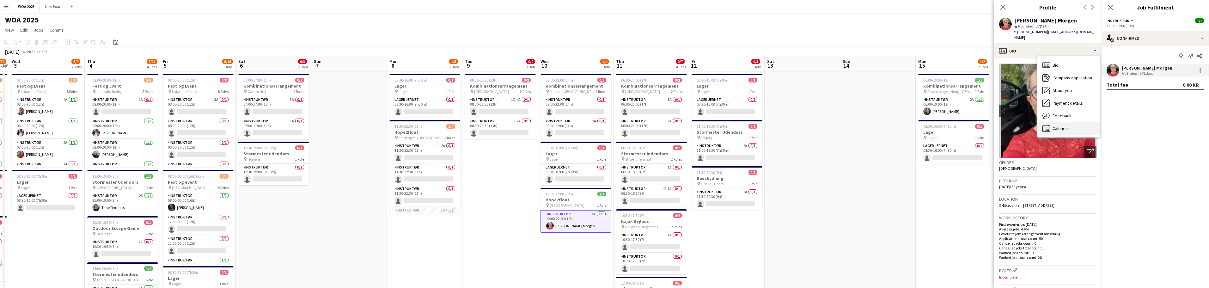
click at [1060, 125] on span "Calendar" at bounding box center [1060, 128] width 17 height 6
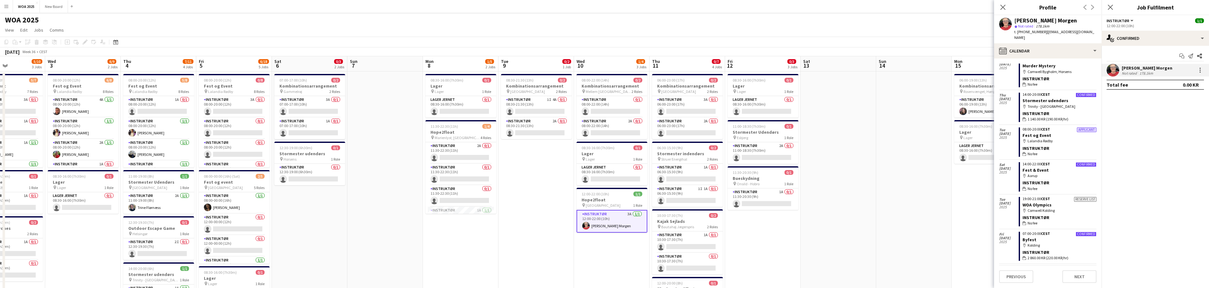
scroll to position [0, 169]
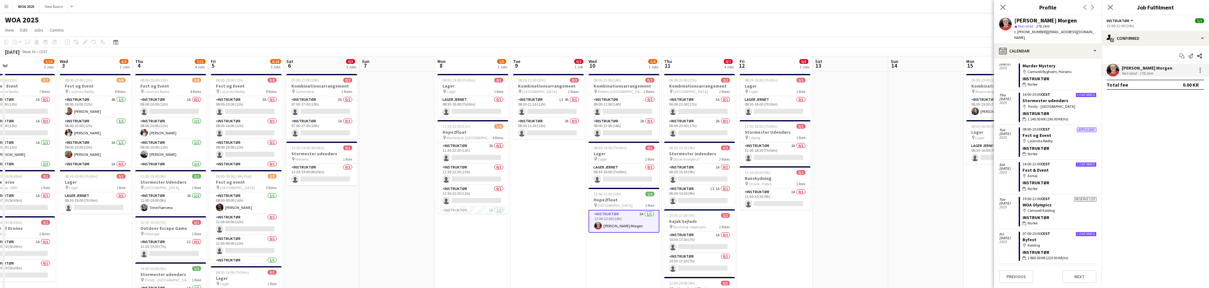
drag, startPoint x: 435, startPoint y: 240, endPoint x: 451, endPoint y: 239, distance: 15.6
click at [451, 239] on app-calendar-viewport "Sun 31 Mon 1 0/1 1 Job Tue 2 5/10 3 Jobs Wed 3 6/9 2 Jobs Thu 4 7/11 4 Jobs Fri…" at bounding box center [604, 270] width 1209 height 428
click at [490, 222] on app-date-cell "08:30-16:00 (7h30m) 0/1 Lager pin Lager 1 Role Lager Jernet 0/1 08:30-16:00 (7h…" at bounding box center [473, 277] width 76 height 413
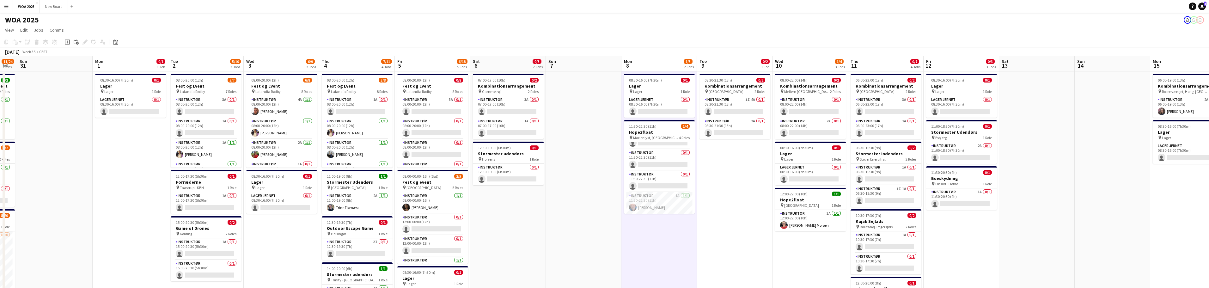
scroll to position [0, 128]
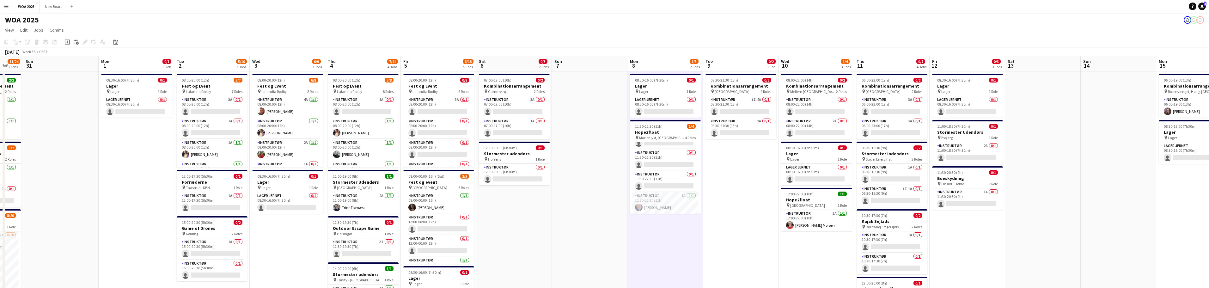
drag, startPoint x: 397, startPoint y: 221, endPoint x: 545, endPoint y: 220, distance: 147.9
click at [545, 220] on app-calendar-viewport "Fri 29 9/14 6 Jobs Sat 30 11/24 3 Jobs Sun 31 Mon 1 0/1 1 Job Tue 2 5/10 3 Jobs…" at bounding box center [604, 270] width 1209 height 428
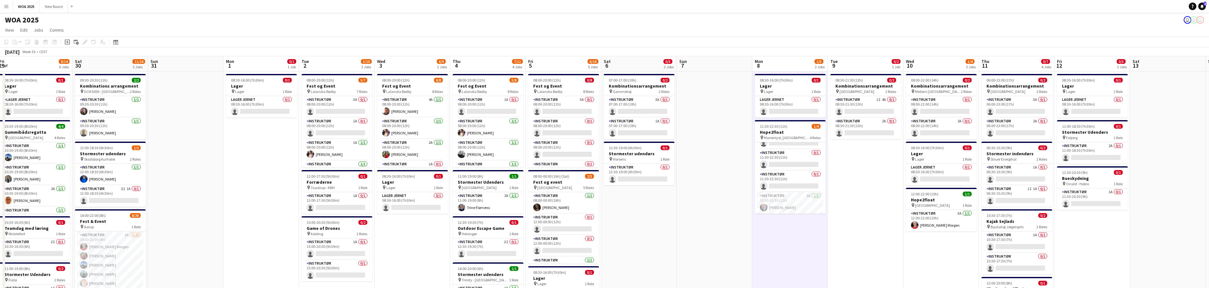
scroll to position [0, 153]
drag, startPoint x: 268, startPoint y: 249, endPoint x: 394, endPoint y: 216, distance: 130.6
click at [394, 216] on app-calendar-viewport "Wed 27 2/5 3 Jobs Thu 28 3/3 2 Jobs Fri 29 9/14 6 Jobs Sat 30 11/24 3 Jobs Sun …" at bounding box center [604, 270] width 1209 height 428
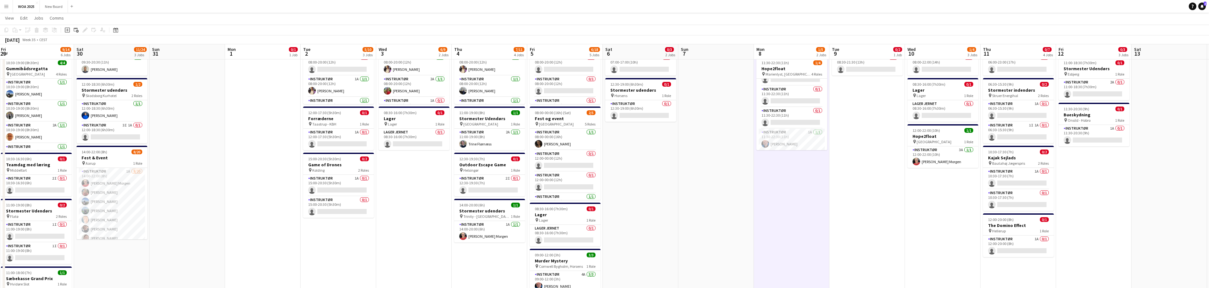
scroll to position [63, 0]
click at [685, 203] on app-date-cell at bounding box center [716, 214] width 76 height 413
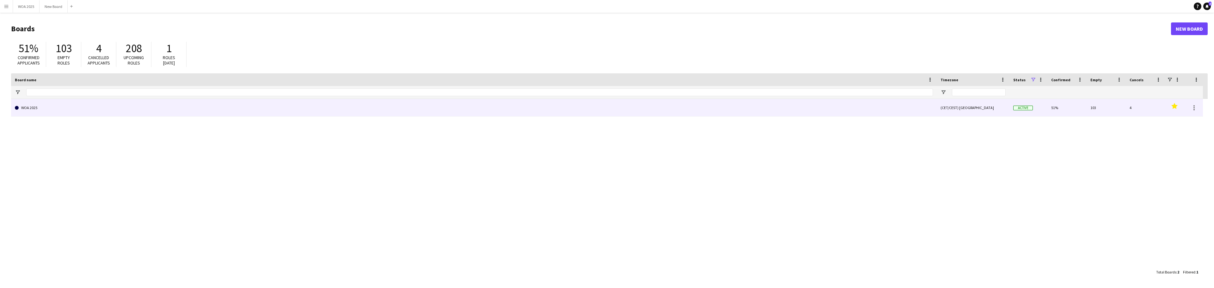
click at [49, 107] on link "WOA 2025" at bounding box center [474, 108] width 918 height 18
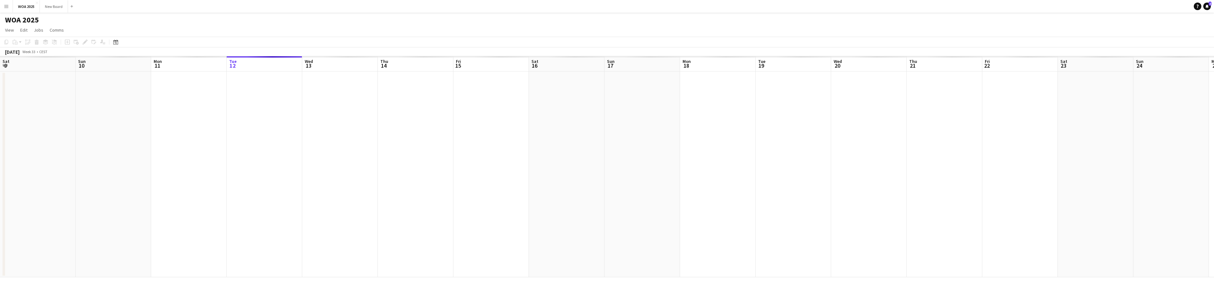
scroll to position [0, 151]
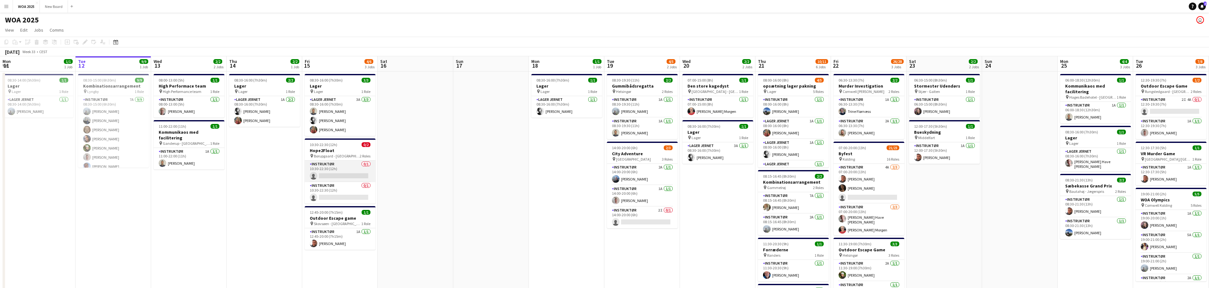
click at [354, 170] on app-card-role "Instruktør 0/1 10:30-22:30 (12h) single-neutral-actions" at bounding box center [340, 171] width 71 height 21
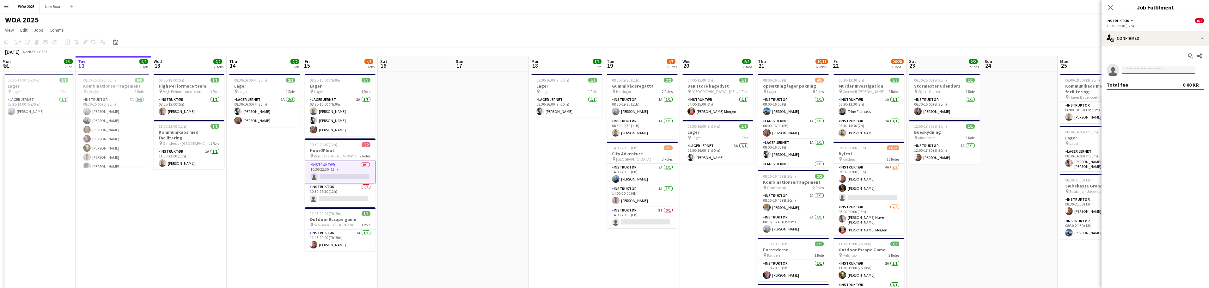
click at [1152, 72] on input at bounding box center [1158, 70] width 73 height 8
type input "******"
click at [1157, 84] on span "[EMAIL_ADDRESS][DOMAIN_NAME]" at bounding box center [1158, 84] width 63 height 5
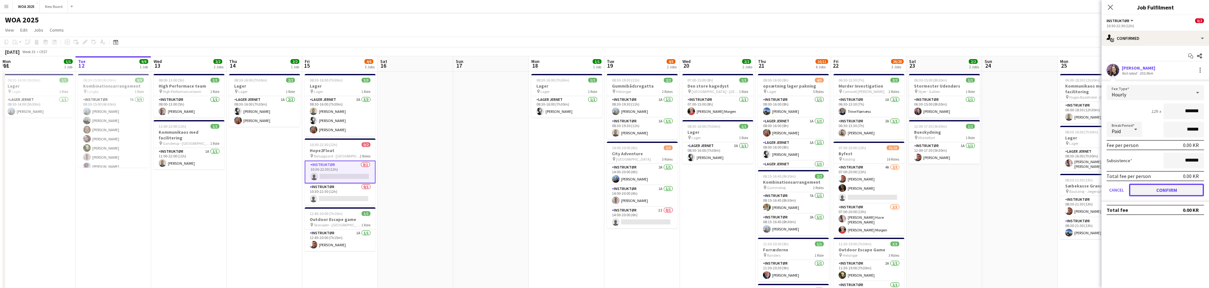
click at [1165, 191] on button "Confirm" at bounding box center [1166, 190] width 75 height 13
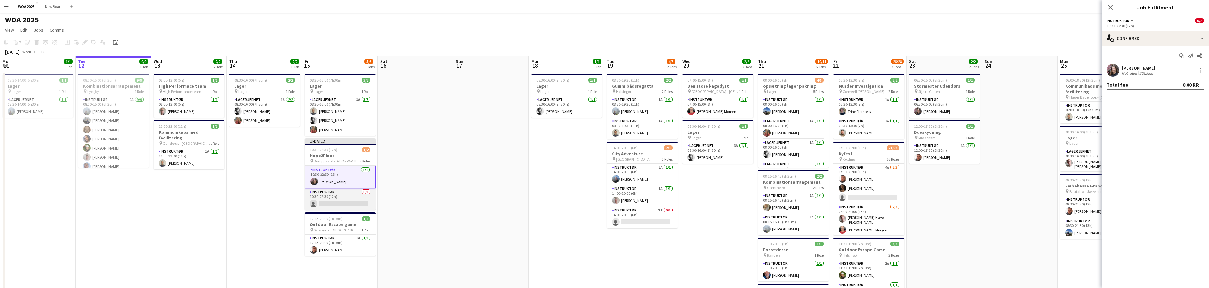
click at [336, 199] on app-card-role "Instruktør 0/1 10:30-22:30 (12h) single-neutral-actions" at bounding box center [340, 198] width 71 height 21
click at [1152, 71] on input at bounding box center [1158, 70] width 73 height 8
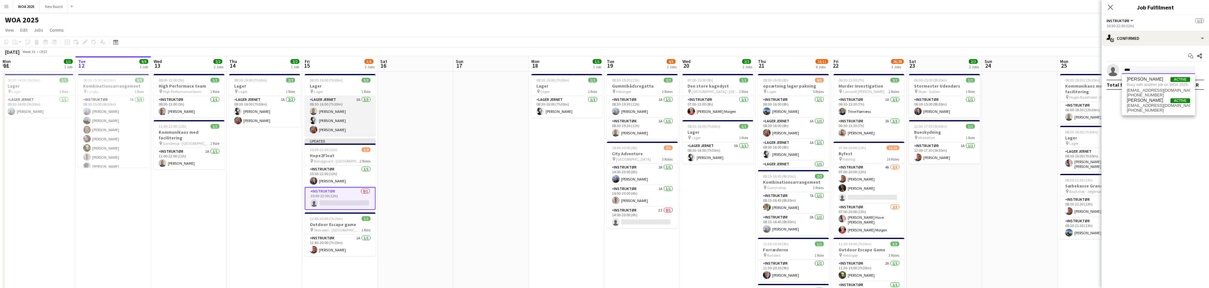
type input "****"
click at [342, 128] on app-card-role "Lager Jernet 3A [DATE] 08:30-16:00 (7h30m) [PERSON_NAME] [PERSON_NAME] [PERSON_…" at bounding box center [340, 116] width 71 height 40
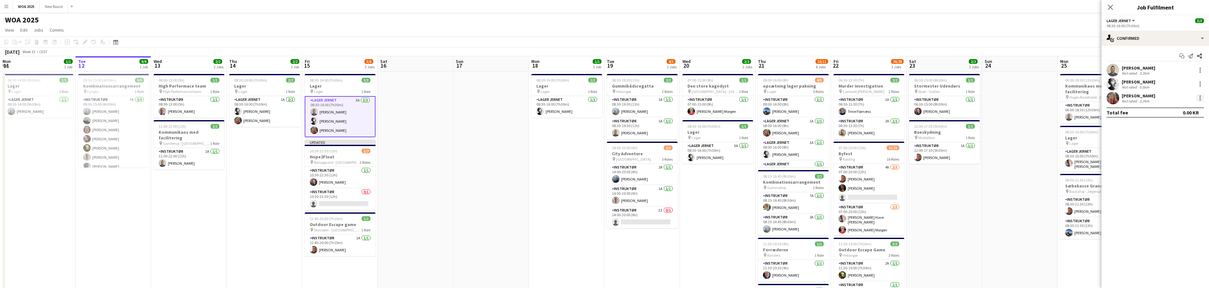
click at [1201, 99] on div at bounding box center [1200, 98] width 8 height 8
click at [1190, 167] on span "Remove" at bounding box center [1178, 170] width 39 height 6
click at [1111, 9] on icon "Close pop-in" at bounding box center [1110, 7] width 6 height 6
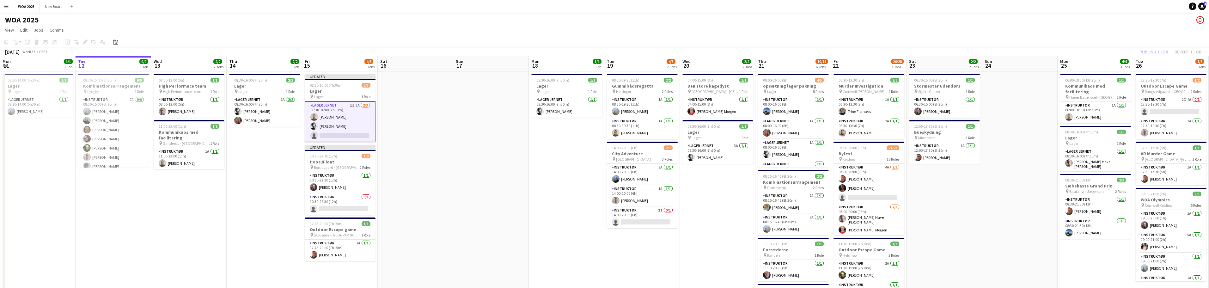
click at [1156, 52] on div "Publish 1 job Revert 1 job" at bounding box center [1170, 52] width 77 height 8
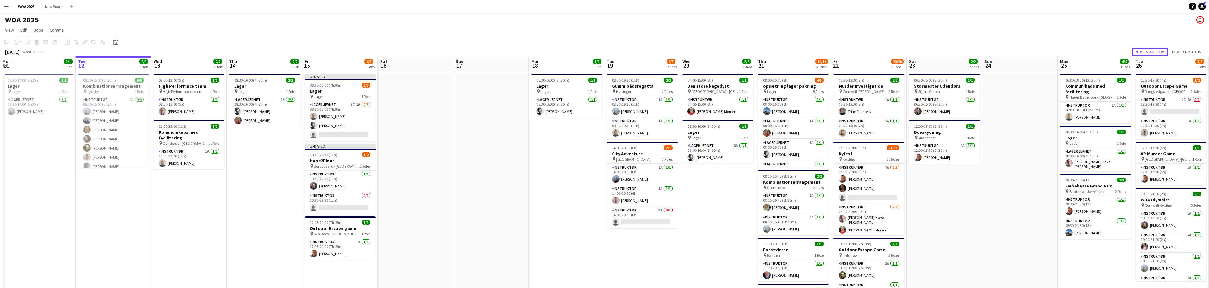
click at [1156, 52] on button "Publish 2 jobs" at bounding box center [1150, 52] width 36 height 8
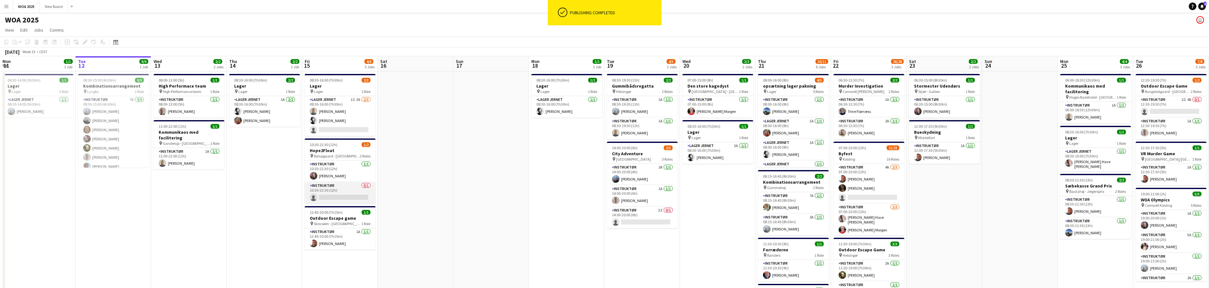
click at [344, 194] on app-card-role "Instruktør 0/1 10:30-22:30 (12h) single-neutral-actions" at bounding box center [340, 192] width 71 height 21
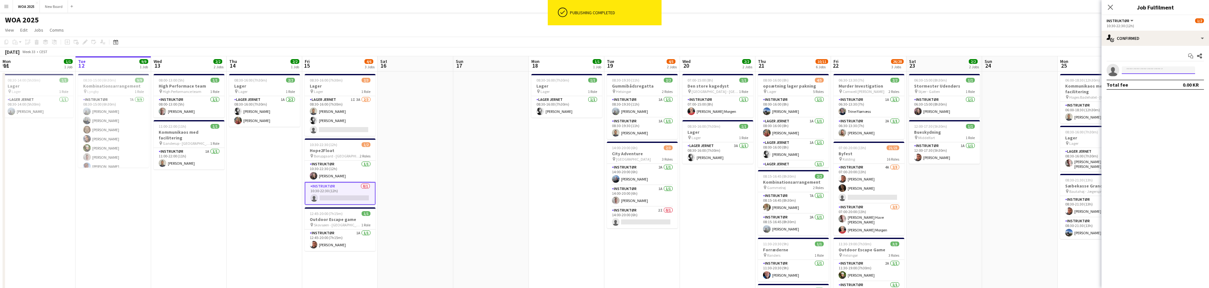
click at [1151, 69] on input at bounding box center [1158, 70] width 73 height 8
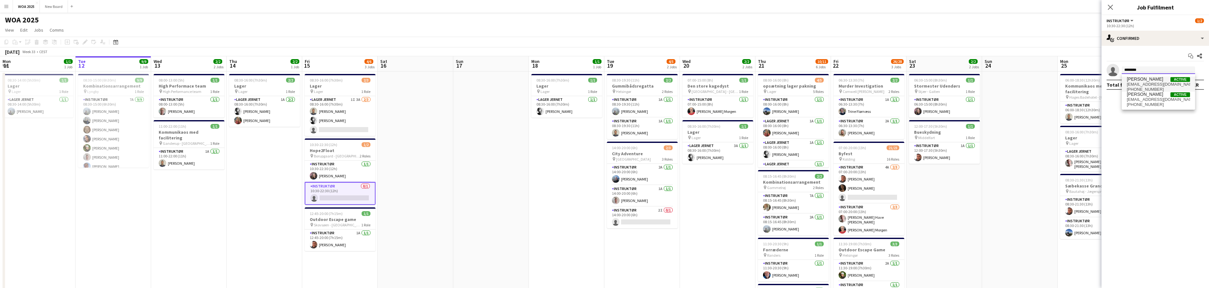
type input "********"
click at [1151, 79] on span "[PERSON_NAME]" at bounding box center [1145, 78] width 36 height 5
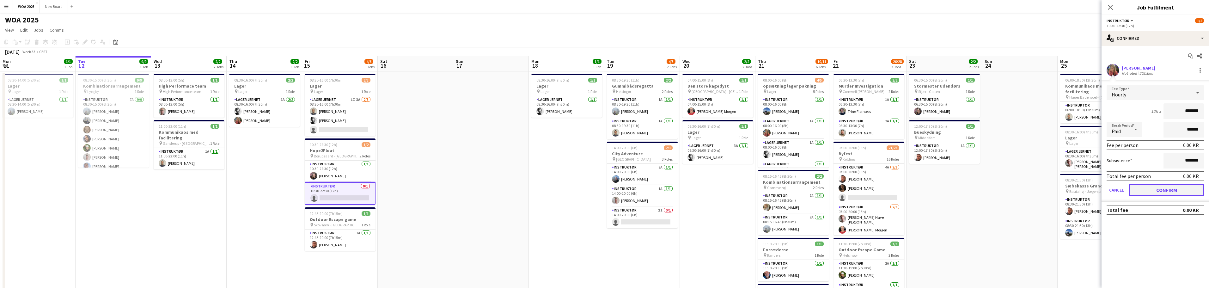
click at [1167, 187] on button "Confirm" at bounding box center [1166, 190] width 75 height 13
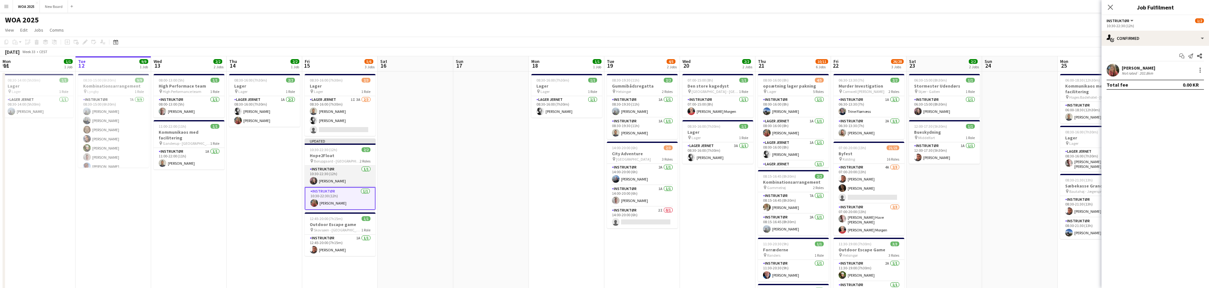
click at [350, 175] on app-card-role "Instruktør [DATE] 10:30-22:30 (12h) [PERSON_NAME]" at bounding box center [340, 176] width 71 height 21
click at [1198, 70] on div at bounding box center [1200, 70] width 8 height 8
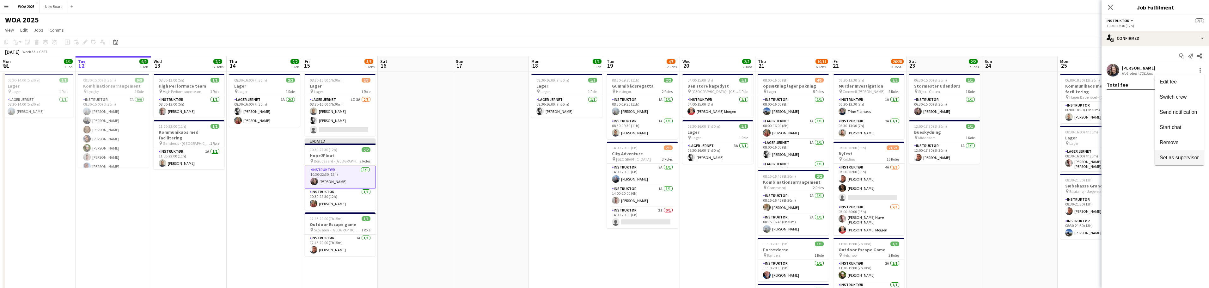
click at [1191, 155] on span "Set as supervisor" at bounding box center [1178, 157] width 39 height 5
click at [1179, 55] on icon "Start chat" at bounding box center [1181, 55] width 5 height 5
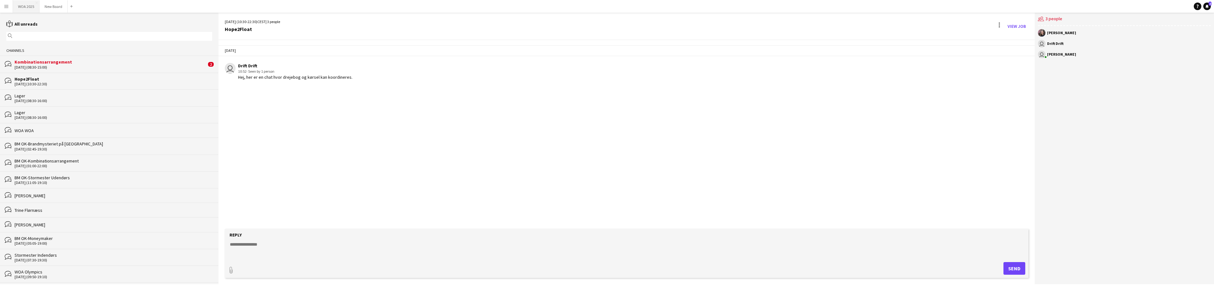
click at [31, 9] on button "WOA 2025 Close" at bounding box center [26, 6] width 27 height 12
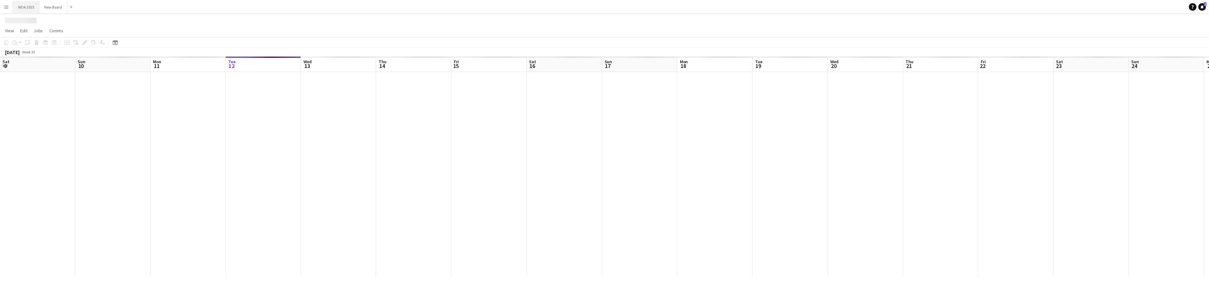
scroll to position [0, 151]
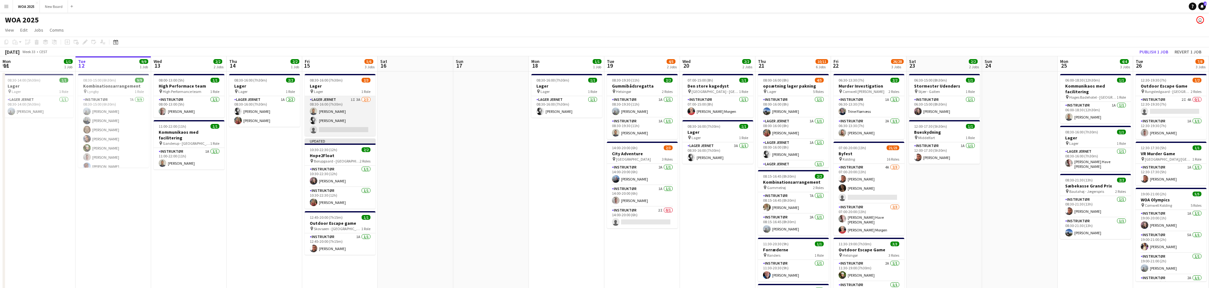
click at [359, 114] on app-card-role "Lager Jernet 1I 3A [DATE] 08:30-16:00 (7h30m) [PERSON_NAME] [PERSON_NAME] singl…" at bounding box center [340, 116] width 71 height 40
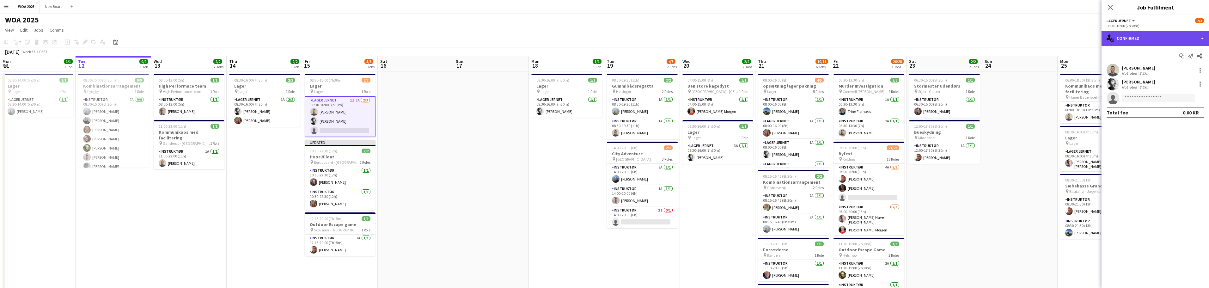
click at [1202, 37] on div "single-neutral-actions-check-2 Confirmed" at bounding box center [1154, 38] width 107 height 15
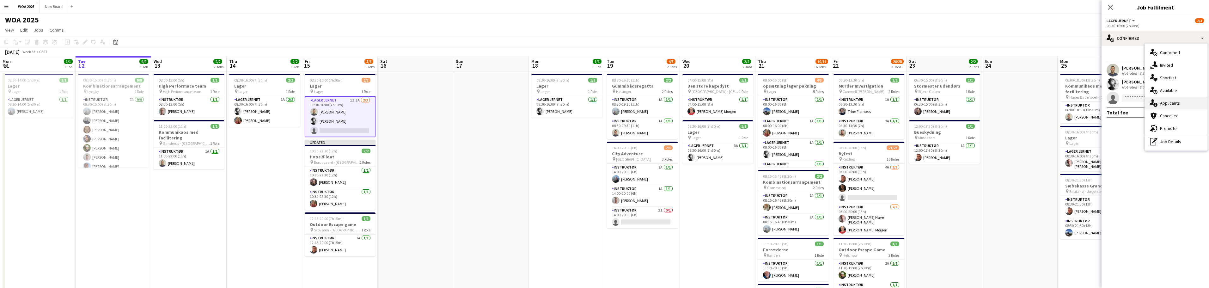
click at [1190, 102] on div "single-neutral-actions-information Applicants" at bounding box center [1176, 103] width 63 height 13
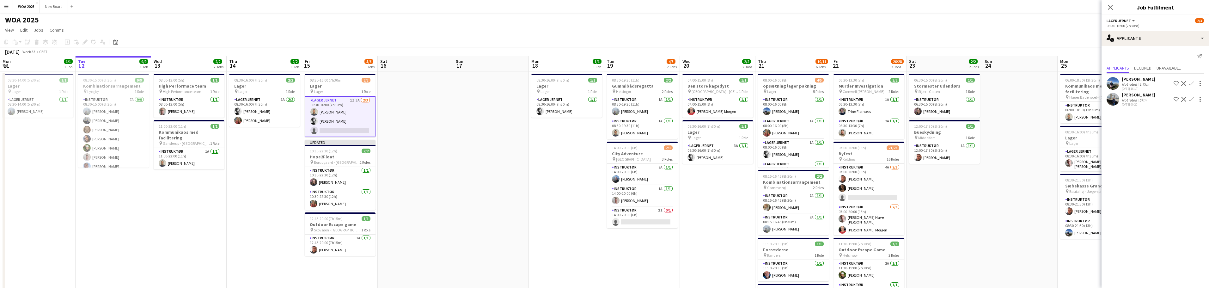
click at [1191, 102] on button "Confirm" at bounding box center [1191, 99] width 8 height 8
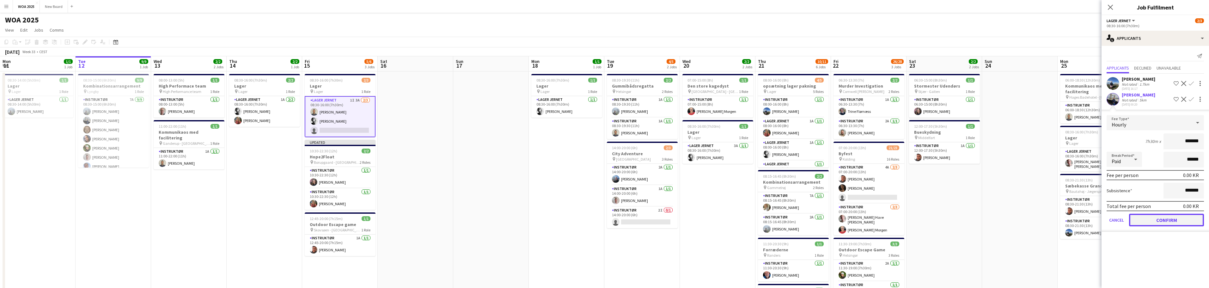
click at [1171, 226] on button "Confirm" at bounding box center [1166, 220] width 75 height 13
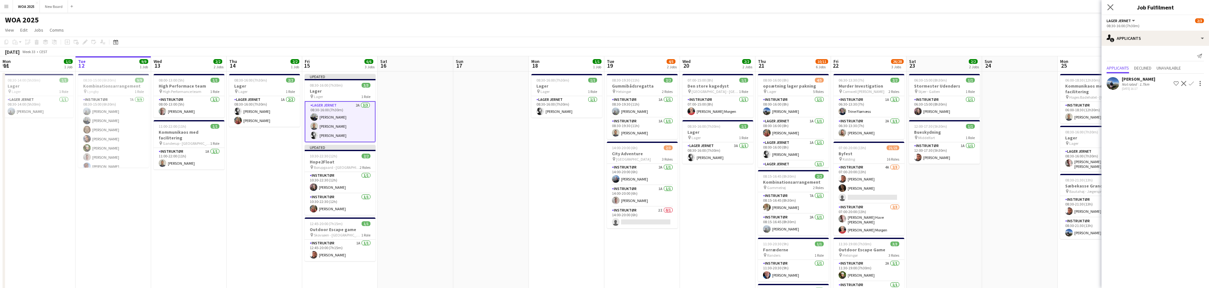
click at [1113, 7] on icon "Close pop-in" at bounding box center [1110, 7] width 6 height 6
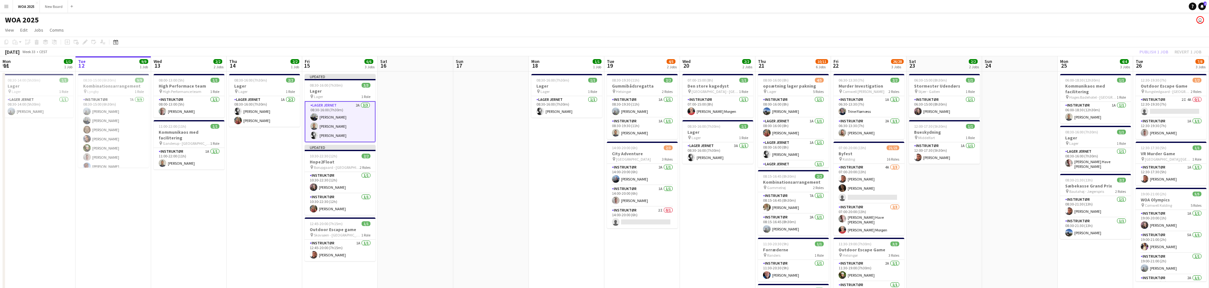
click at [1157, 52] on div "Publish 1 job Revert 1 job" at bounding box center [1170, 52] width 77 height 8
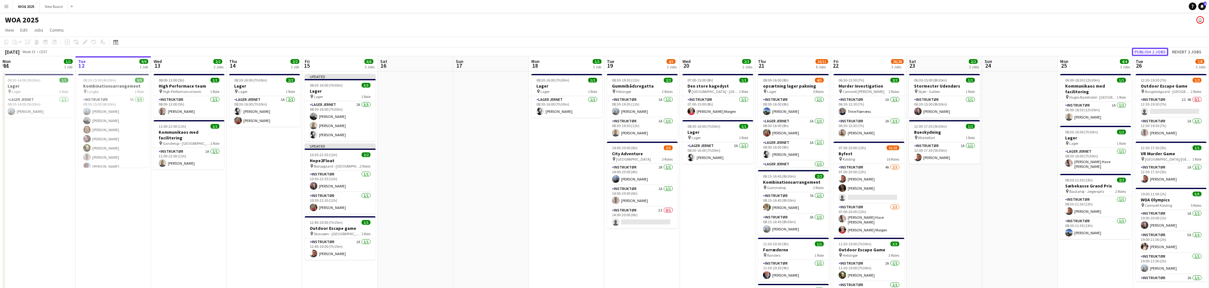
click at [1157, 52] on button "Publish 2 jobs" at bounding box center [1150, 52] width 36 height 8
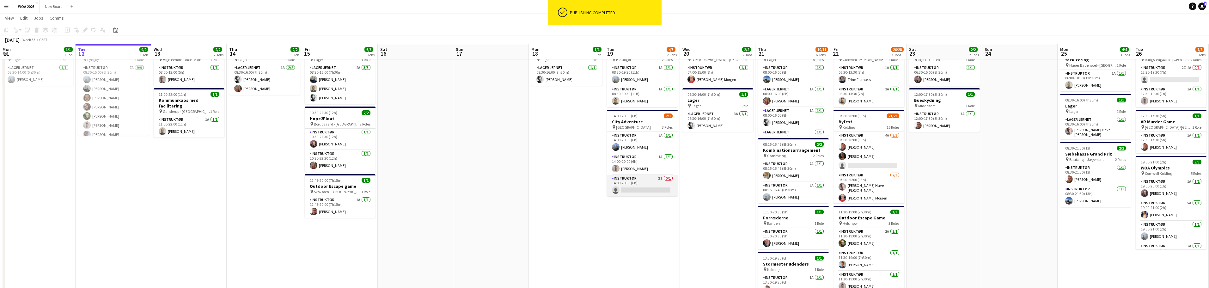
scroll to position [32, 0]
click at [645, 181] on app-card-role "Instruktør 2I 0/1 14:00-20:00 (6h) single-neutral-actions" at bounding box center [642, 184] width 71 height 21
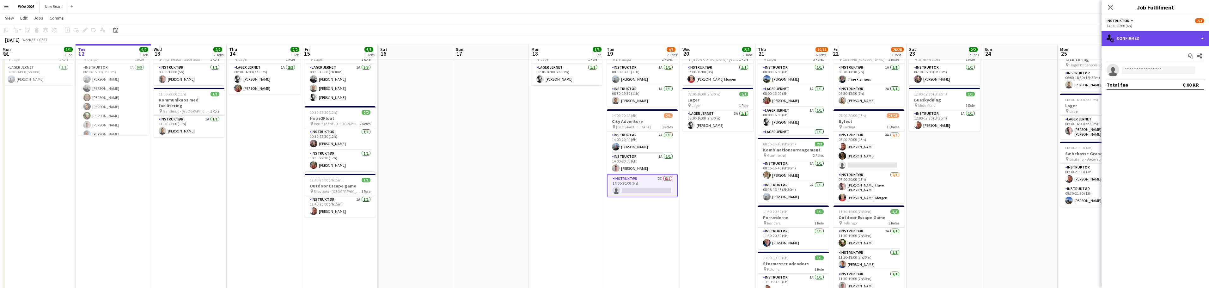
click at [1179, 39] on div "single-neutral-actions-check-2 Confirmed" at bounding box center [1154, 38] width 107 height 15
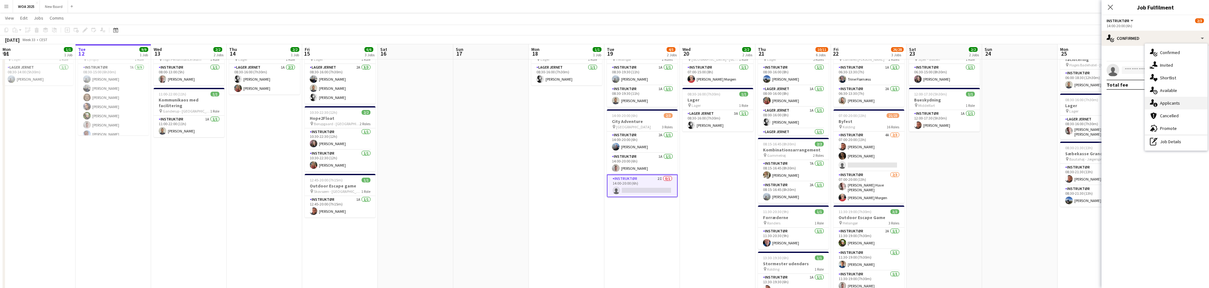
click at [1185, 103] on div "single-neutral-actions-information Applicants" at bounding box center [1176, 103] width 63 height 13
click at [1178, 69] on span "Unavailable" at bounding box center [1168, 68] width 24 height 4
click at [1143, 54] on span "Declined" at bounding box center [1142, 55] width 17 height 4
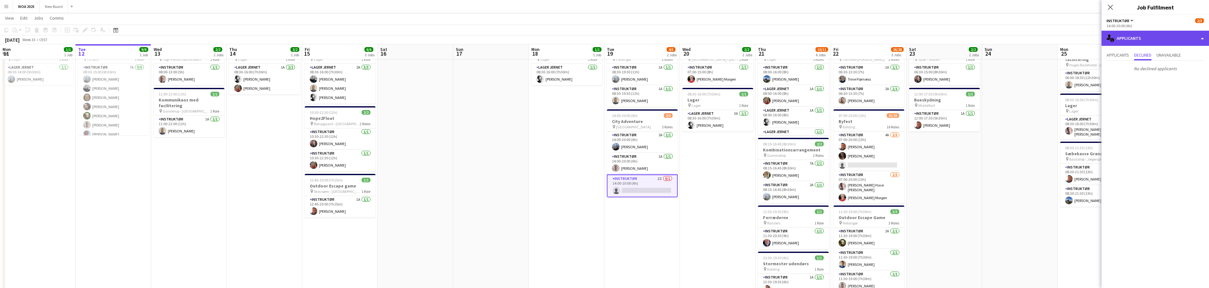
click at [1174, 34] on div "single-neutral-actions-information Applicants" at bounding box center [1154, 38] width 107 height 15
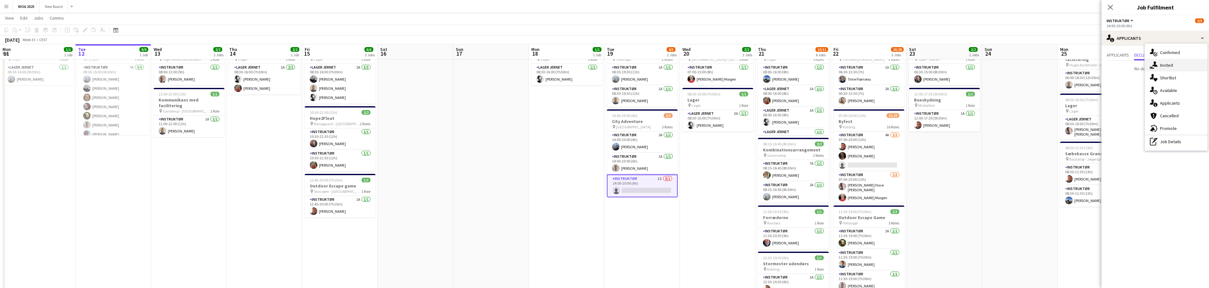
click at [1183, 67] on div "single-neutral-actions-share-1 Invited" at bounding box center [1176, 65] width 63 height 13
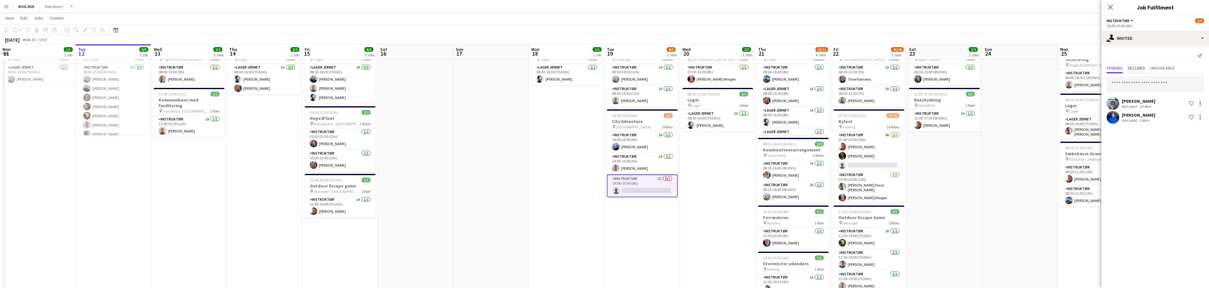
click at [1137, 68] on span "Declined" at bounding box center [1136, 68] width 17 height 4
click at [1168, 66] on span "Unavailable" at bounding box center [1162, 68] width 24 height 4
click at [1002, 173] on app-date-cell at bounding box center [1020, 245] width 76 height 413
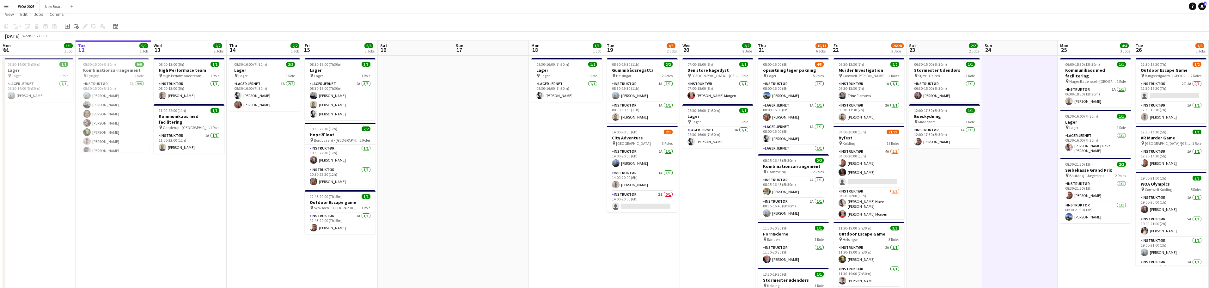
scroll to position [0, 0]
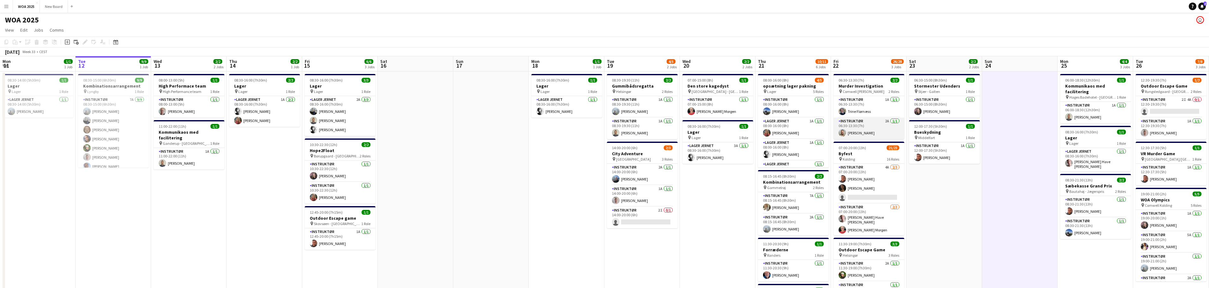
click at [874, 125] on app-card-role "Instruktør 2A [DATE] 06:30-13:30 (7h) [PERSON_NAME]" at bounding box center [868, 128] width 71 height 21
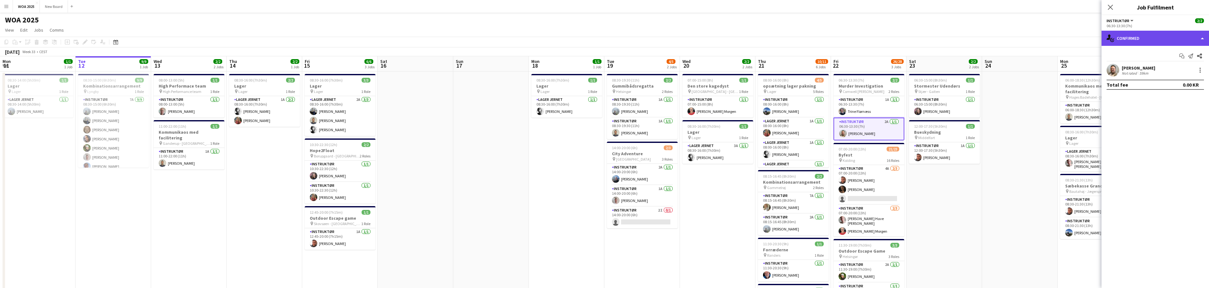
click at [1179, 32] on div "single-neutral-actions-check-2 Confirmed" at bounding box center [1154, 38] width 107 height 15
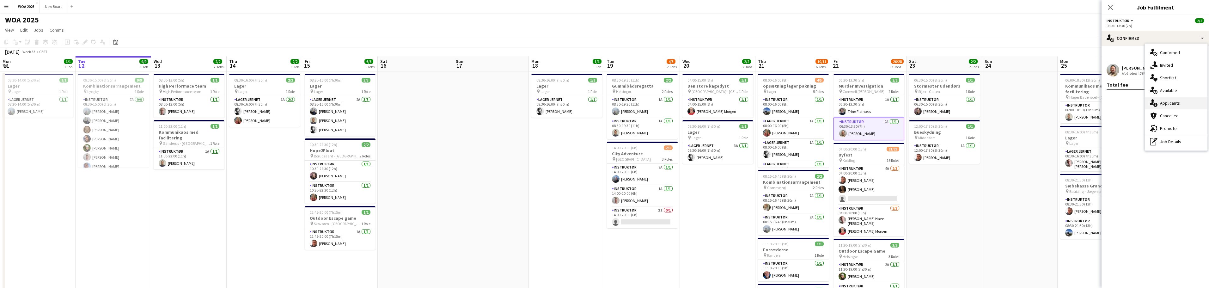
click at [1192, 106] on div "single-neutral-actions-information Applicants" at bounding box center [1176, 103] width 63 height 13
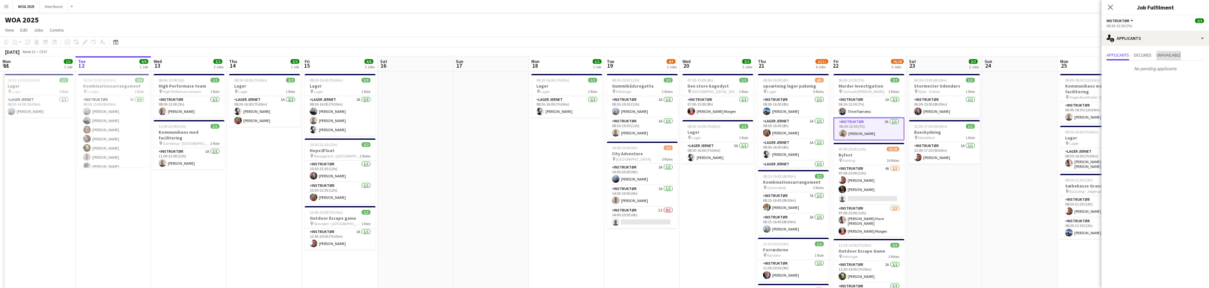
click at [1176, 53] on span "Unavailable" at bounding box center [1168, 55] width 24 height 4
click at [645, 216] on app-card-role "Instruktør 2I 0/1 14:00-20:00 (6h) single-neutral-actions" at bounding box center [642, 217] width 71 height 21
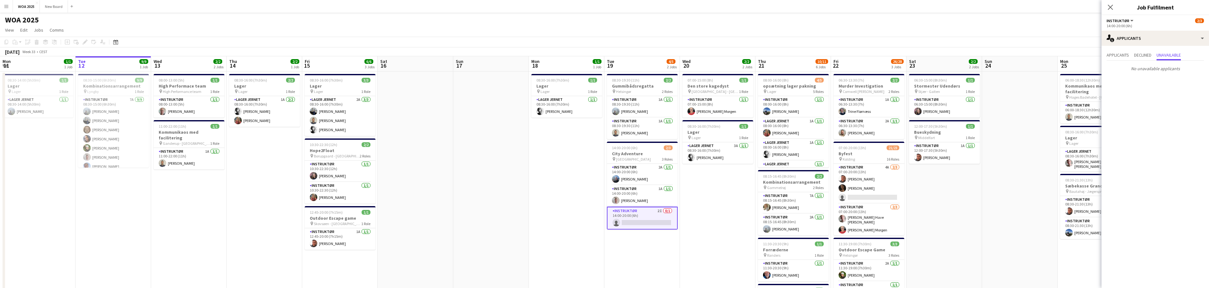
click at [740, 34] on app-page-menu "View Day view expanded Day view collapsed Month view Date picker Jump to [DATE]…" at bounding box center [604, 31] width 1209 height 12
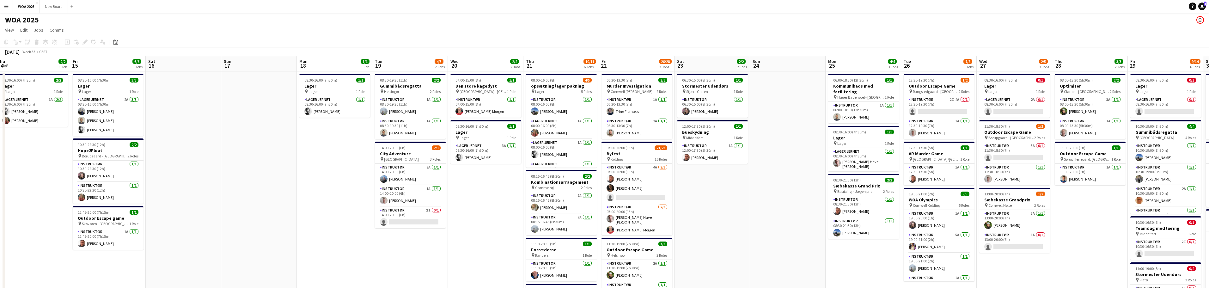
drag, startPoint x: 983, startPoint y: 216, endPoint x: 768, endPoint y: 205, distance: 215.5
click at [768, 205] on app-calendar-viewport "Mon 11 1/1 1 Job Tue 12 9/9 1 Job Wed 13 2/2 2 Jobs Thu 14 2/2 1 Job Fri 15 6/6…" at bounding box center [604, 270] width 1209 height 428
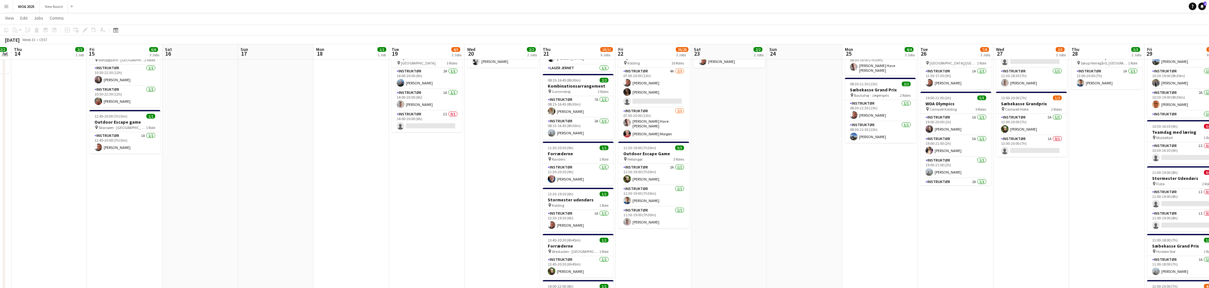
scroll to position [95, 0]
click at [1037, 141] on app-card-role "Instruktør 1A 0/1 13:00-20:00 (7h) single-neutral-actions" at bounding box center [1031, 146] width 71 height 21
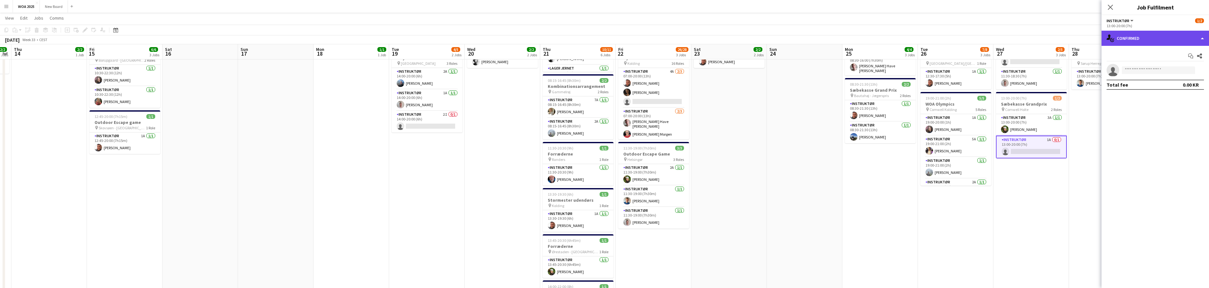
click at [1178, 36] on div "single-neutral-actions-check-2 Confirmed" at bounding box center [1154, 38] width 107 height 15
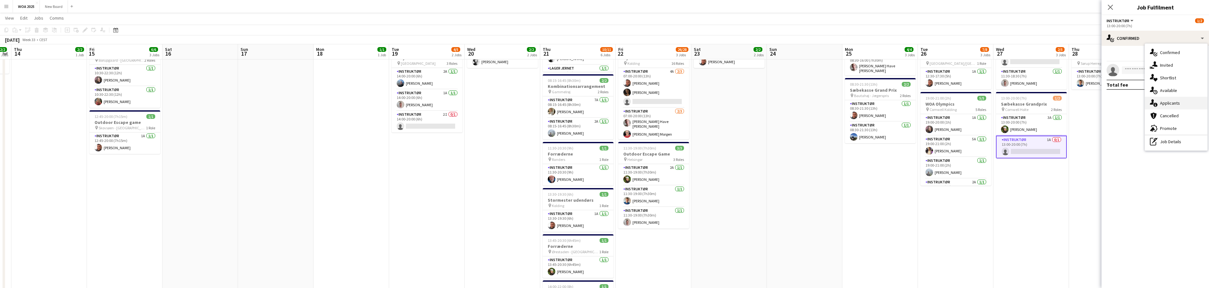
click at [1198, 102] on div "single-neutral-actions-information Applicants" at bounding box center [1176, 103] width 63 height 13
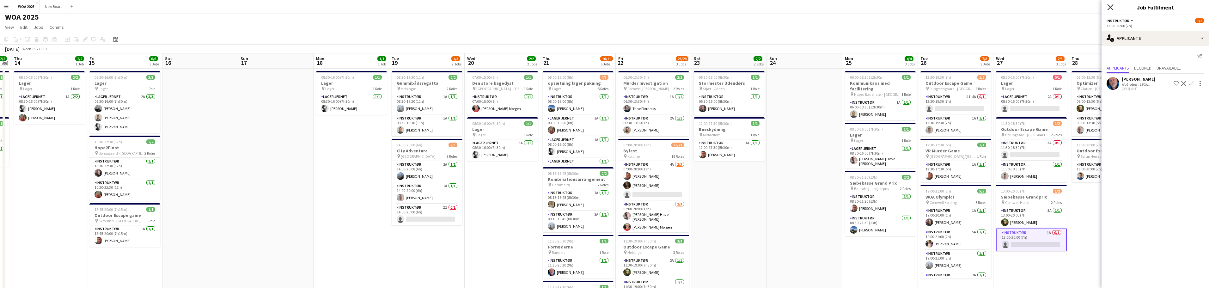
click at [1110, 8] on icon at bounding box center [1110, 7] width 6 height 6
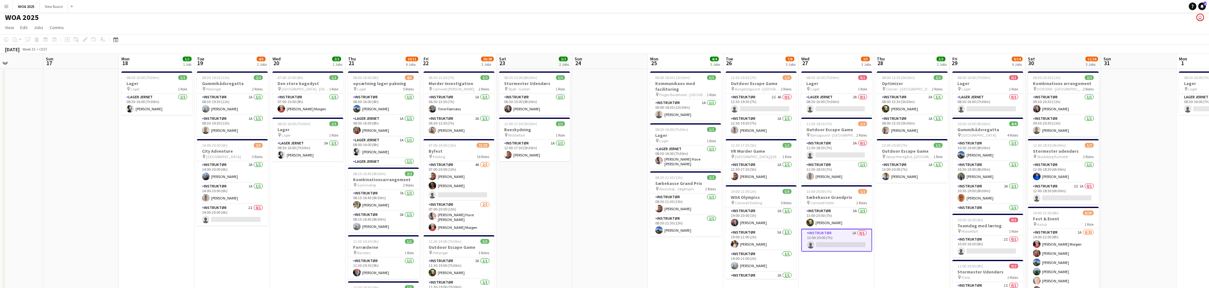
scroll to position [0, 282]
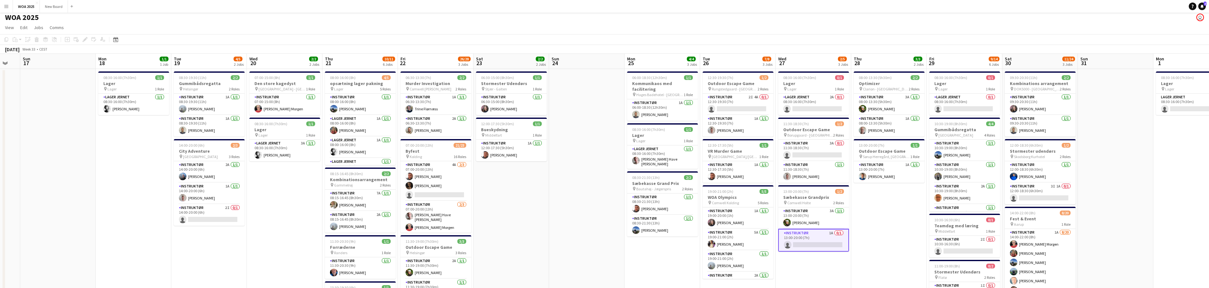
drag, startPoint x: 1123, startPoint y: 214, endPoint x: 905, endPoint y: 214, distance: 217.7
click at [905, 214] on app-calendar-viewport "Wed 13 2/2 2 Jobs Thu 14 2/2 1 Job Fri 15 6/6 3 Jobs Sat 16 Sun 17 Mon 18 1/1 1…" at bounding box center [604, 268] width 1209 height 428
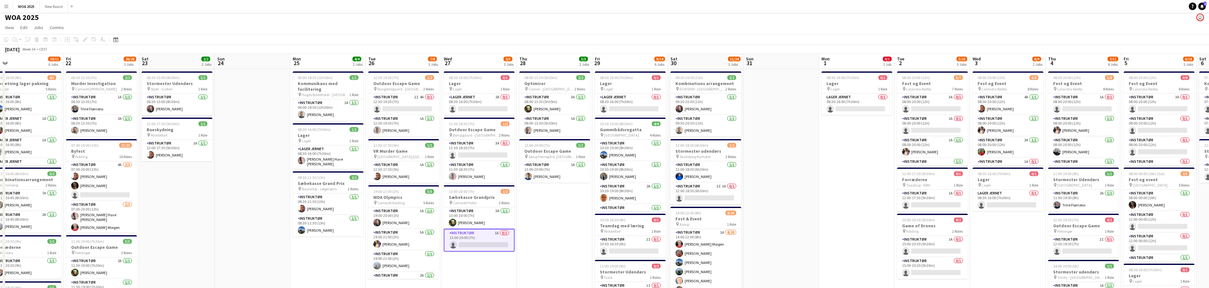
scroll to position [0, 320]
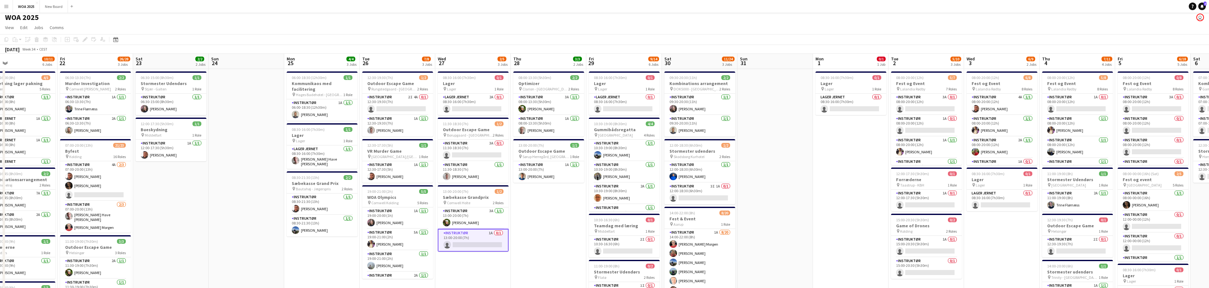
drag, startPoint x: 1102, startPoint y: 214, endPoint x: 812, endPoint y: 215, distance: 290.1
click at [812, 215] on app-calendar-viewport "Sun 17 Mon 18 1/1 1 Job Tue 19 4/5 2 Jobs Wed 20 2/2 2 Jobs Thu 21 10/11 6 Jobs…" at bounding box center [604, 268] width 1209 height 428
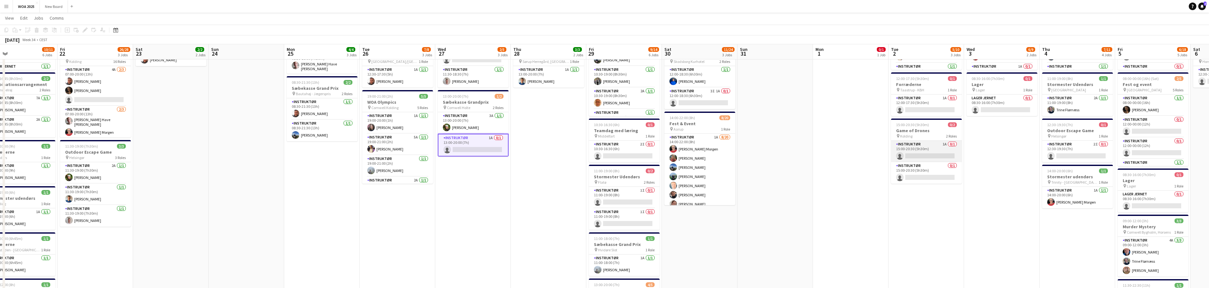
scroll to position [97, 0]
click at [924, 142] on app-card-role "Instruktør 1A 0/1 15:00-20:30 (5h30m) single-neutral-actions" at bounding box center [926, 150] width 71 height 21
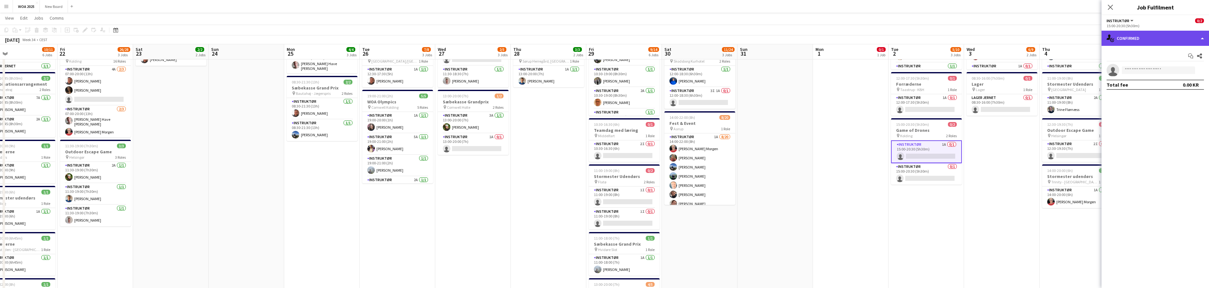
click at [1203, 36] on div "single-neutral-actions-check-2 Confirmed" at bounding box center [1154, 38] width 107 height 15
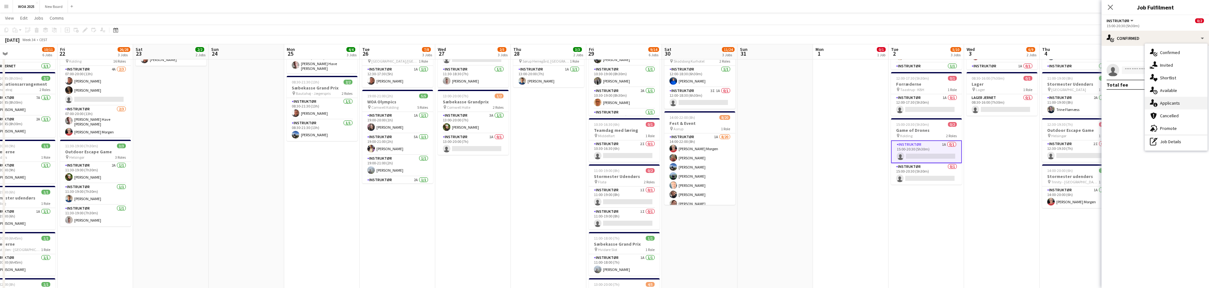
click at [1198, 105] on div "single-neutral-actions-information Applicants" at bounding box center [1176, 103] width 63 height 13
click at [1192, 86] on app-icon "Confirm" at bounding box center [1191, 86] width 5 height 5
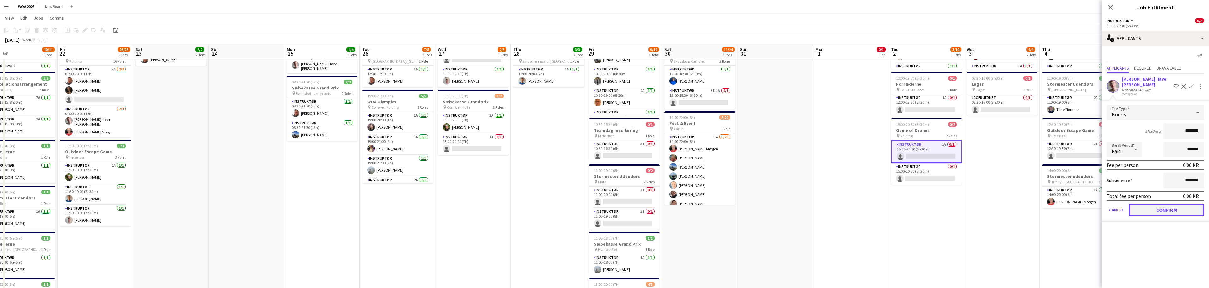
click at [1180, 209] on button "Confirm" at bounding box center [1166, 210] width 75 height 13
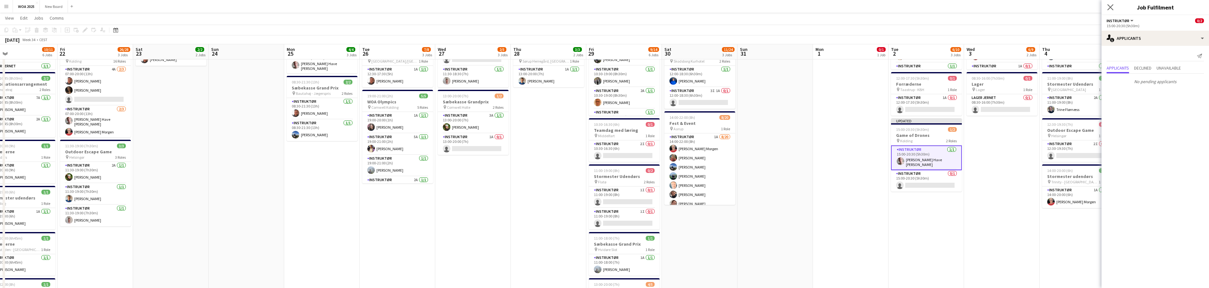
click at [1113, 8] on app-icon "Close pop-in" at bounding box center [1110, 7] width 9 height 9
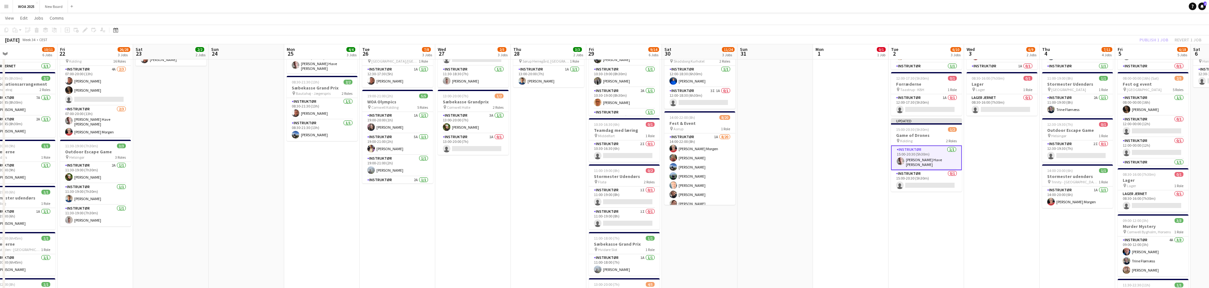
click at [1156, 37] on div "Publish 1 job Revert 1 job" at bounding box center [1170, 40] width 77 height 8
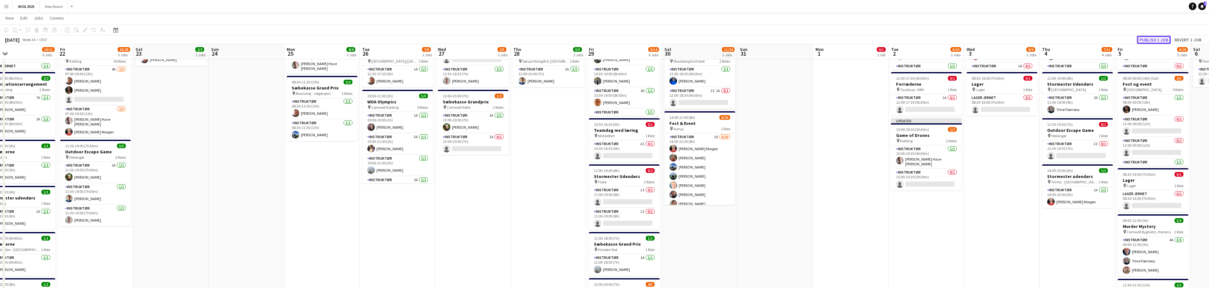
click at [1155, 38] on button "Publish 1 job" at bounding box center [1154, 40] width 34 height 8
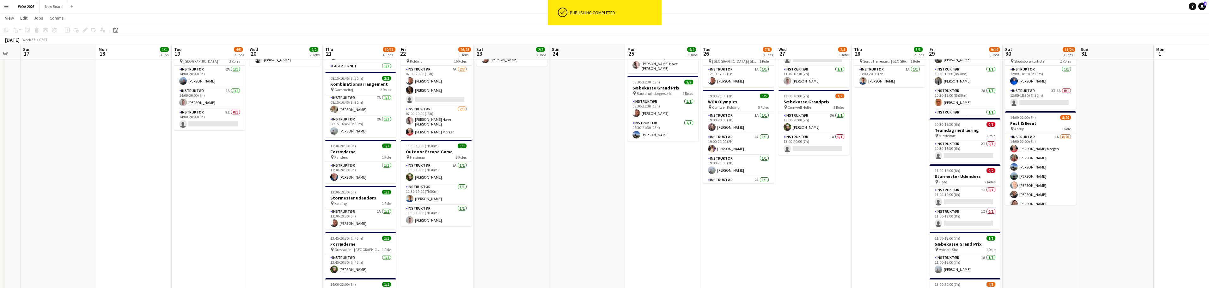
drag, startPoint x: 531, startPoint y: 241, endPoint x: 879, endPoint y: 228, distance: 348.2
click at [879, 228] on app-calendar-viewport "Fri 15 6/6 3 Jobs Sat 16 Sun 17 Mon 18 1/1 1 Job Tue 19 4/5 2 Jobs Wed 20 2/2 2…" at bounding box center [604, 156] width 1209 height 459
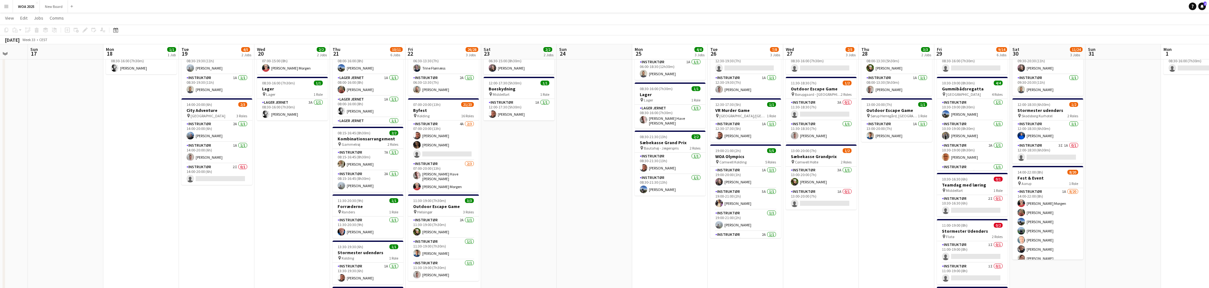
scroll to position [42, 0]
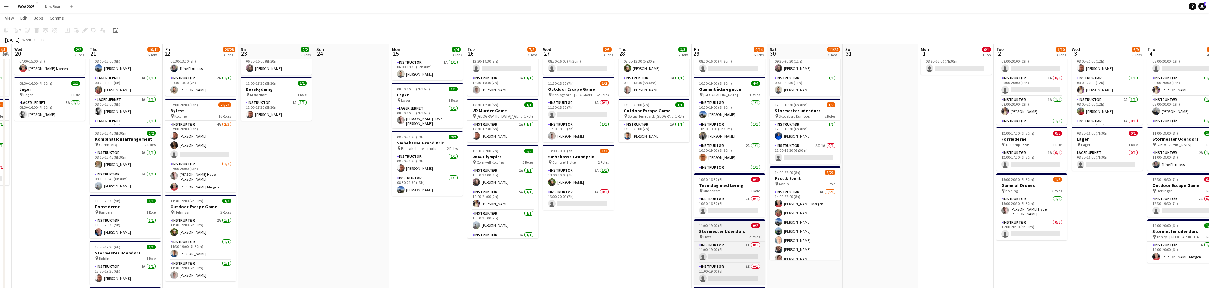
drag, startPoint x: 853, startPoint y: 255, endPoint x: 794, endPoint y: 236, distance: 61.6
click at [694, 265] on app-calendar-viewport "Sat 16 Sun 17 Mon 18 1/1 1 Job Tue 19 4/5 2 Jobs Wed 20 2/2 2 Jobs Thu 21 10/11…" at bounding box center [604, 211] width 1209 height 459
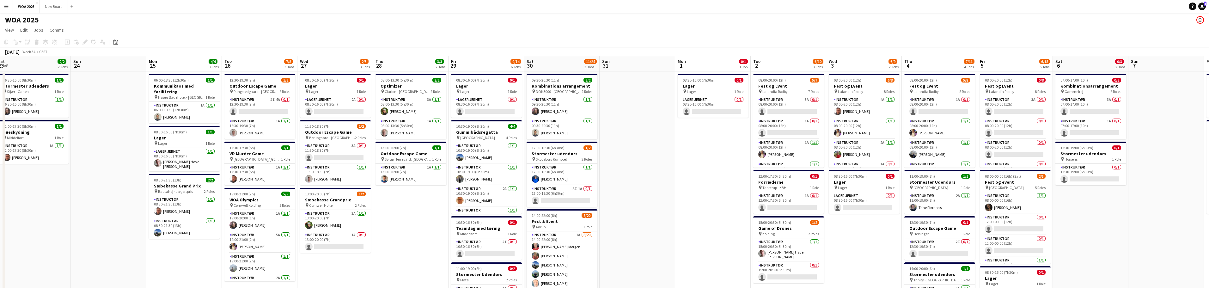
scroll to position [0, 314]
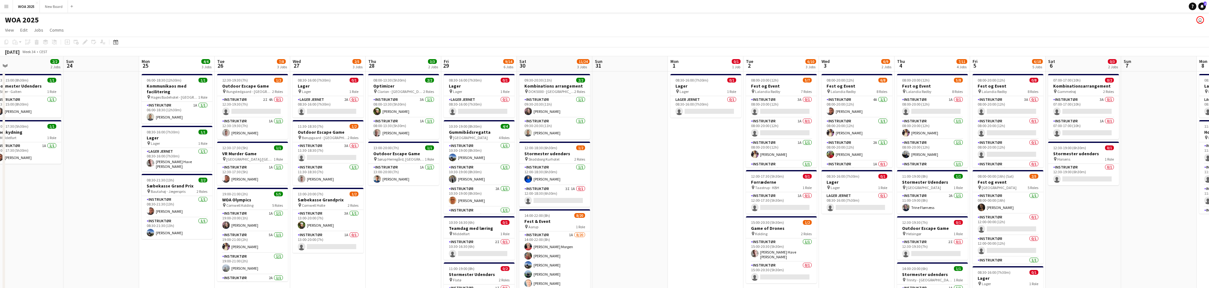
drag, startPoint x: 1196, startPoint y: 233, endPoint x: 863, endPoint y: 228, distance: 333.8
click at [863, 228] on app-calendar-viewport "Tue 19 4/5 2 Jobs Wed 20 2/2 2 Jobs Thu 21 10/11 6 Jobs Fri 22 26/28 3 Jobs Sat…" at bounding box center [604, 270] width 1209 height 428
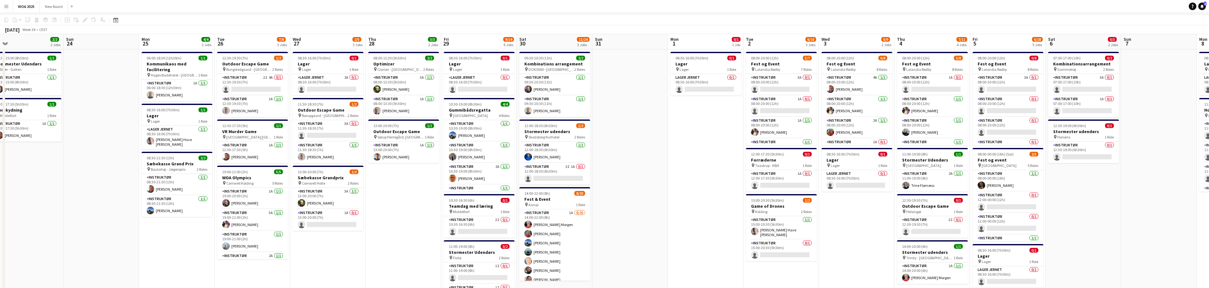
scroll to position [0, 0]
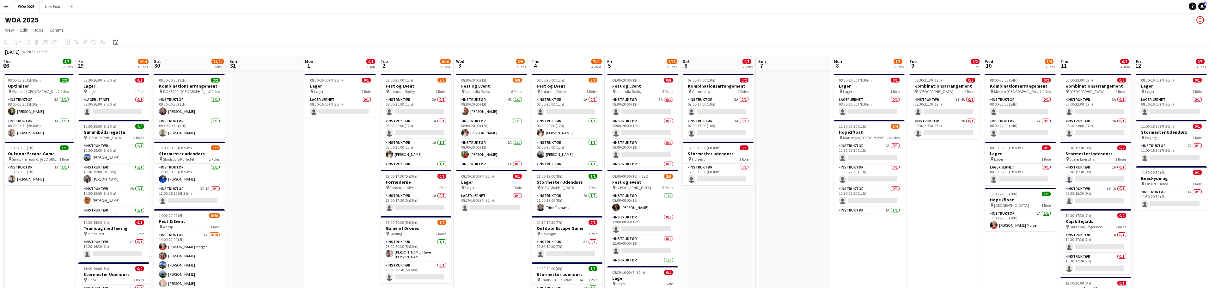
drag, startPoint x: 1147, startPoint y: 217, endPoint x: 695, endPoint y: 199, distance: 452.0
click at [695, 199] on app-calendar-viewport "Mon 25 4/4 3 Jobs Tue 26 7/8 3 Jobs Wed 27 2/5 3 Jobs Thu 28 3/3 2 Jobs Fri 29 …" at bounding box center [604, 270] width 1209 height 428
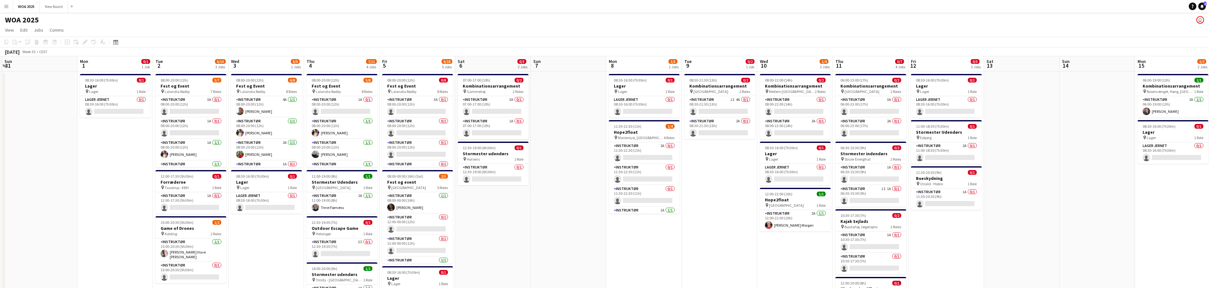
scroll to position [0, 182]
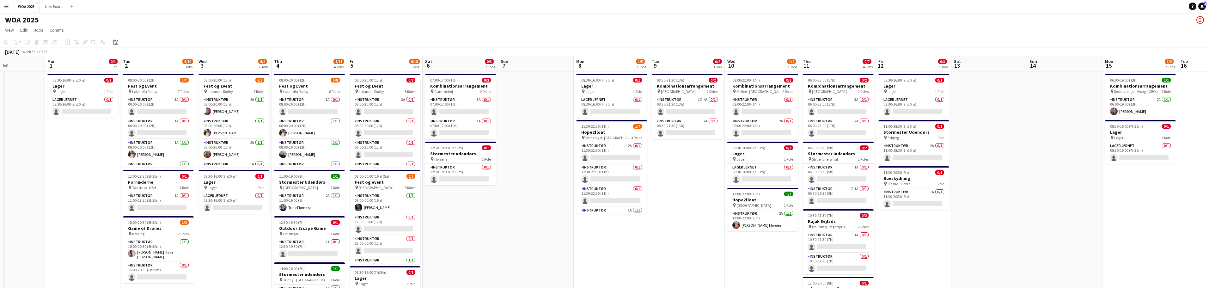
drag, startPoint x: 1156, startPoint y: 231, endPoint x: 985, endPoint y: 239, distance: 171.5
click at [985, 239] on app-calendar-viewport "Fri 29 9/14 6 Jobs Sat 30 11/24 3 Jobs Sun 31 Mon 1 0/1 1 Job Tue 2 6/10 3 Jobs…" at bounding box center [604, 270] width 1209 height 428
click at [690, 110] on app-card-role "Instruktør 1I 4A 0/1 08:30-21:30 (13h) single-neutral-actions" at bounding box center [687, 106] width 71 height 21
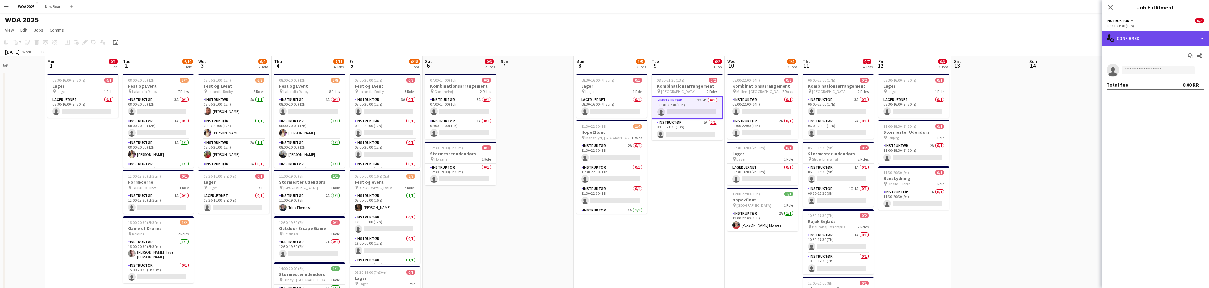
click at [1183, 38] on div "single-neutral-actions-check-2 Confirmed" at bounding box center [1154, 38] width 107 height 15
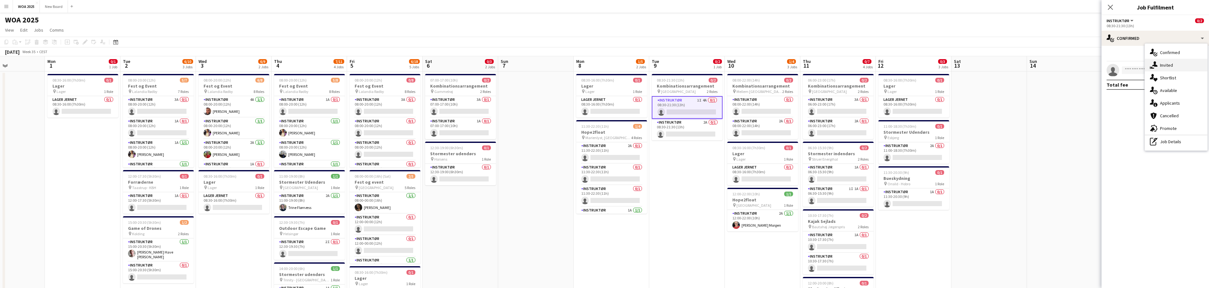
click at [1178, 66] on div "single-neutral-actions-share-1 Invited" at bounding box center [1176, 65] width 63 height 13
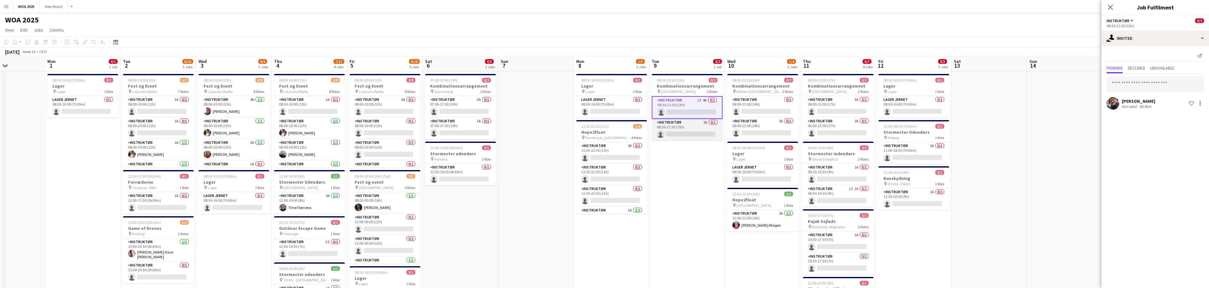
click at [693, 129] on app-card-role "Instruktør 2A 0/1 08:30-21:30 (13h) single-neutral-actions" at bounding box center [687, 129] width 71 height 21
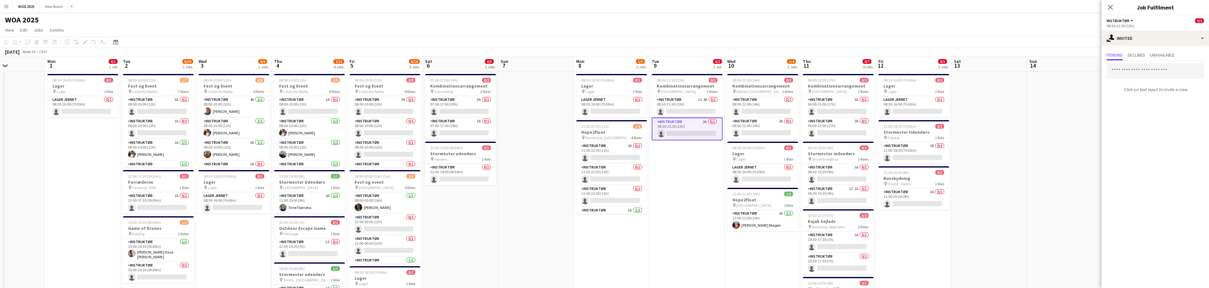
click at [706, 213] on app-date-cell "08:30-21:30 (13h) 0/2 Kombinationsarrangement pin Århus 2 Roles Instruktør 1I 4…" at bounding box center [687, 277] width 76 height 413
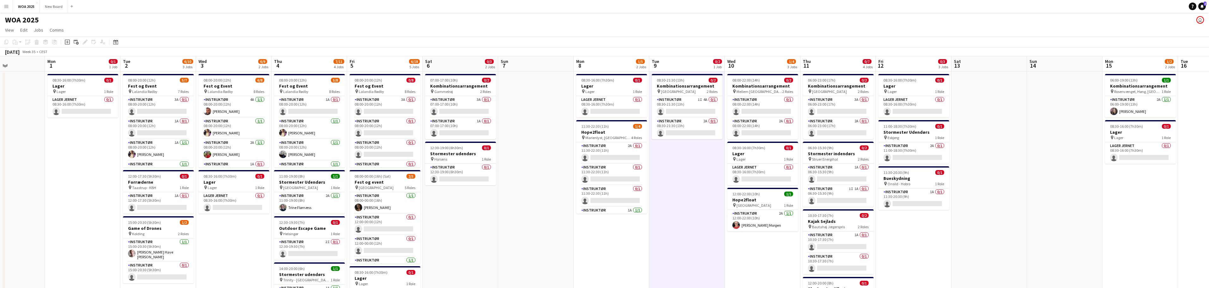
drag, startPoint x: 163, startPoint y: 21, endPoint x: 289, endPoint y: 21, distance: 125.5
click at [289, 21] on div "WOA 2025 user" at bounding box center [604, 19] width 1209 height 12
